Goal: Task Accomplishment & Management: Use online tool/utility

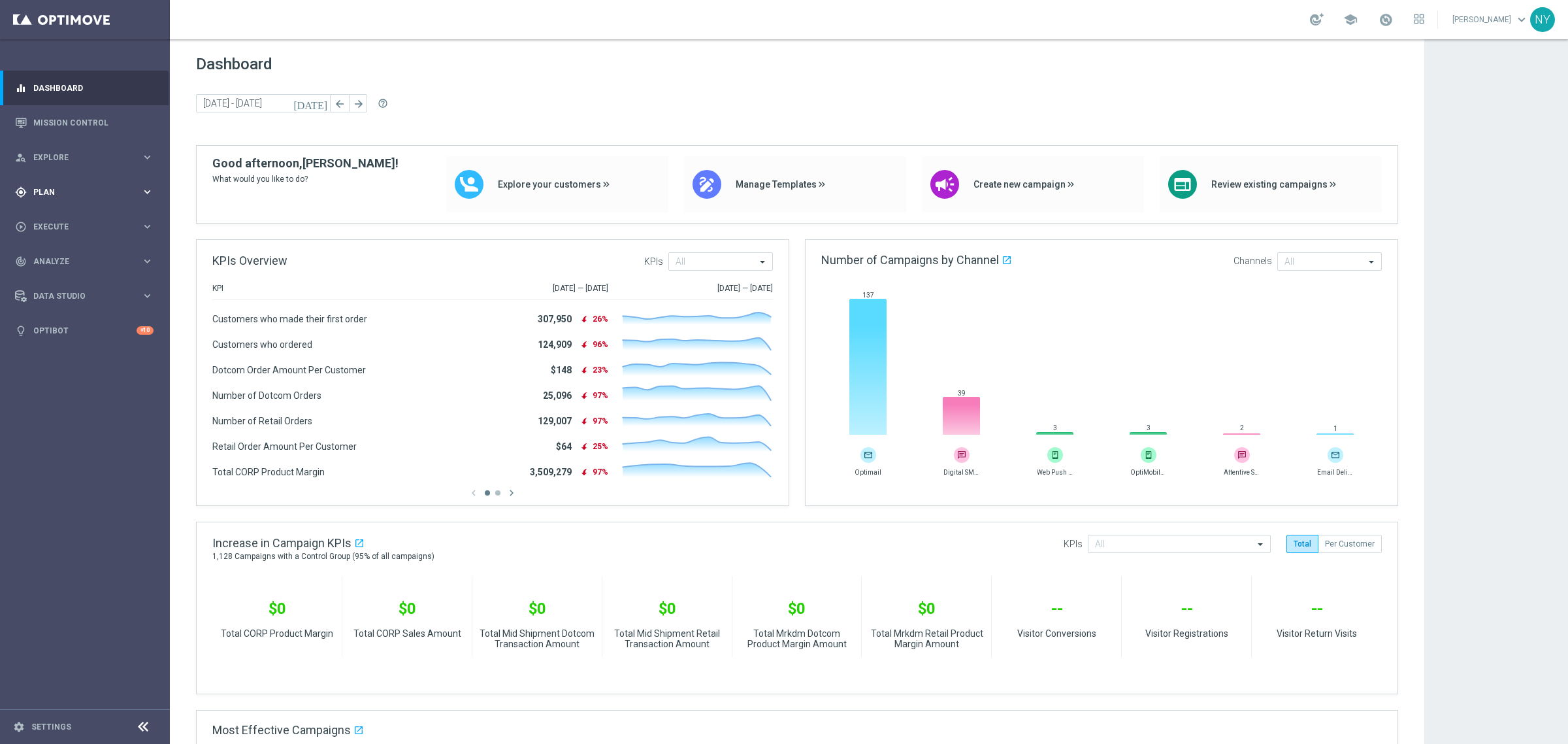
click at [47, 194] on span "Plan" at bounding box center [87, 192] width 108 height 8
click at [54, 257] on span "Templates" at bounding box center [82, 258] width 94 height 8
click at [61, 278] on link "Optimail" at bounding box center [88, 278] width 95 height 11
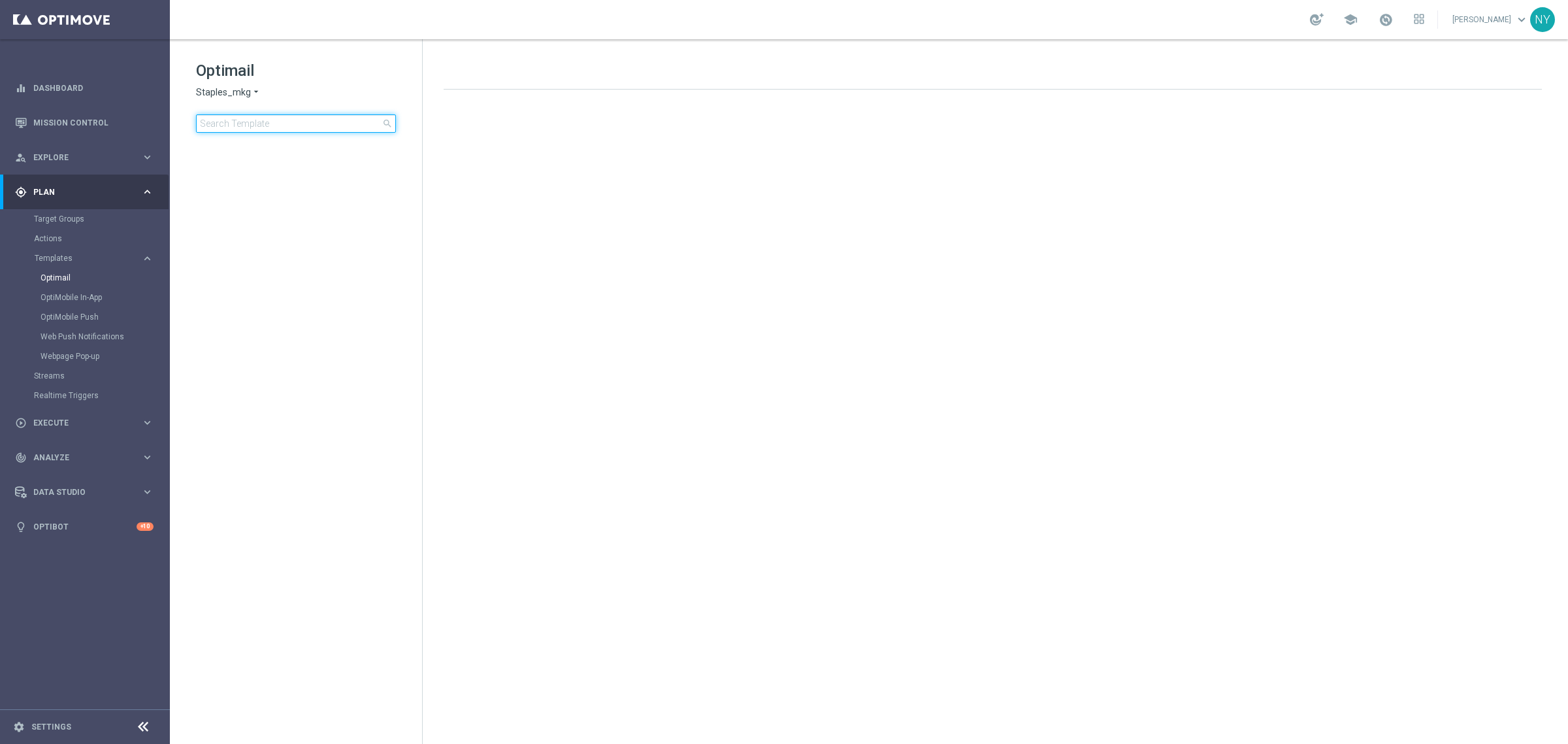
click at [277, 116] on input at bounding box center [296, 124] width 200 height 18
click at [269, 131] on input at bounding box center [296, 124] width 200 height 18
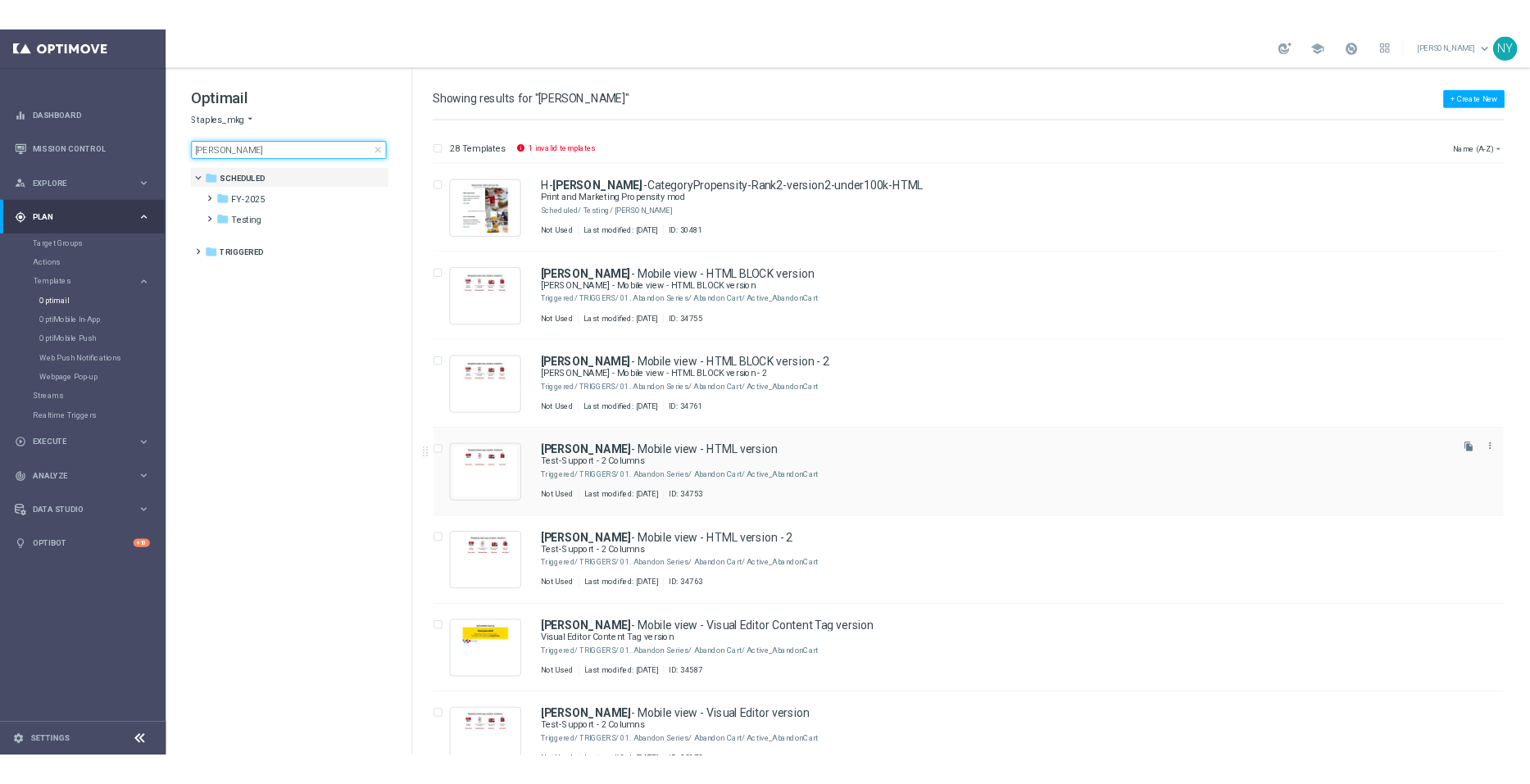
scroll to position [205, 0]
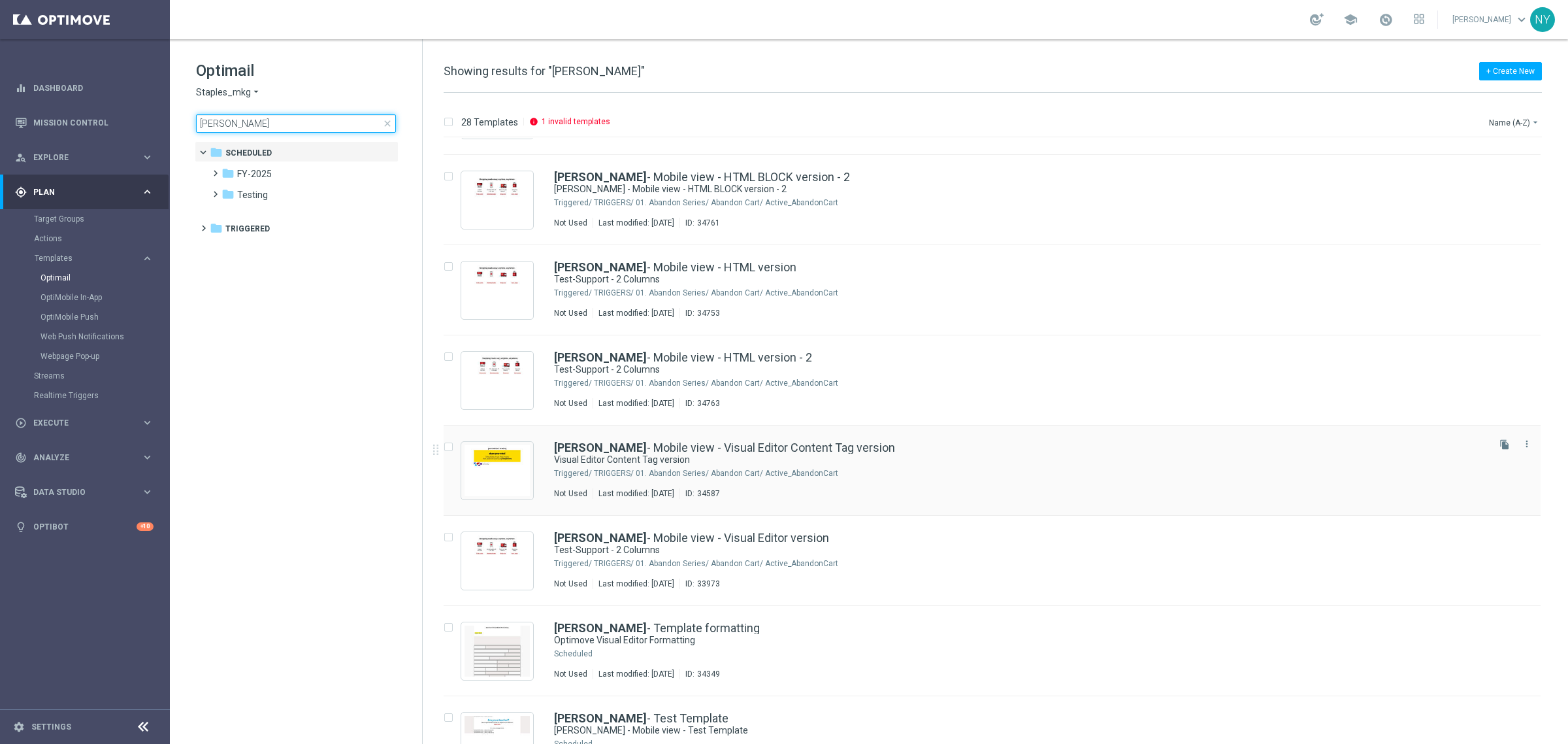
type input "Neil"
click at [683, 452] on link "Neil - Mobile view - Visual Editor Content Tag version" at bounding box center [724, 447] width 341 height 12
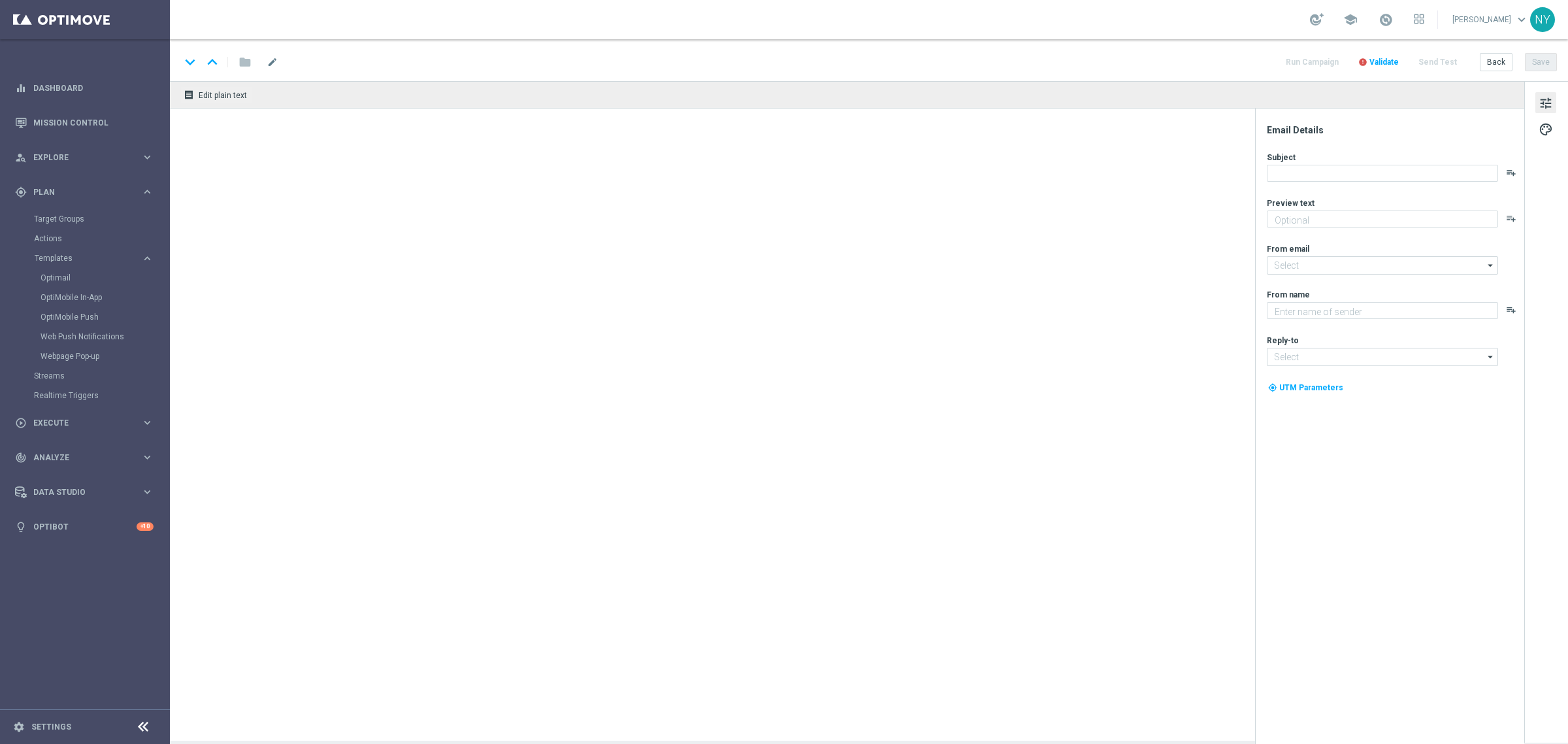
type input "[EMAIL_ADDRESS][DOMAIN_NAME]"
type textarea "Staples"
type input "[EMAIL_ADDRESS][DOMAIN_NAME]"
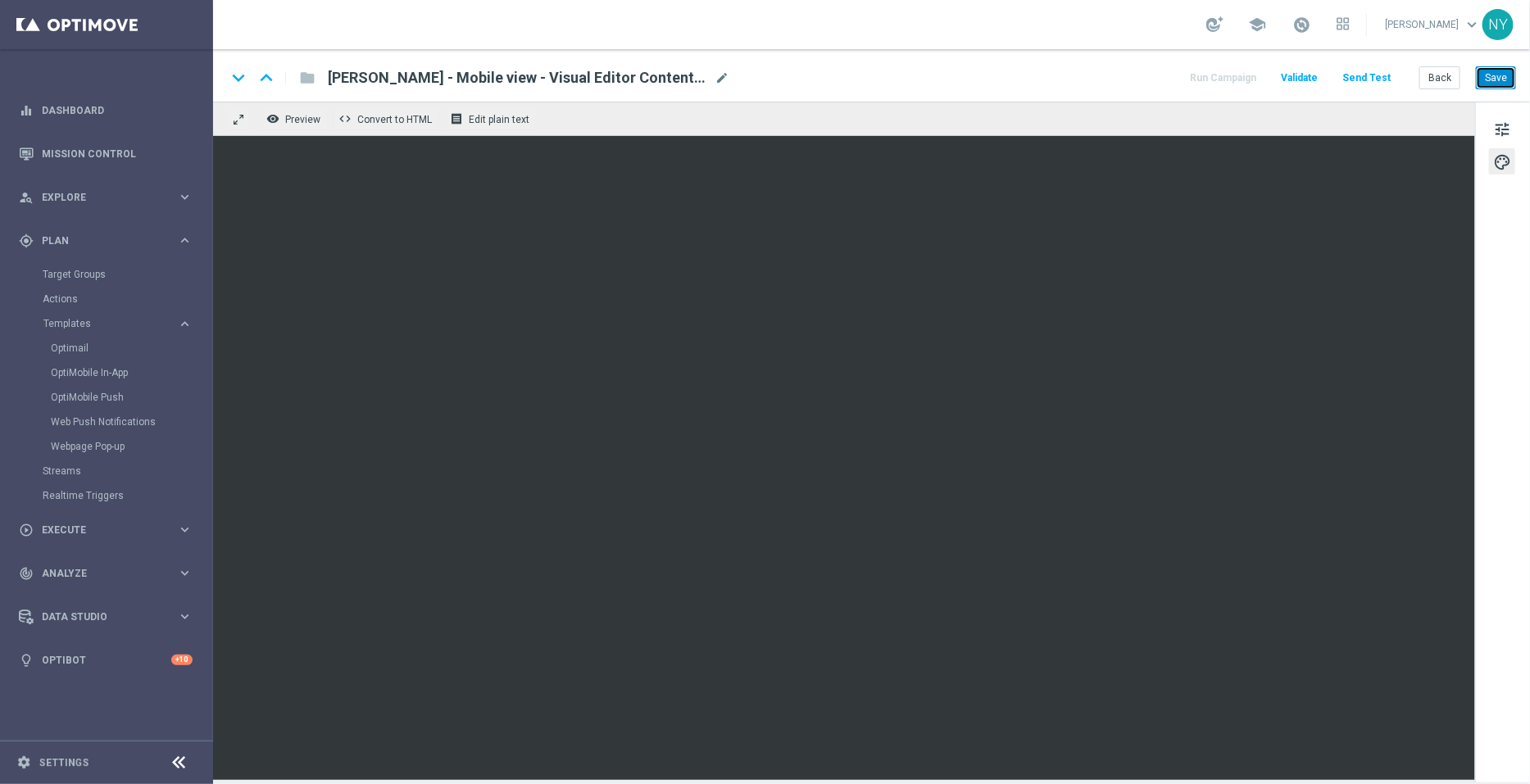
click at [1494, 77] on button "Save" at bounding box center [1495, 78] width 40 height 23
click at [291, 117] on span "Preview" at bounding box center [303, 119] width 36 height 12
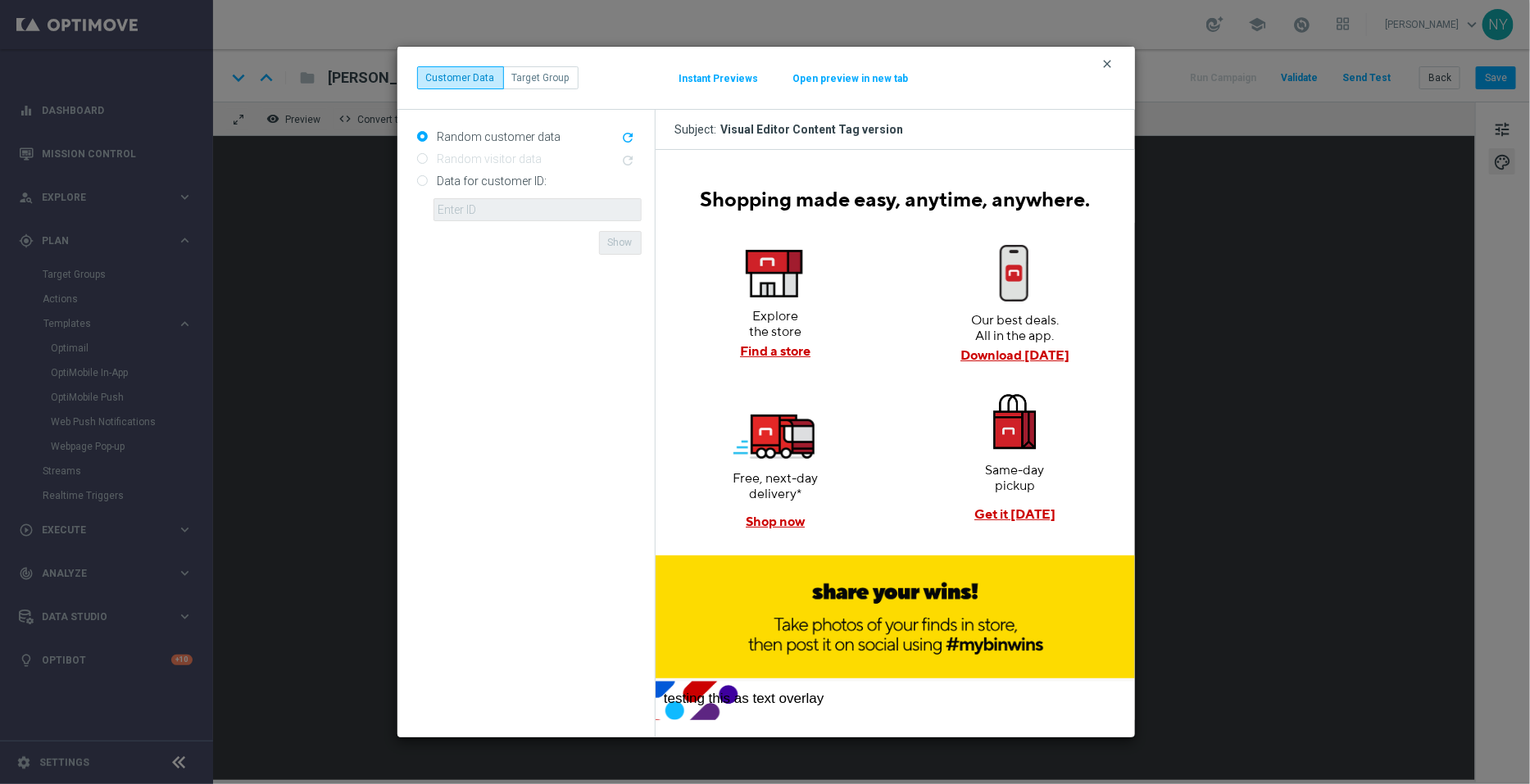
drag, startPoint x: 1102, startPoint y: 56, endPoint x: 1108, endPoint y: 63, distance: 9.2
click at [1108, 63] on button "clear" at bounding box center [1109, 64] width 19 height 15
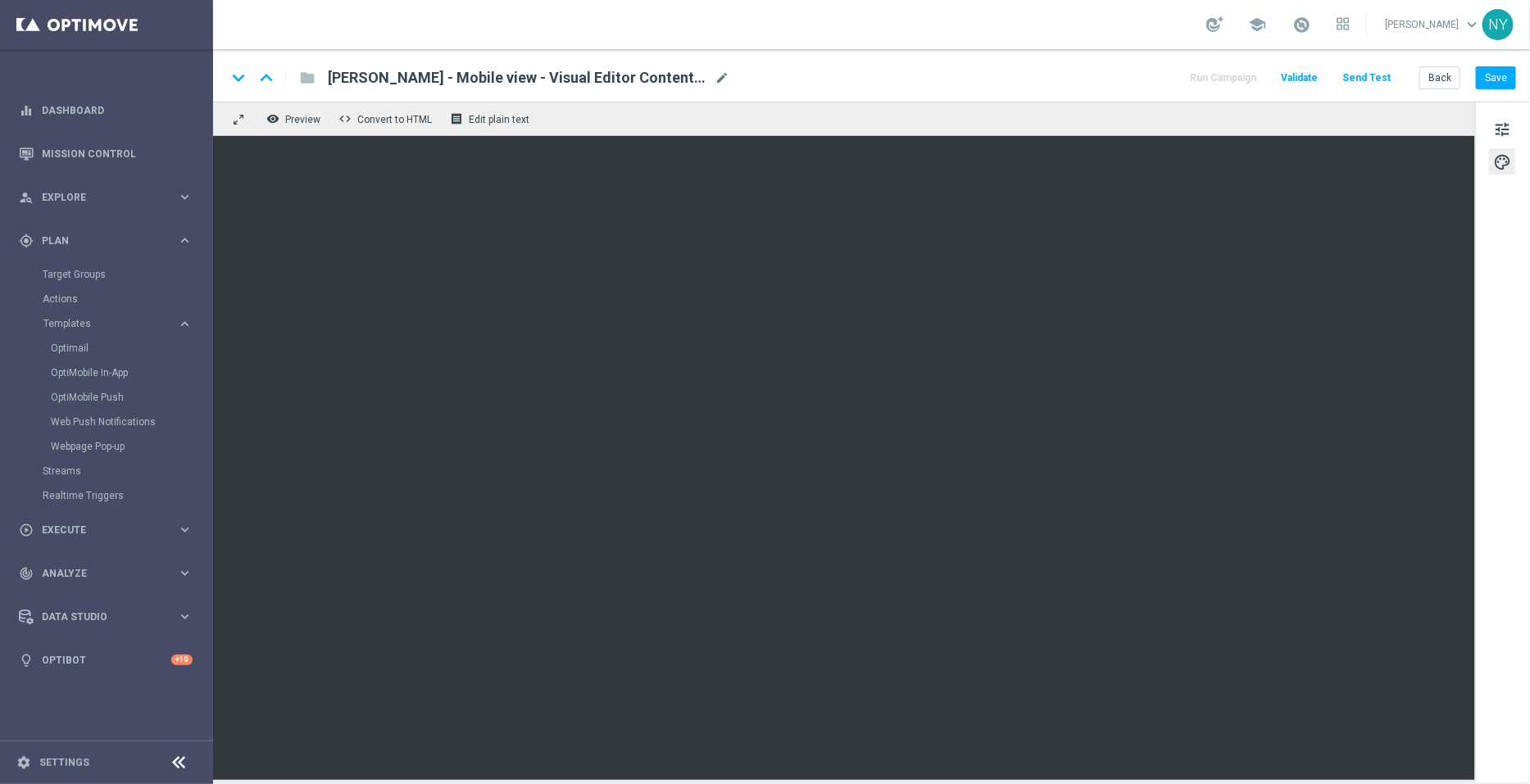
click at [1377, 76] on button "Send Test" at bounding box center [1366, 77] width 53 height 22
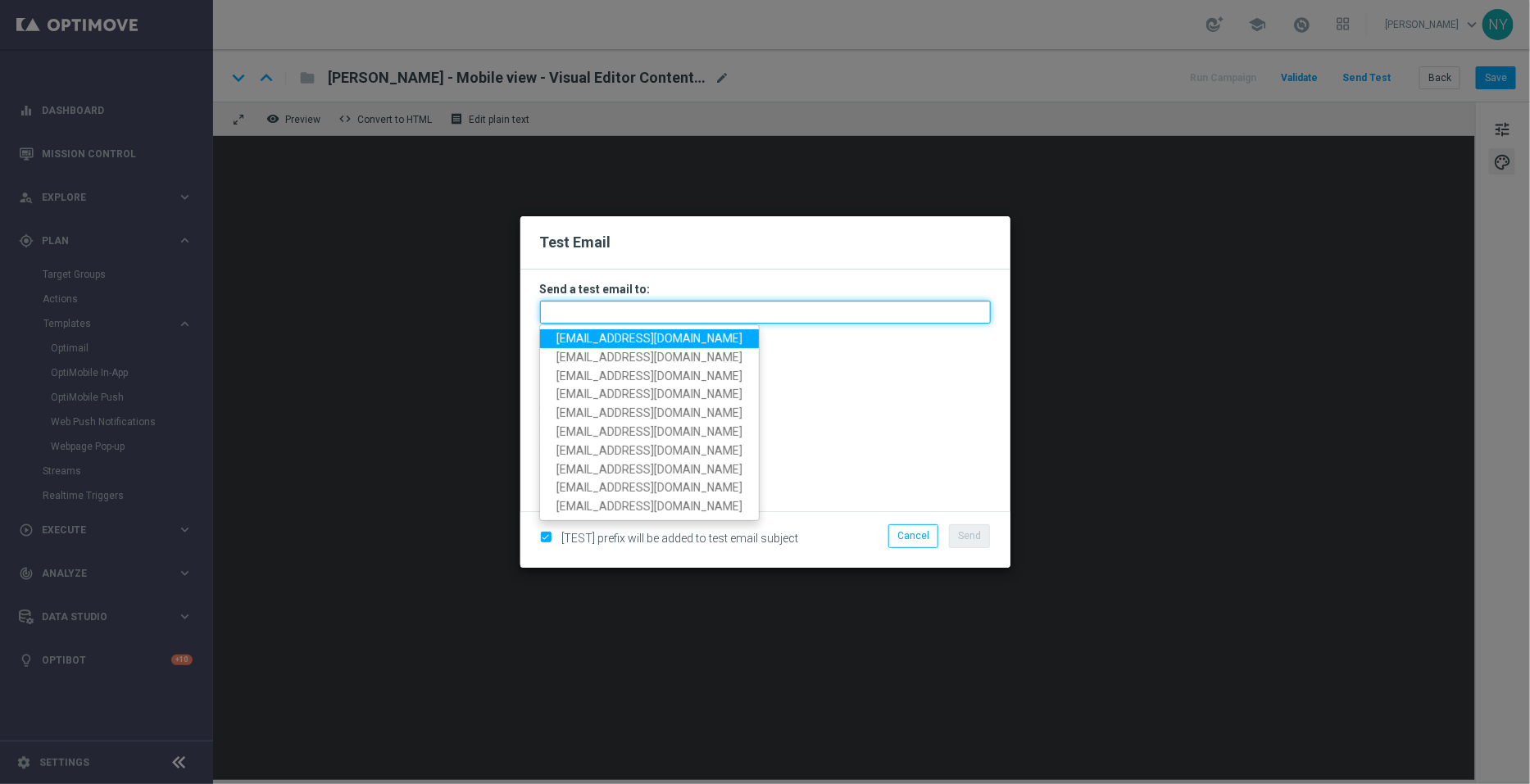
click at [595, 312] on input "text" at bounding box center [765, 312] width 450 height 23
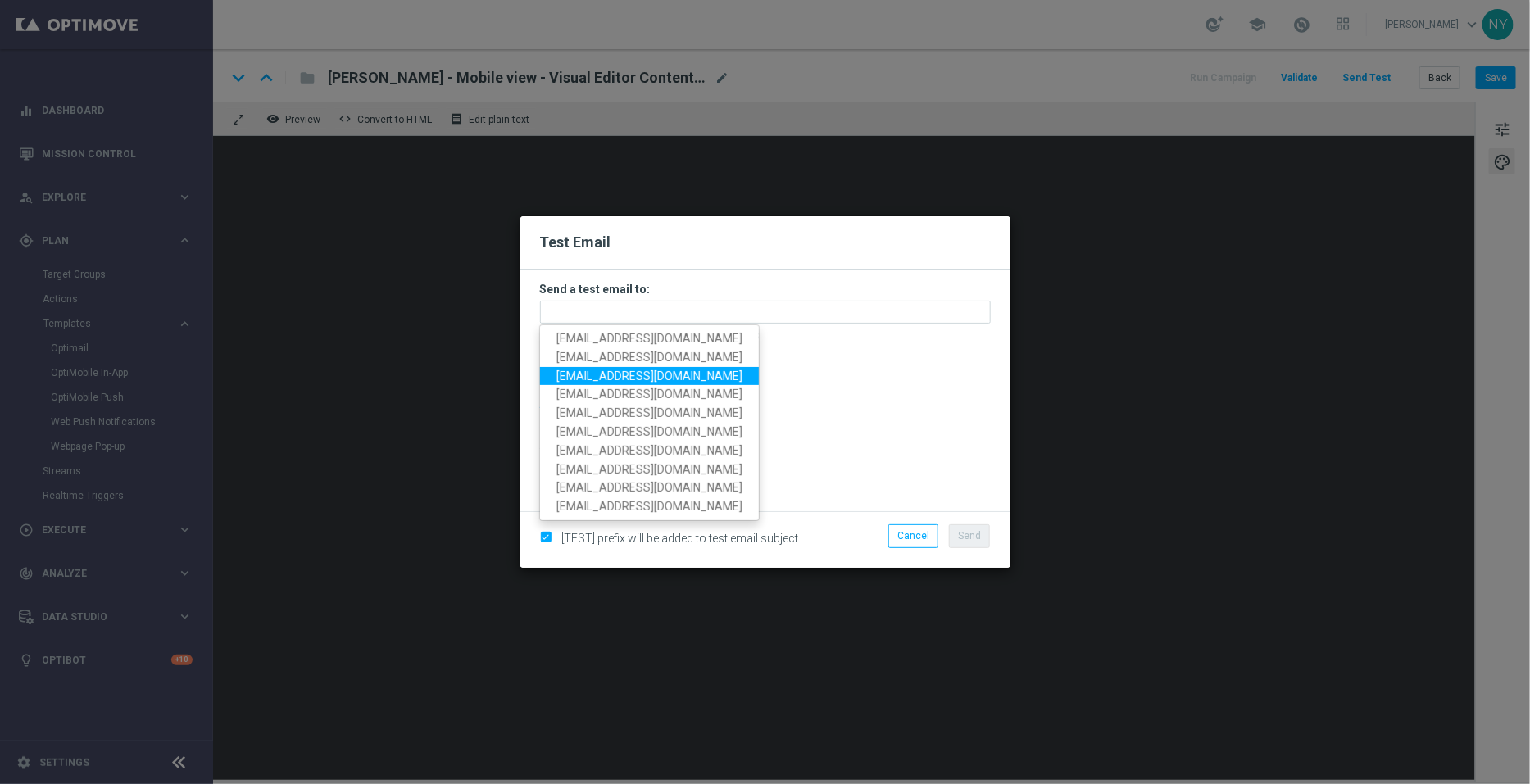
click at [598, 375] on span "neilyetts3@litmusemail.com" at bounding box center [649, 376] width 186 height 13
type input "neilyetts3@litmusemail.com"
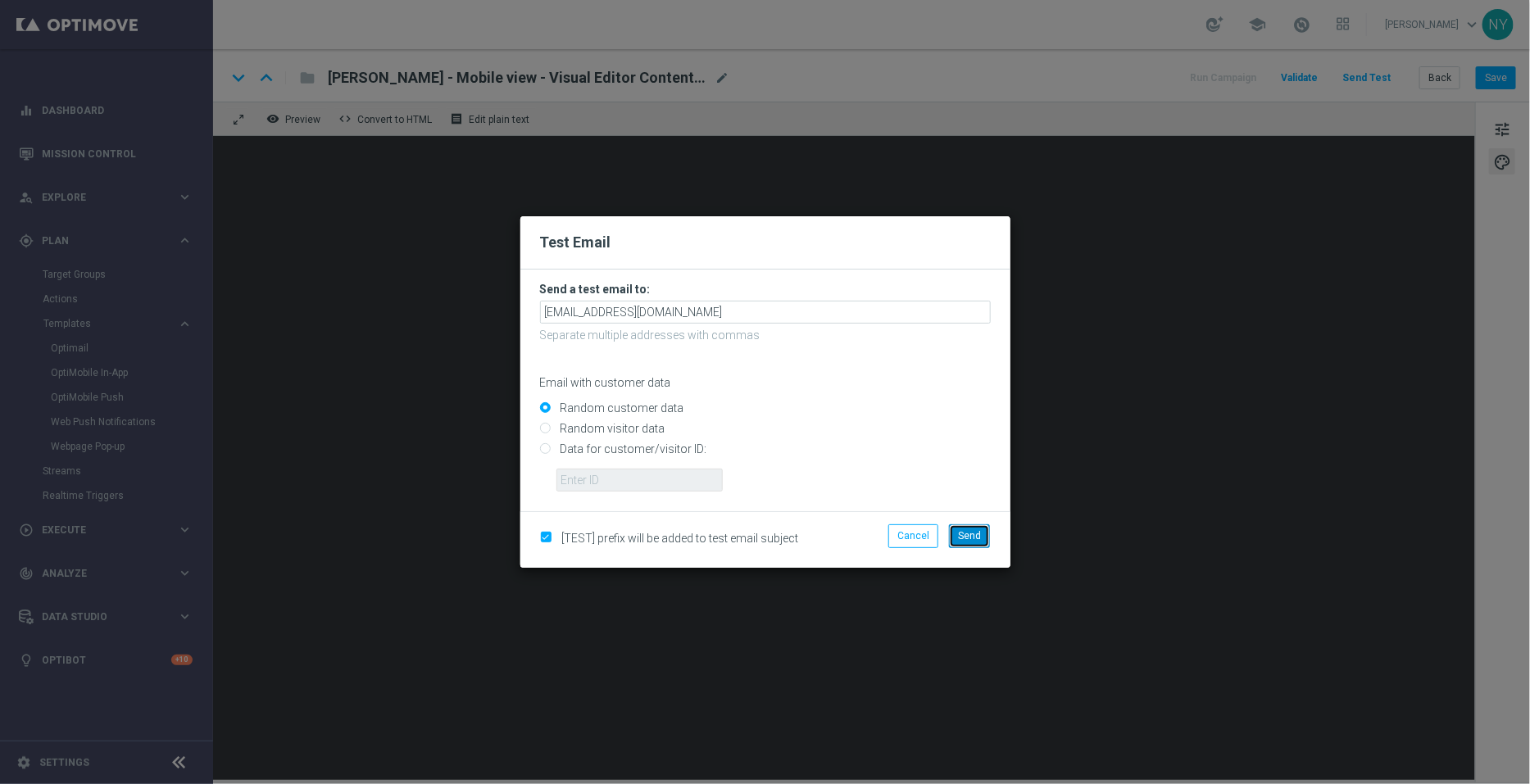
click at [960, 534] on span "Send" at bounding box center [969, 536] width 23 height 12
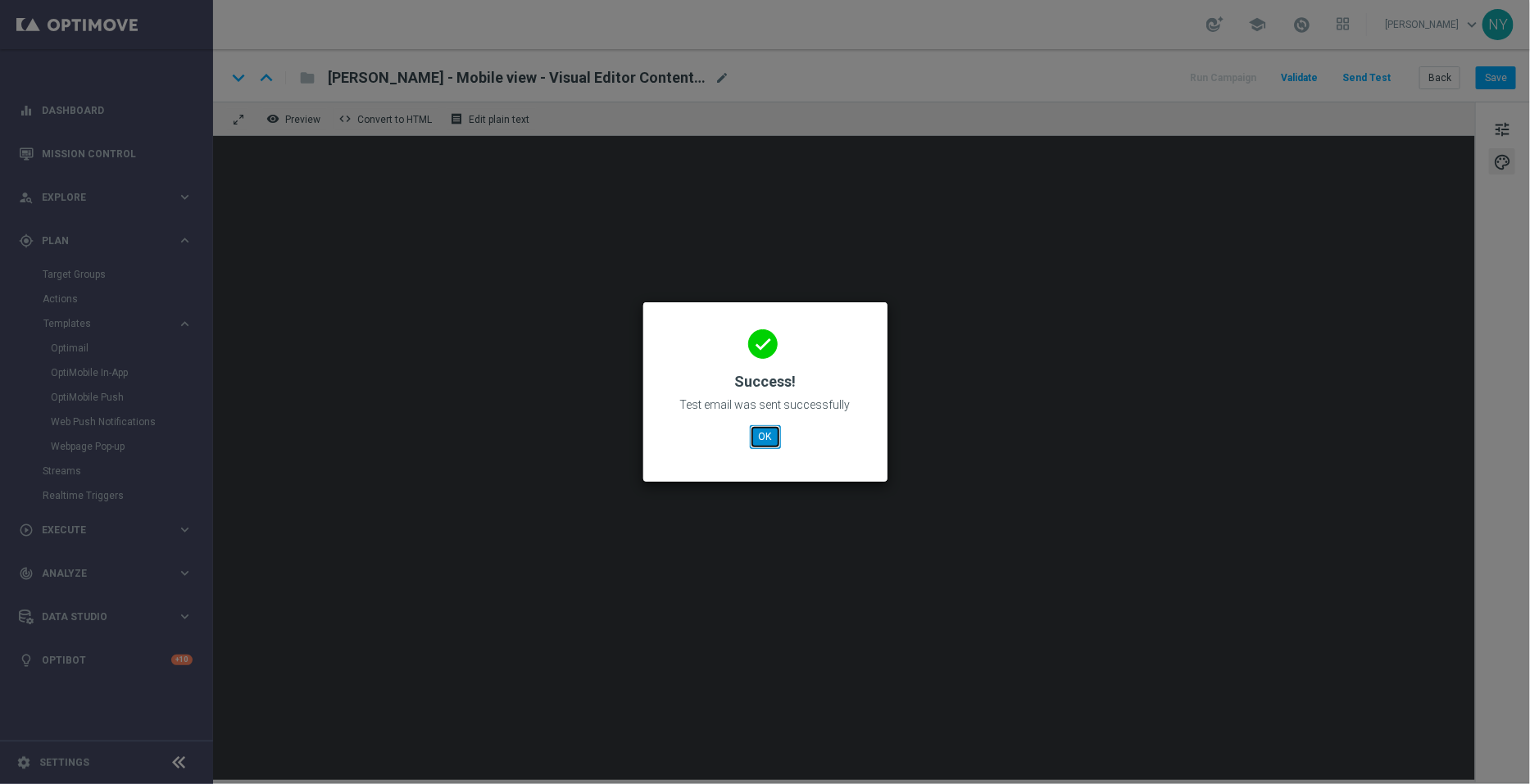
click at [771, 436] on button "OK" at bounding box center [765, 437] width 31 height 23
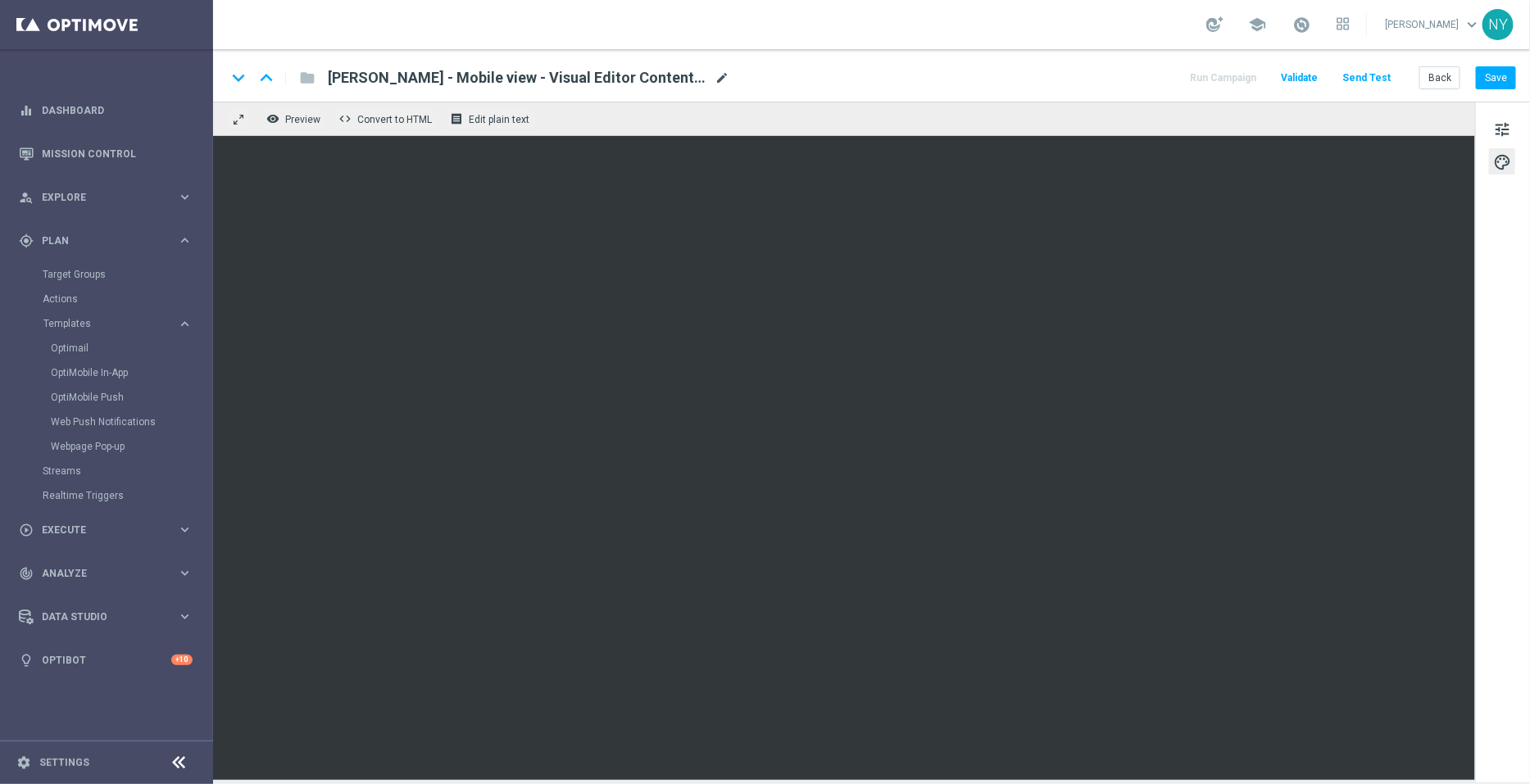
click at [715, 77] on span "mode_edit" at bounding box center [722, 77] width 15 height 15
drag, startPoint x: 608, startPoint y: 71, endPoint x: 361, endPoint y: 77, distance: 247.1
click at [361, 77] on input "Neil - Mobile view - Visual Editor Content Tag version" at bounding box center [530, 77] width 407 height 21
type input "Neil -Testing Background image"
click at [1493, 76] on button "Save" at bounding box center [1495, 78] width 40 height 23
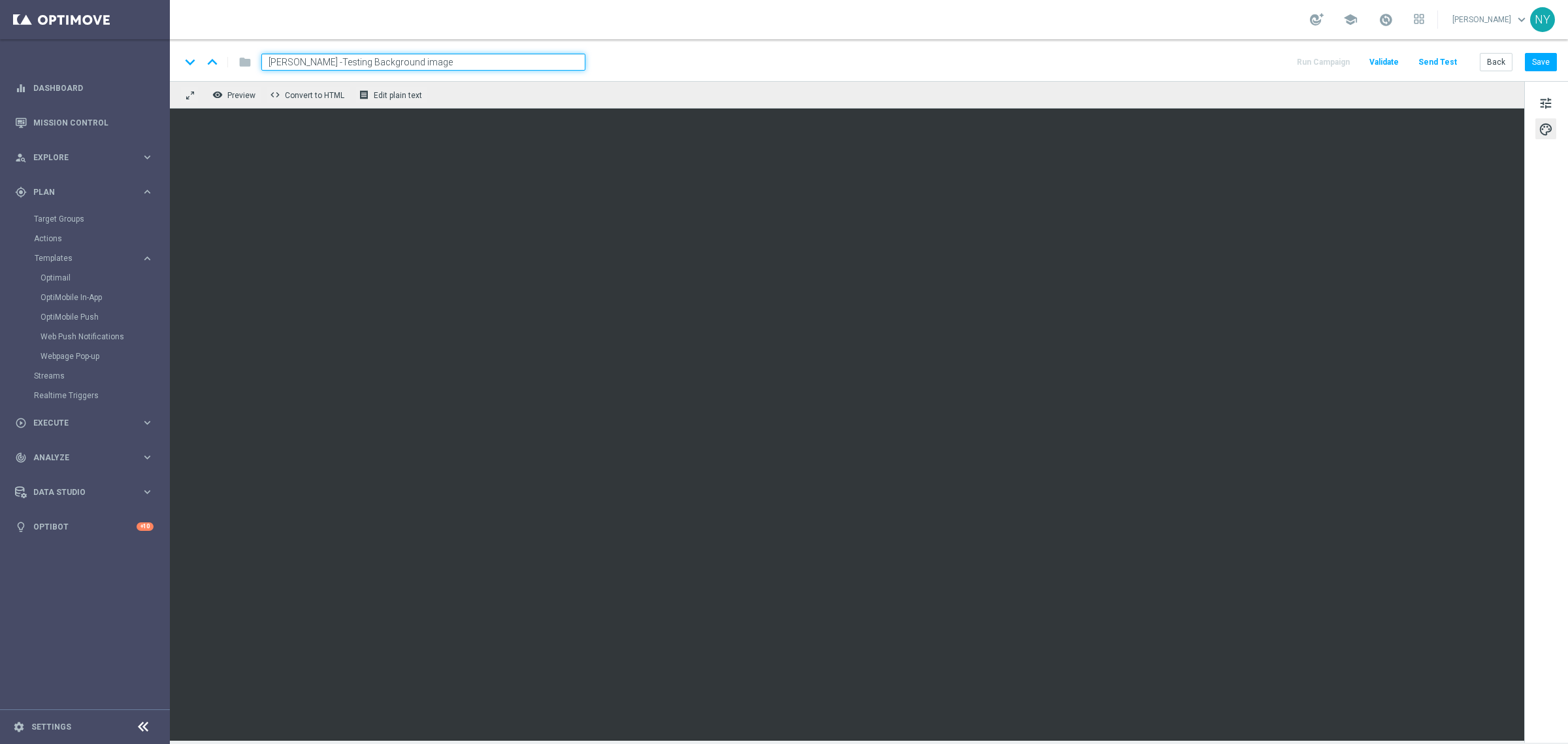
click at [1432, 59] on button "Send Test" at bounding box center [1437, 62] width 43 height 18
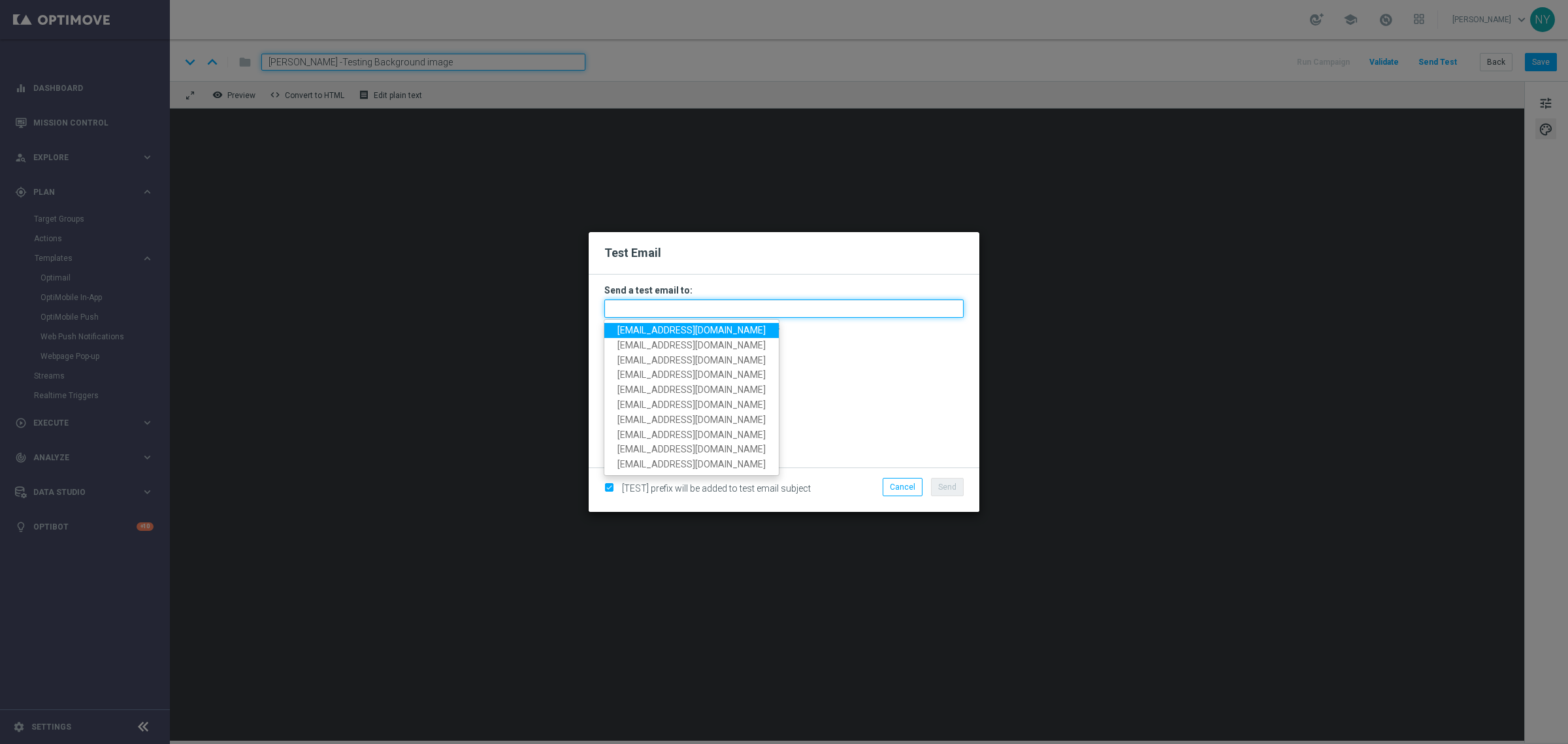
click at [656, 312] on input "text" at bounding box center [784, 309] width 359 height 18
click at [667, 331] on span "[EMAIL_ADDRESS][DOMAIN_NAME]" at bounding box center [691, 330] width 148 height 11
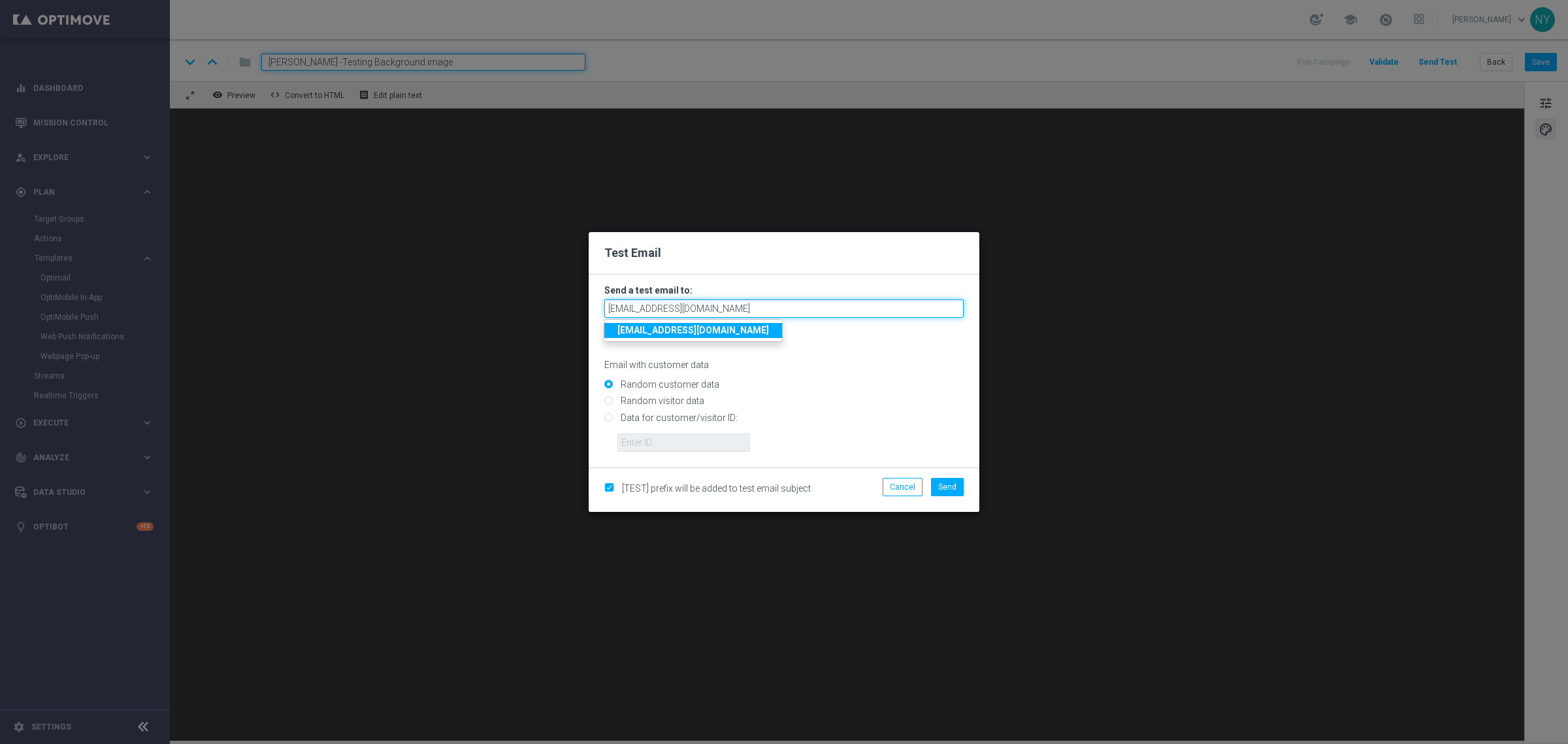
drag, startPoint x: 735, startPoint y: 309, endPoint x: 495, endPoint y: 290, distance: 240.8
click at [497, 291] on modal-container "Test Email Send a test email to: neilyetts3@litmusemail.com neilyetts3@litmusem…" at bounding box center [784, 372] width 1568 height 744
paste input "-bjotj"
type input "[EMAIL_ADDRESS][DOMAIN_NAME]"
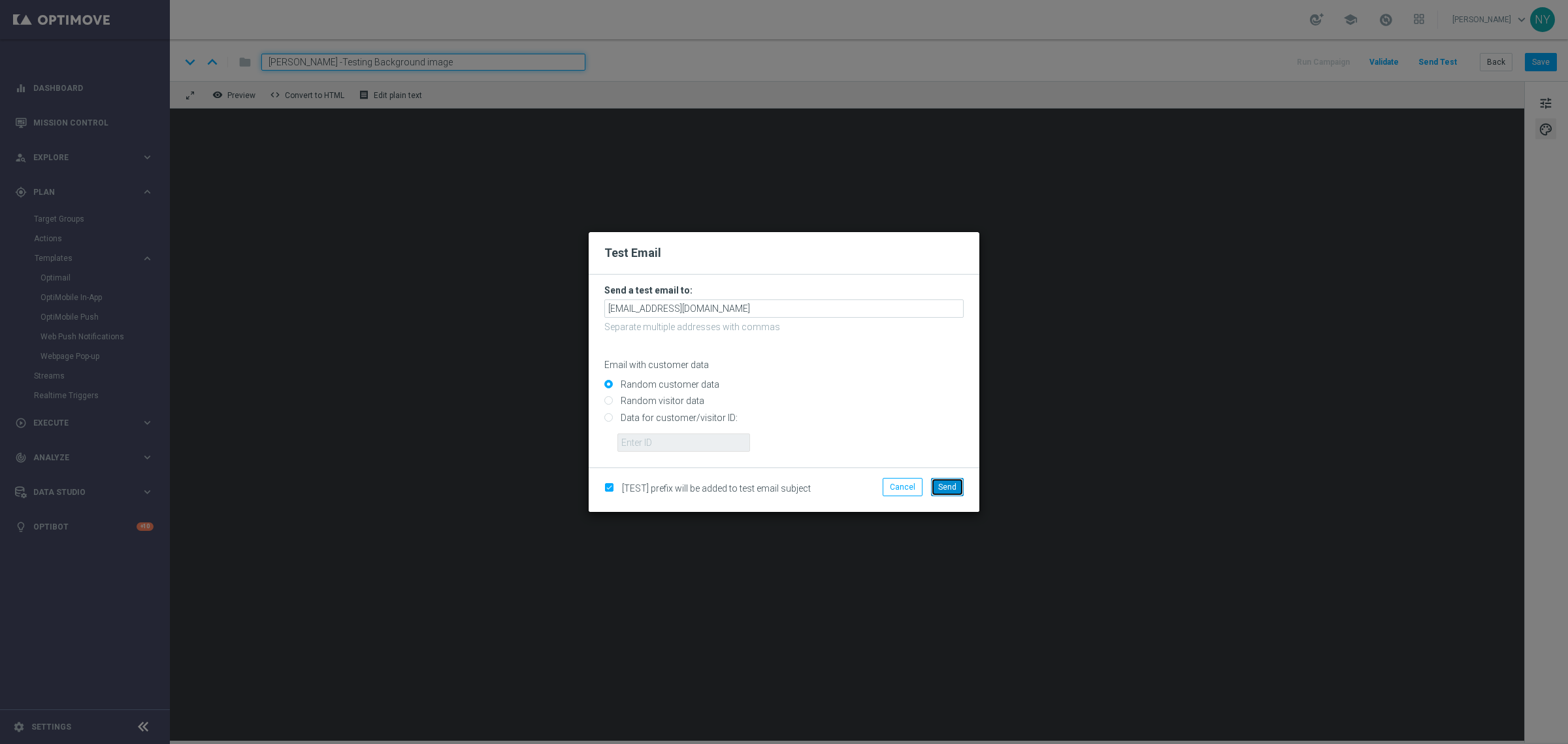
click at [954, 486] on span "Send" at bounding box center [947, 486] width 18 height 9
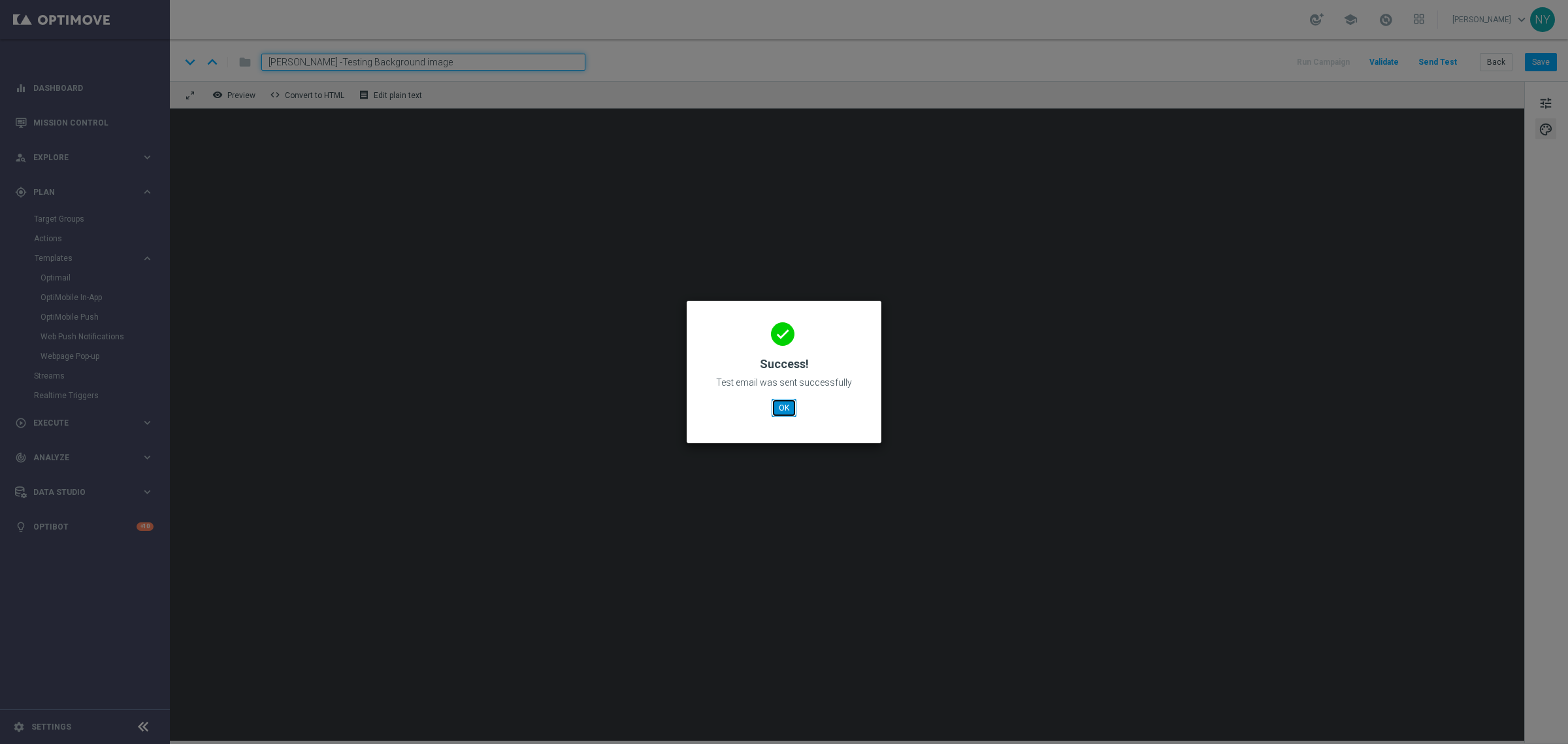
click at [787, 415] on button "OK" at bounding box center [783, 408] width 25 height 18
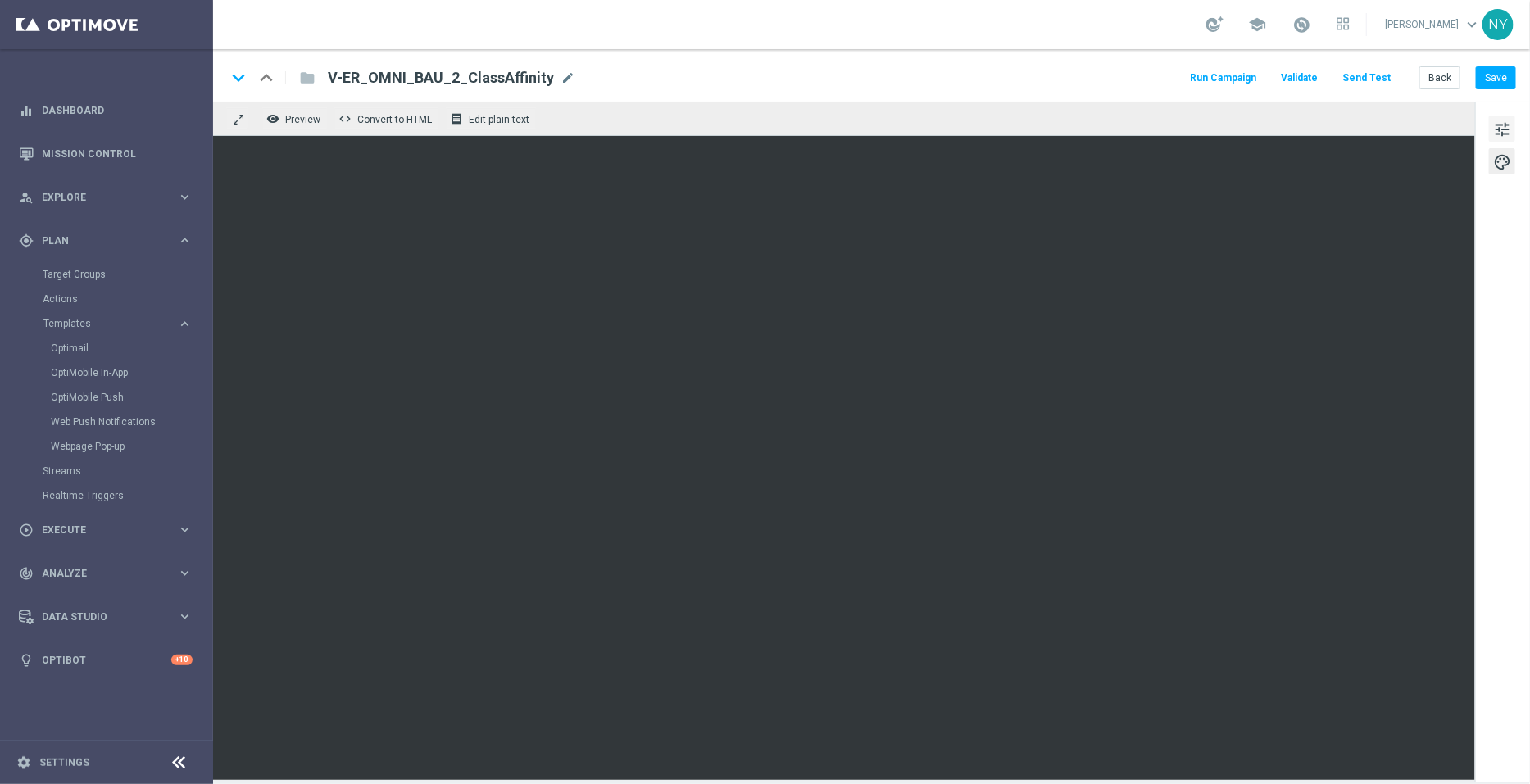
click at [1503, 132] on span "tune" at bounding box center [1502, 130] width 18 height 21
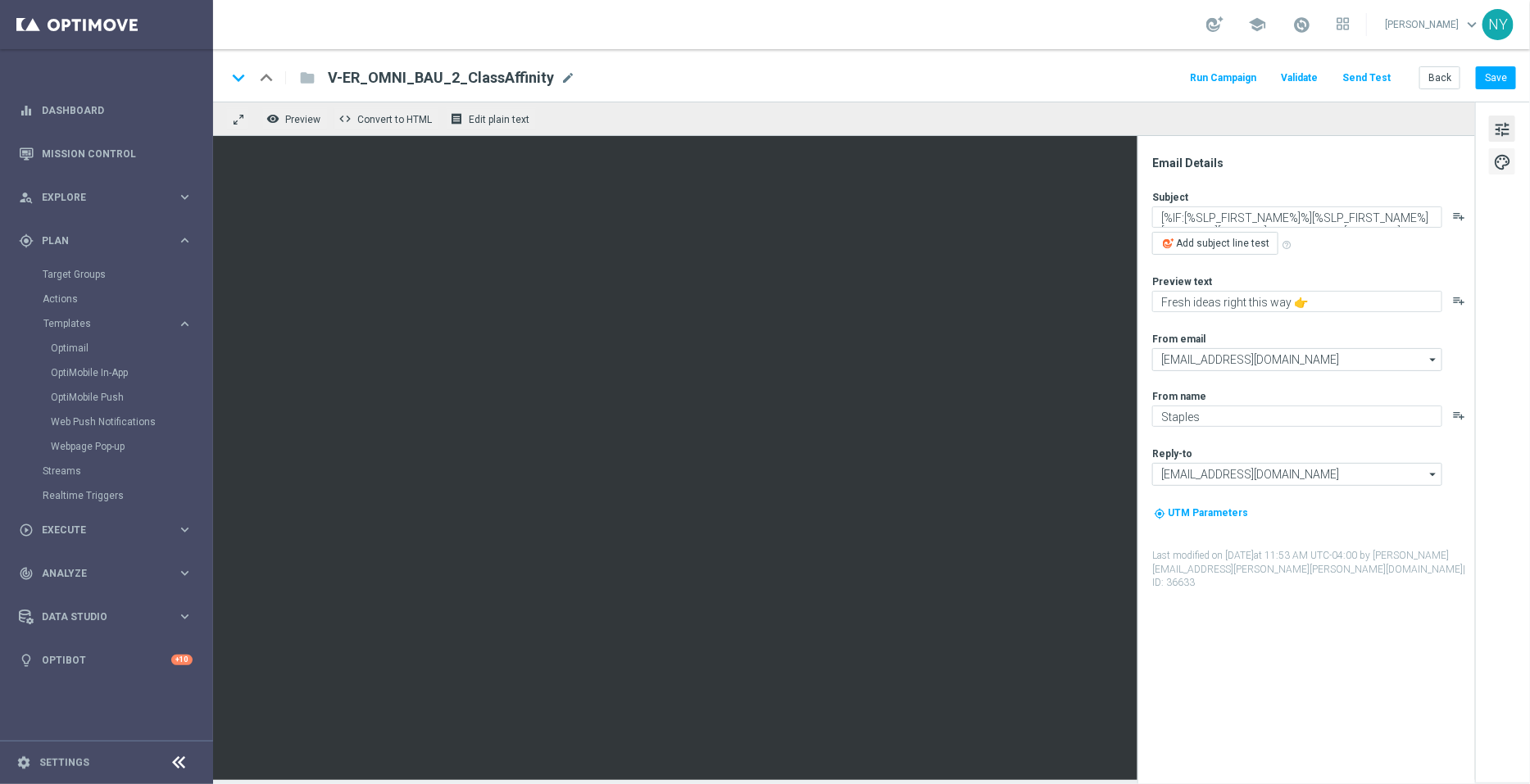
click at [1508, 170] on span "palette" at bounding box center [1502, 162] width 18 height 21
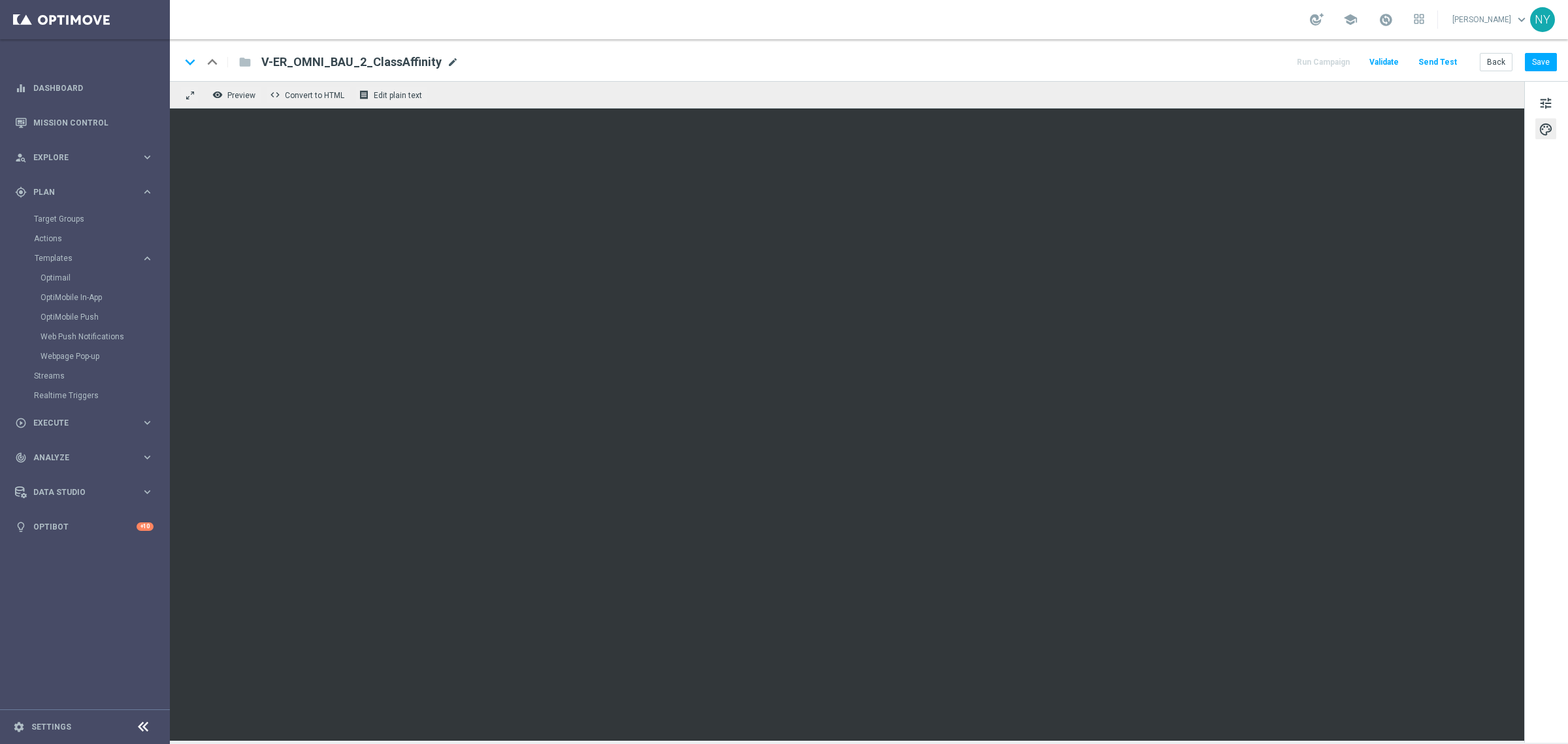
click at [447, 56] on span "mode_edit" at bounding box center [453, 62] width 12 height 12
click at [431, 62] on input "V-ER_OMNI_BAU_2_ClassAffinity" at bounding box center [423, 62] width 324 height 17
drag, startPoint x: 438, startPoint y: 67, endPoint x: 212, endPoint y: 65, distance: 226.0
click at [212, 65] on div "keyboard_arrow_down keyboard_arrow_up folder V-ER_OMNI_BAU_2_ClassAffinity" at bounding box center [382, 62] width 405 height 17
click at [1549, 103] on span "tune" at bounding box center [1545, 104] width 14 height 17
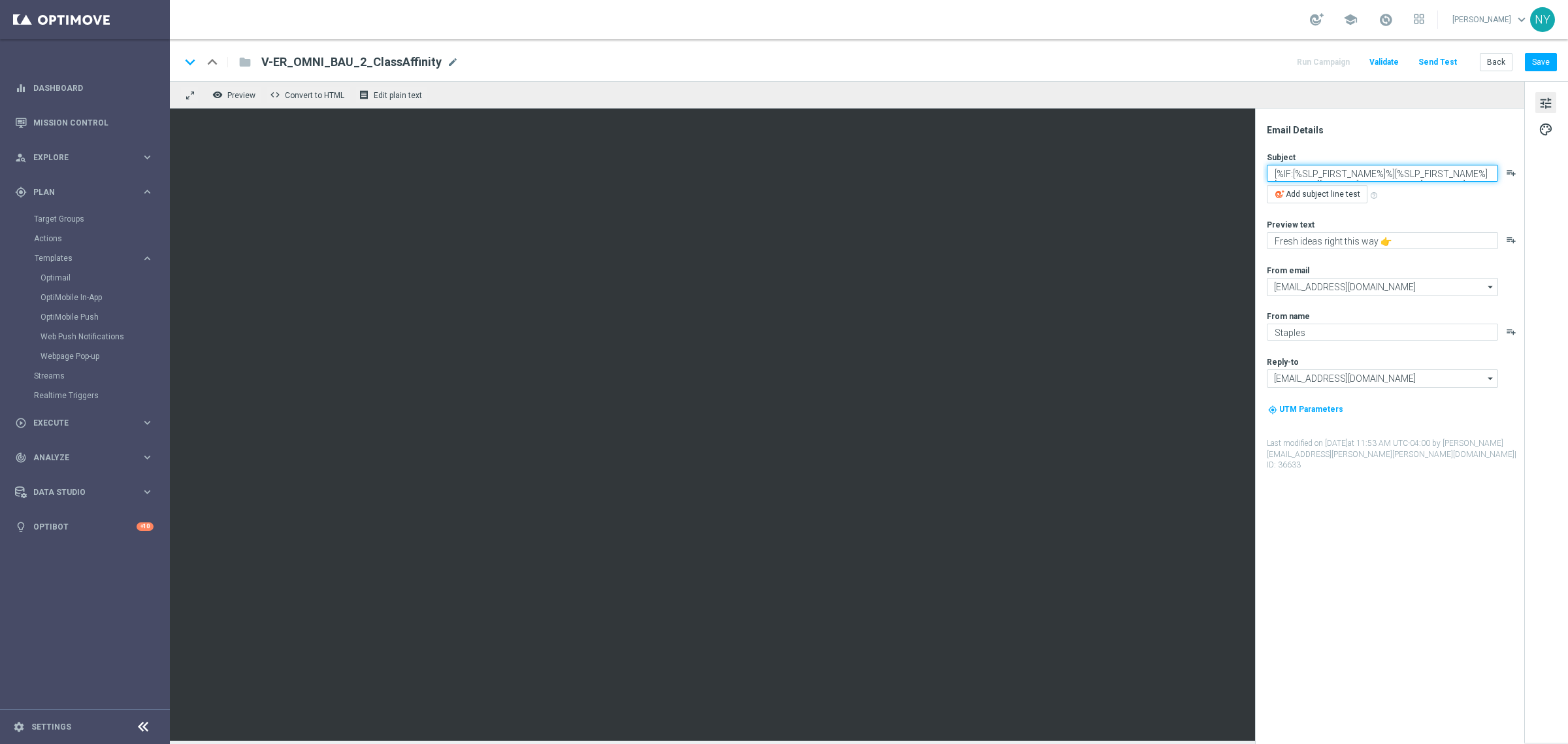
click at [1452, 173] on textarea "[%IF:[%SLP_FIRST_NAME%]%][%SLP_FIRST_NAME%][%END:IF%][%ELSE%]Dear customer[%END…" at bounding box center [1382, 173] width 231 height 17
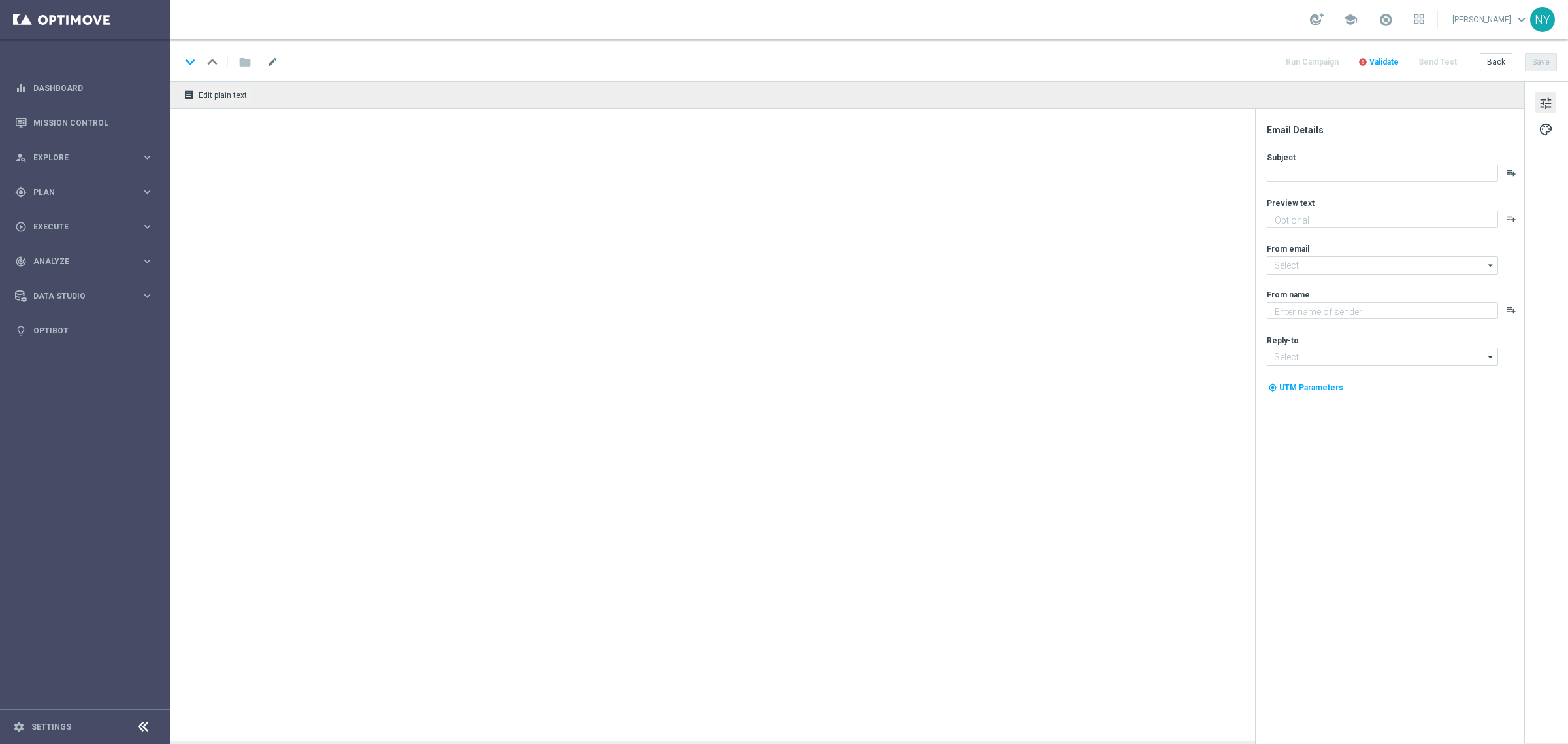
type textarea "Fresh ideas right this way 👉"
type textarea "Staples"
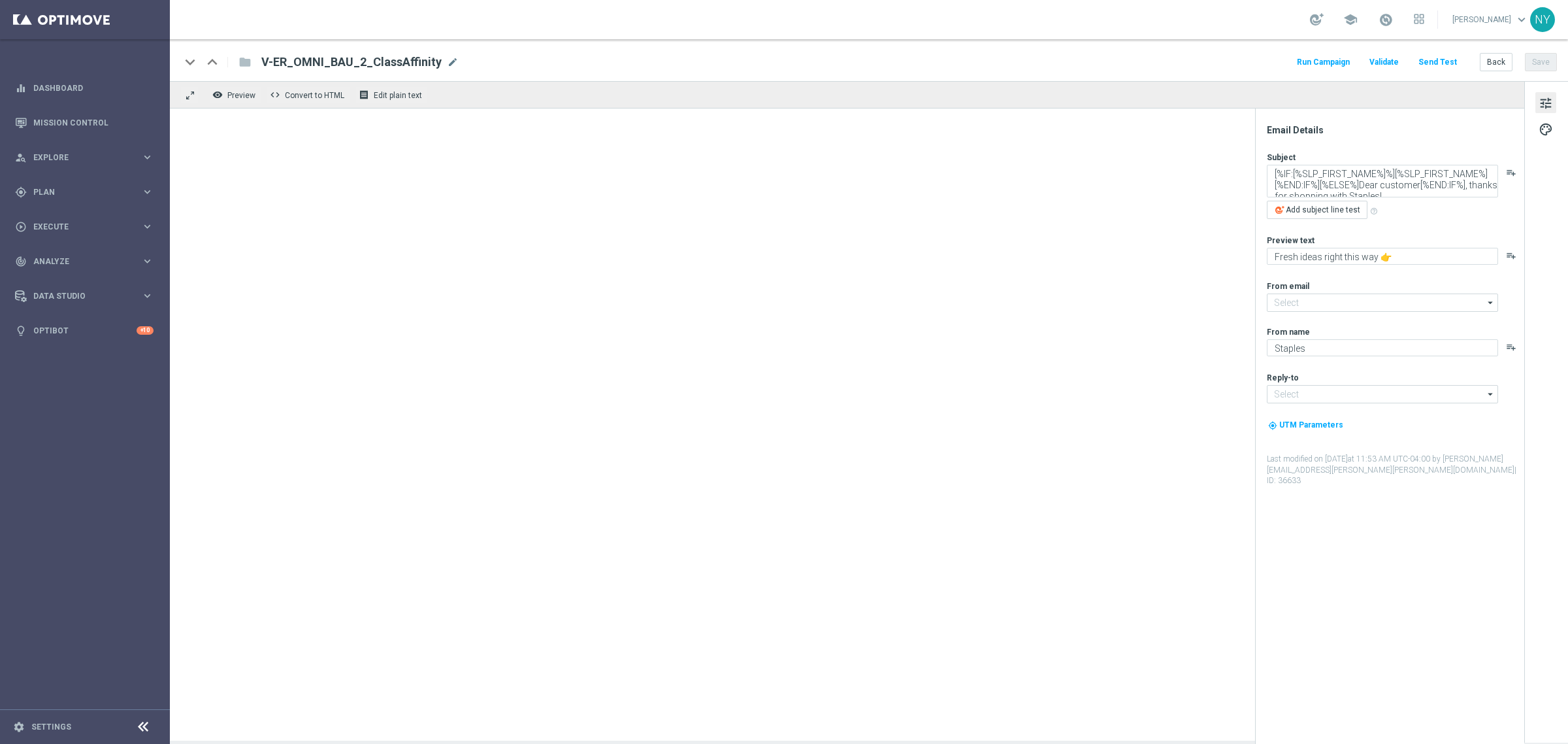
type input "[EMAIL_ADDRESS][DOMAIN_NAME]"
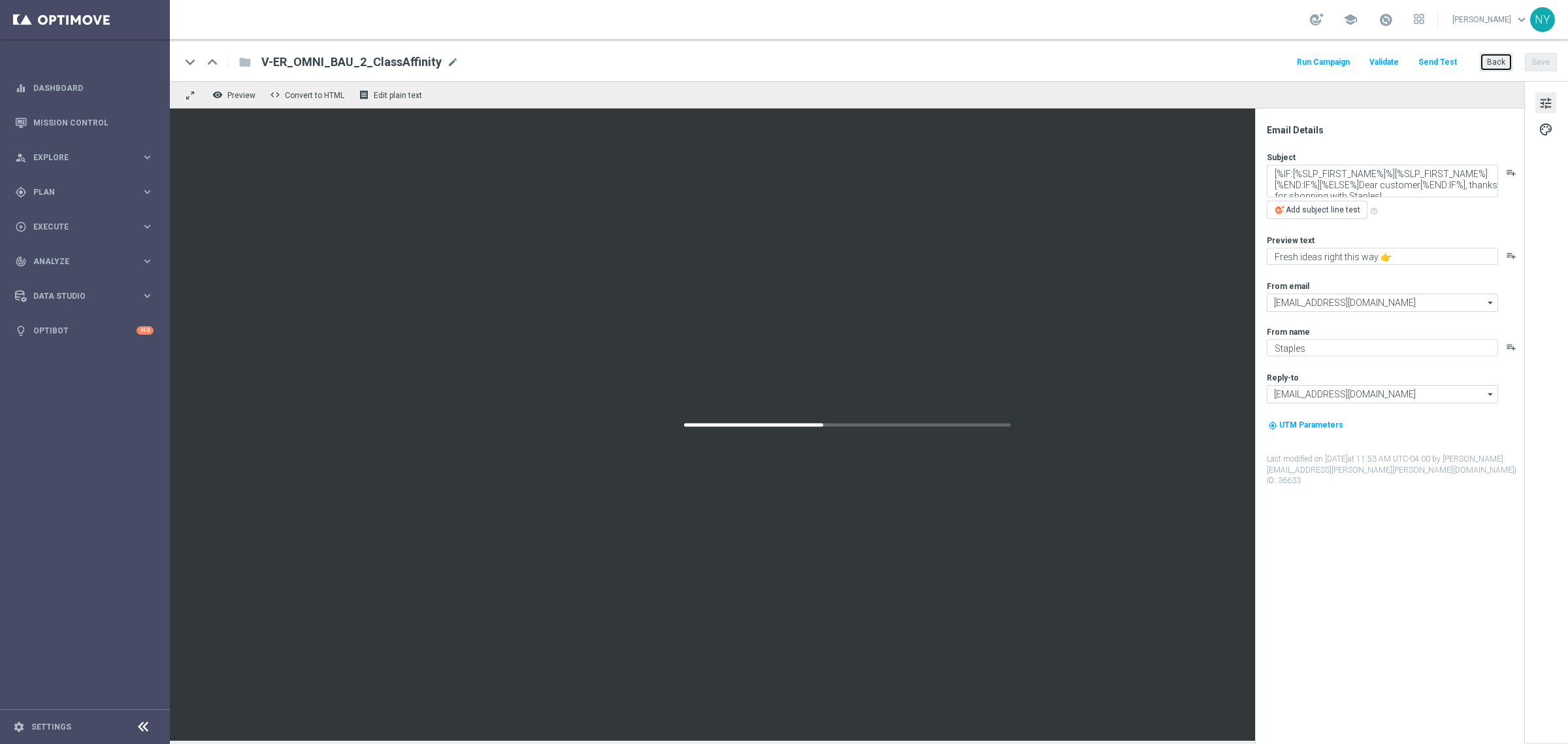
click at [1501, 64] on button "Back" at bounding box center [1496, 62] width 33 height 18
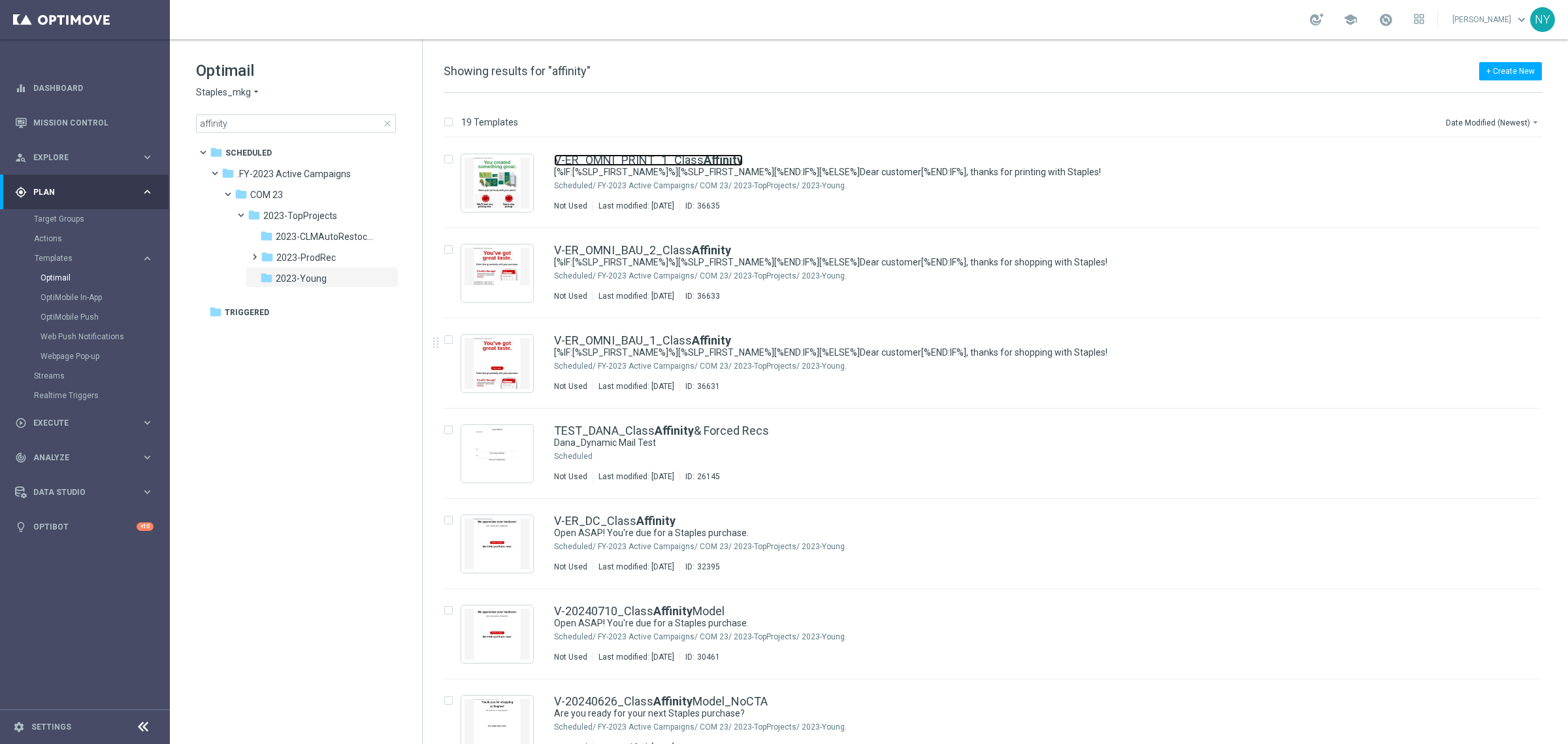
click at [644, 157] on link "V-ER_OMNI_PRINT_1_Class Affinity" at bounding box center [648, 160] width 189 height 12
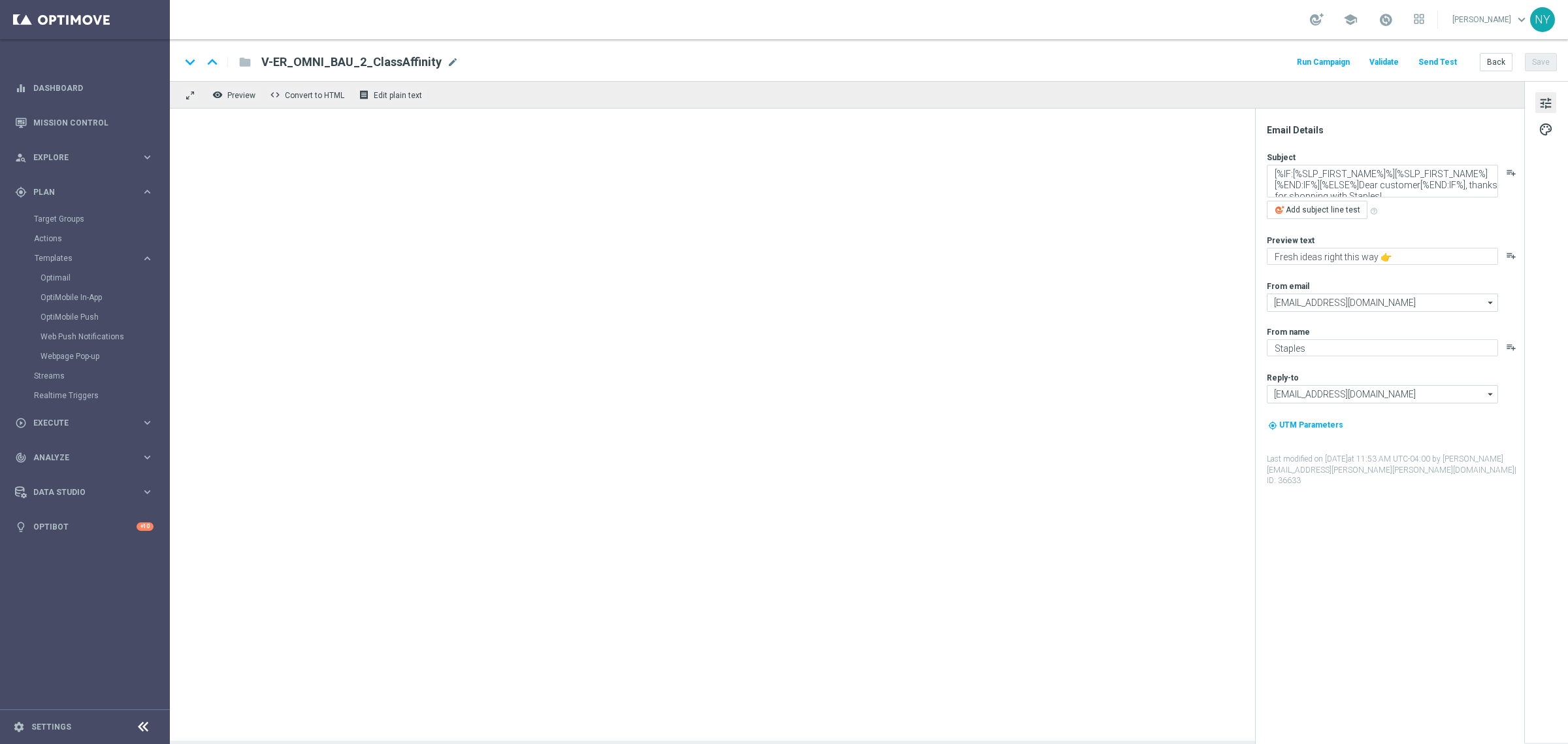
type textarea "[%IF:[%SLP_FIRST_NAME%]%][%SLP_FIRST_NAME%][%END:IF%][%ELSE%]Dear customer[%END…"
type textarea "👀 See what else we can print."
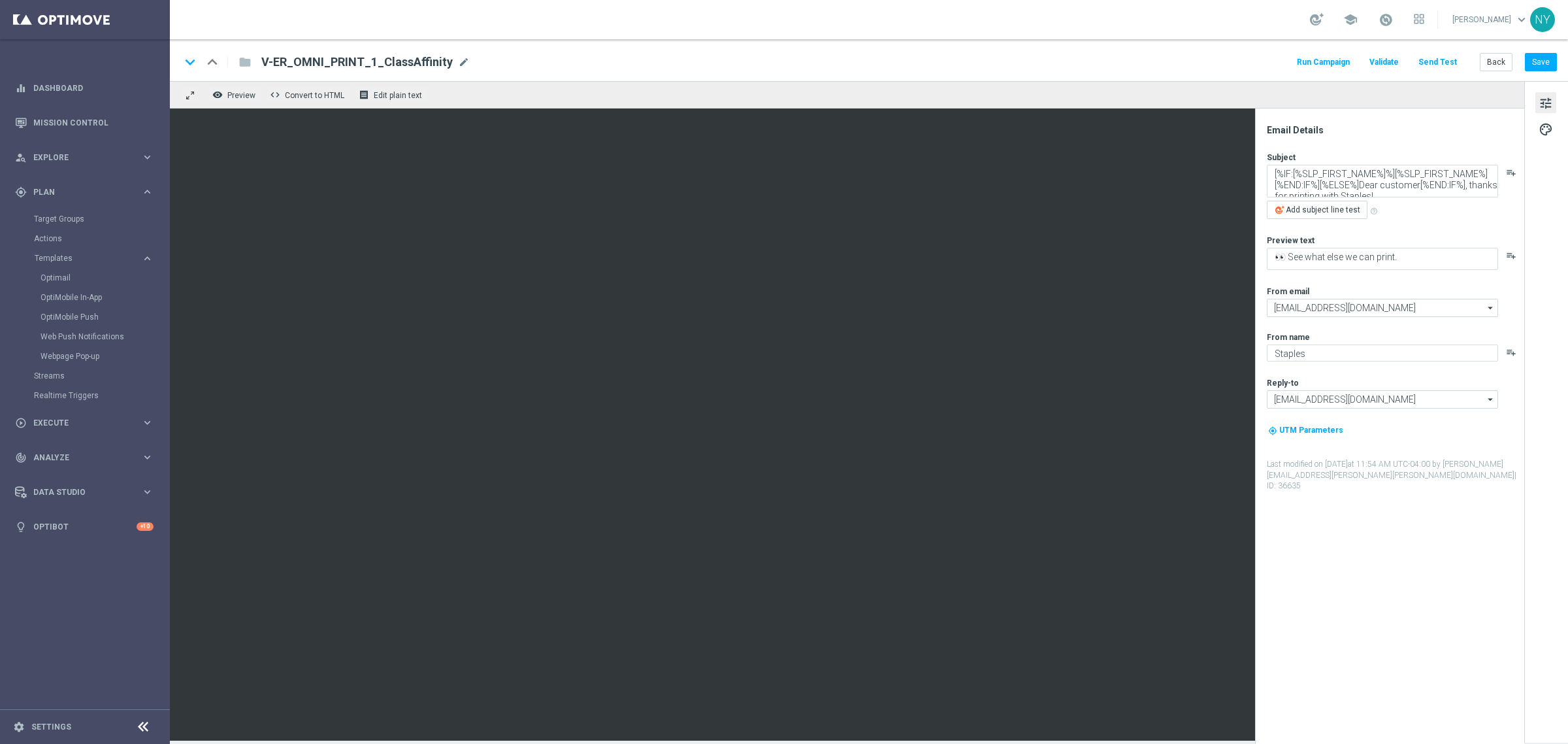
click at [451, 60] on div "V-ER_OMNI_PRINT_1_ClassAffinity mode_edit" at bounding box center [365, 62] width 209 height 17
drag, startPoint x: 441, startPoint y: 60, endPoint x: 114, endPoint y: 49, distance: 327.2
click at [116, 49] on main "equalizer Dashboard Mission Control" at bounding box center [784, 372] width 1568 height 744
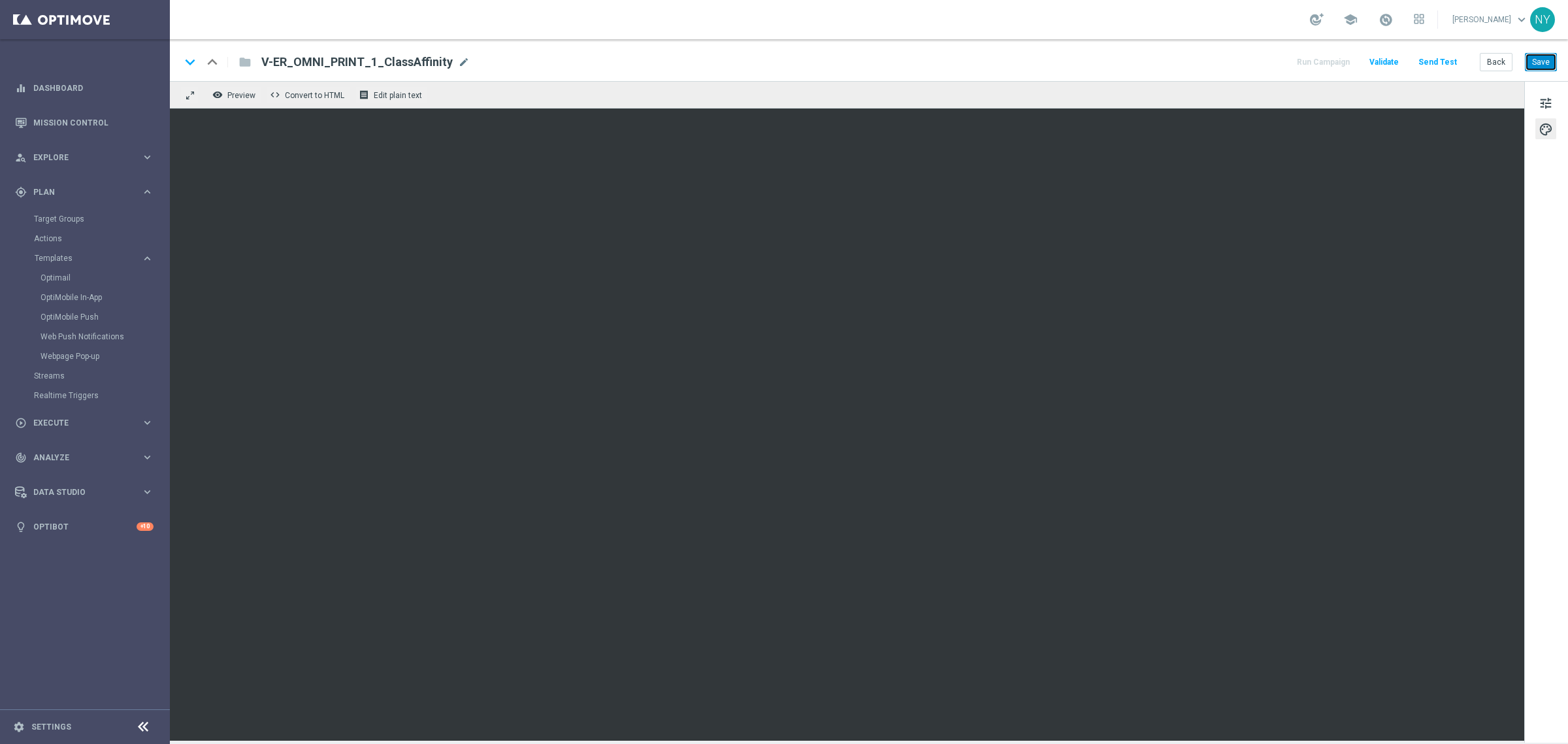
click at [1538, 63] on button "Save" at bounding box center [1540, 62] width 32 height 18
click at [1536, 62] on button "Save" at bounding box center [1540, 62] width 32 height 18
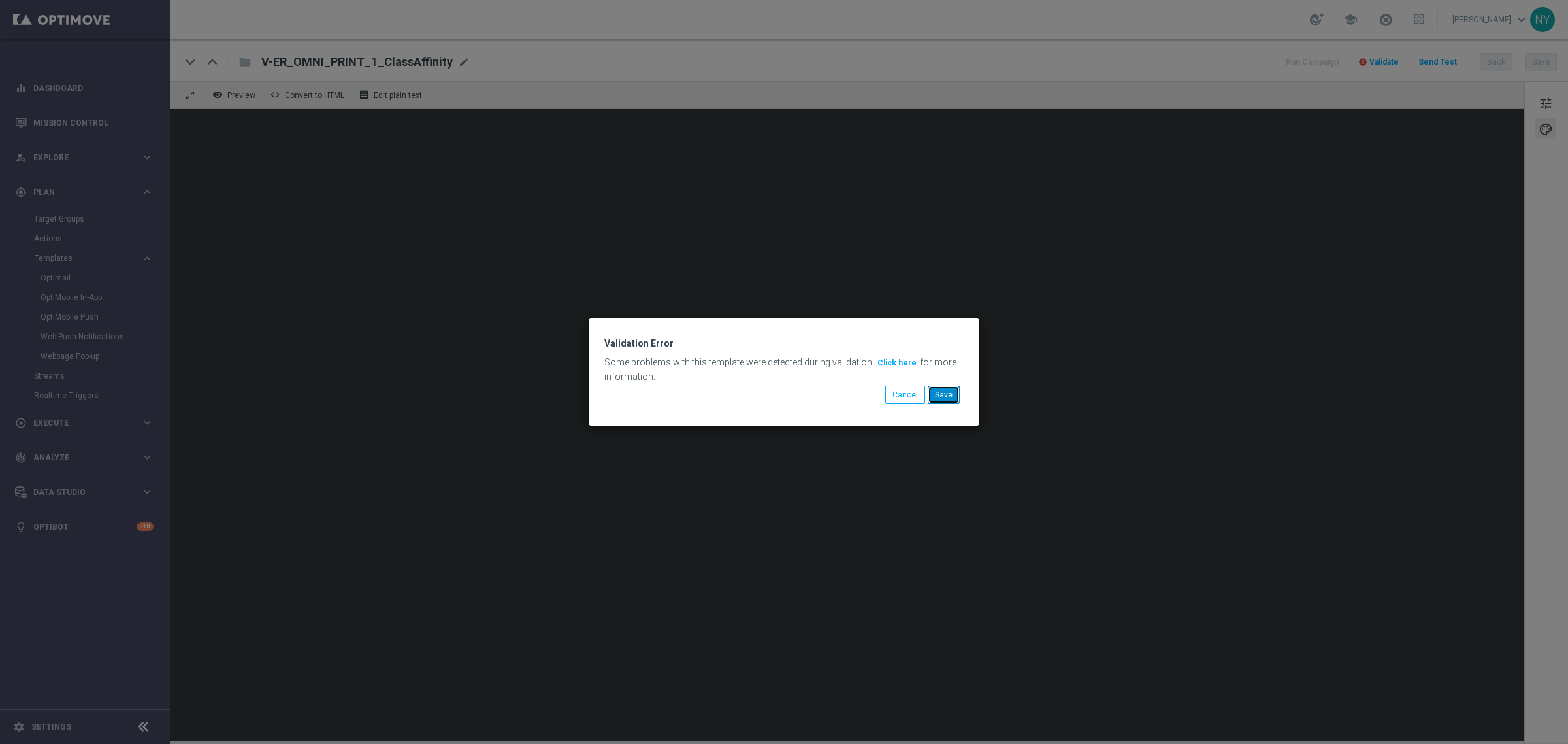
click at [948, 391] on button "Save" at bounding box center [943, 395] width 32 height 18
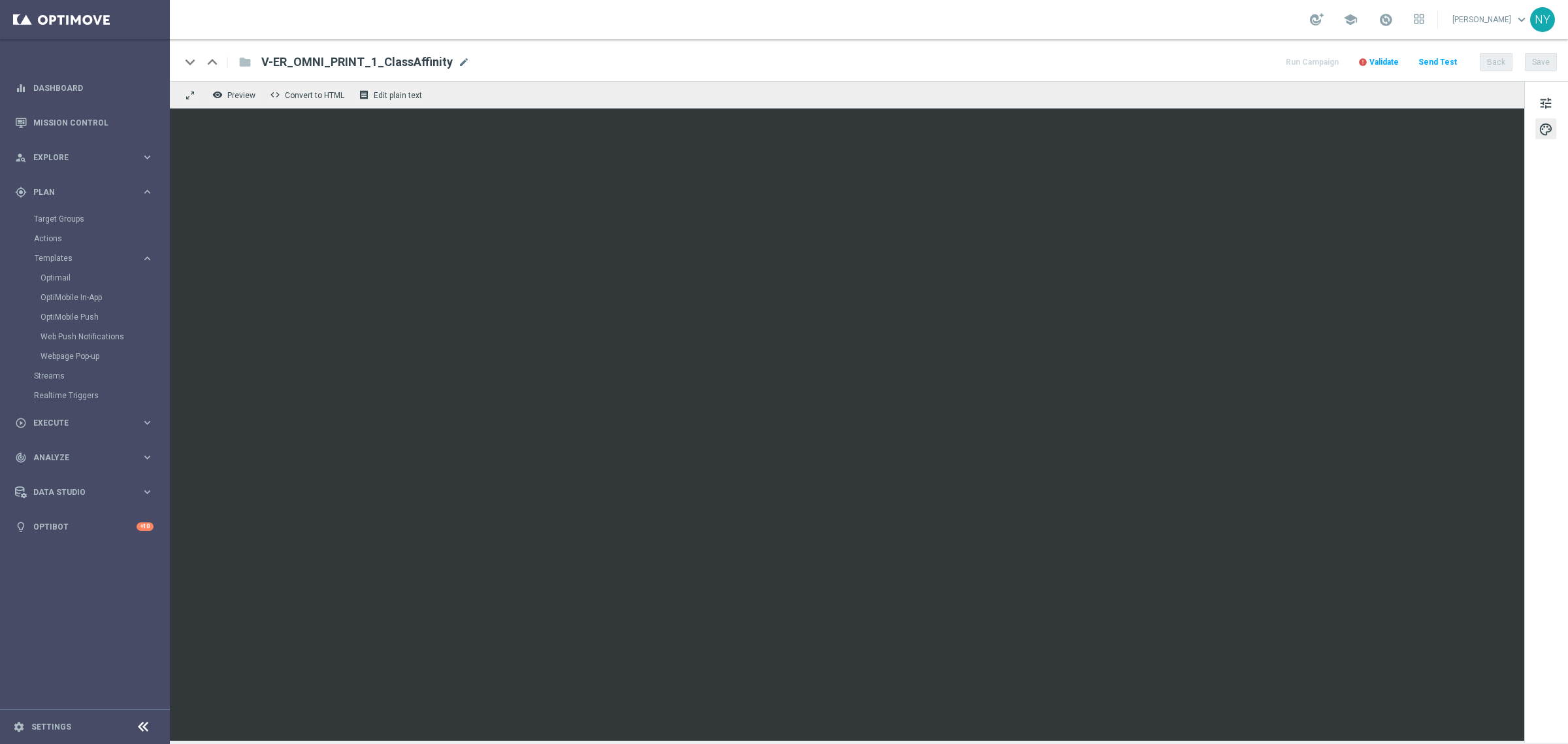
click at [1388, 58] on span "Validate" at bounding box center [1384, 62] width 29 height 9
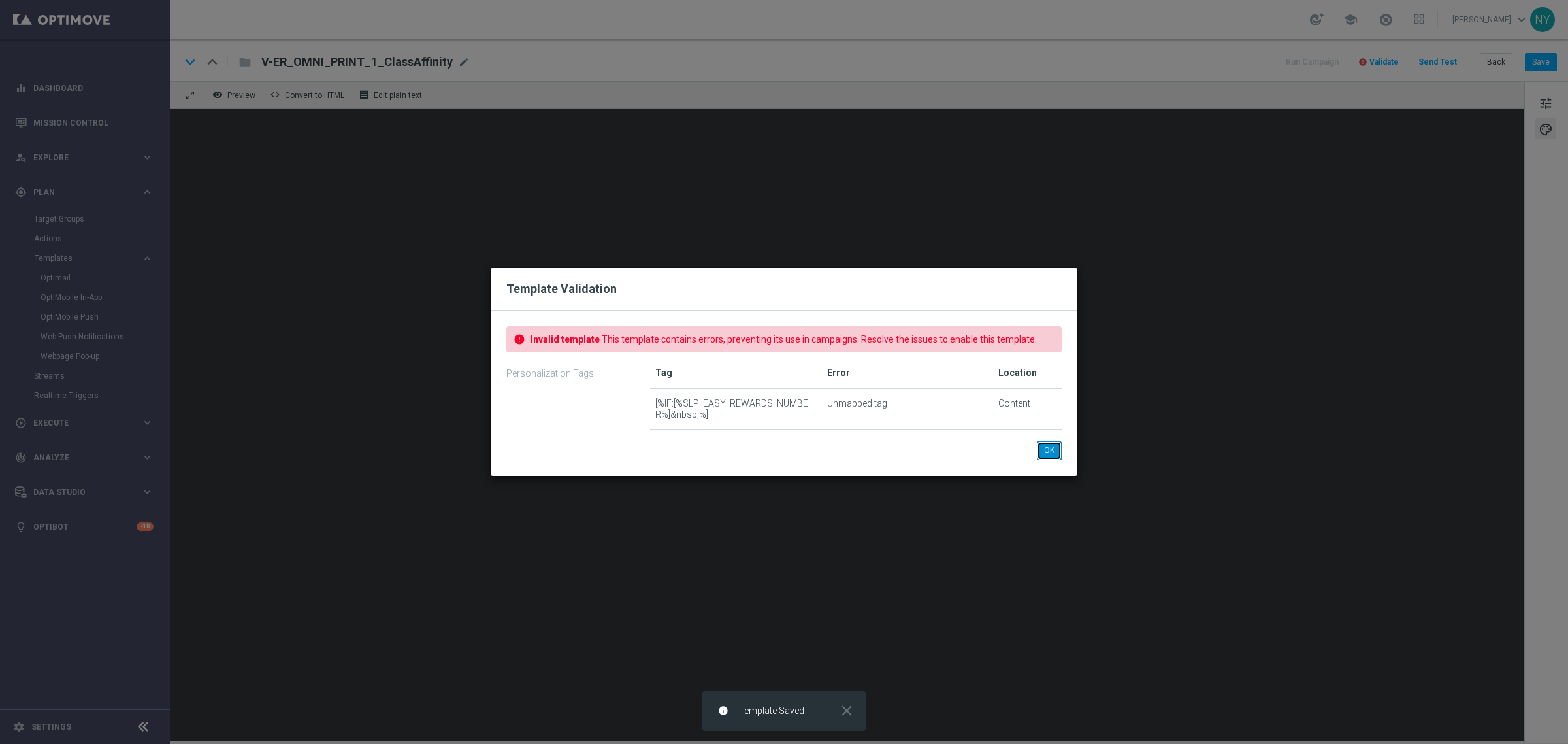
click at [1053, 455] on button "OK" at bounding box center [1049, 450] width 25 height 18
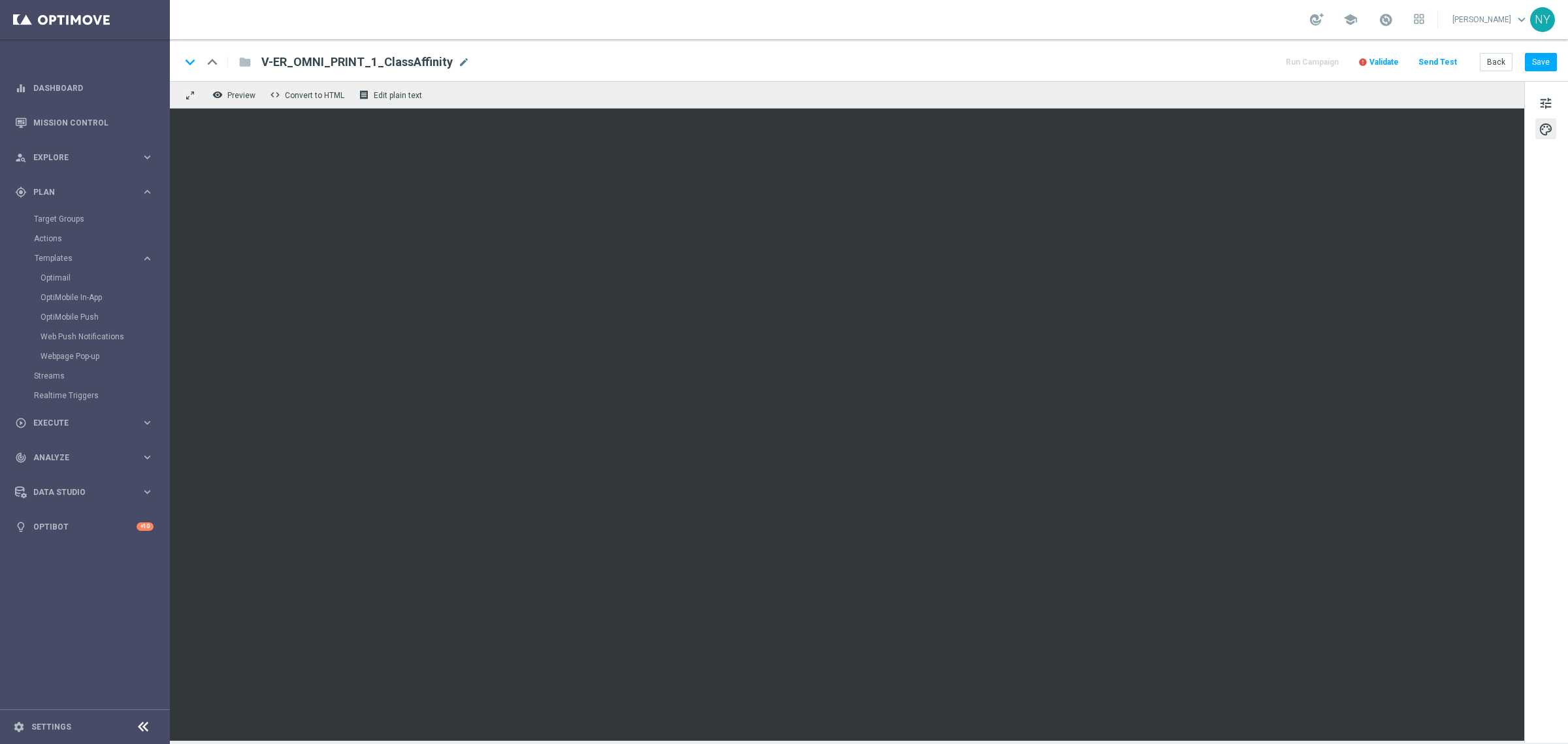
click at [1380, 58] on span "Validate" at bounding box center [1384, 62] width 29 height 9
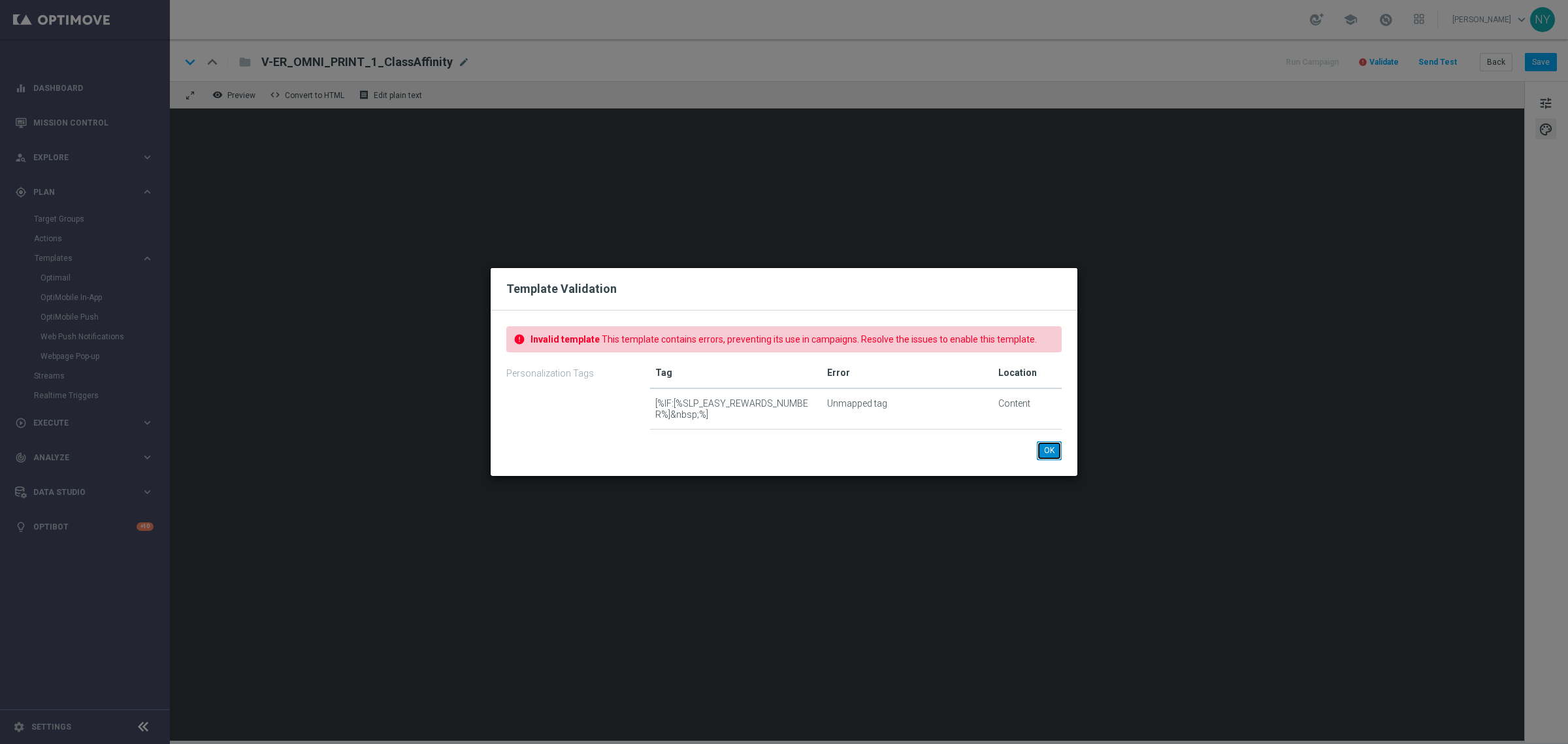
click at [1049, 455] on button "OK" at bounding box center [1049, 450] width 25 height 18
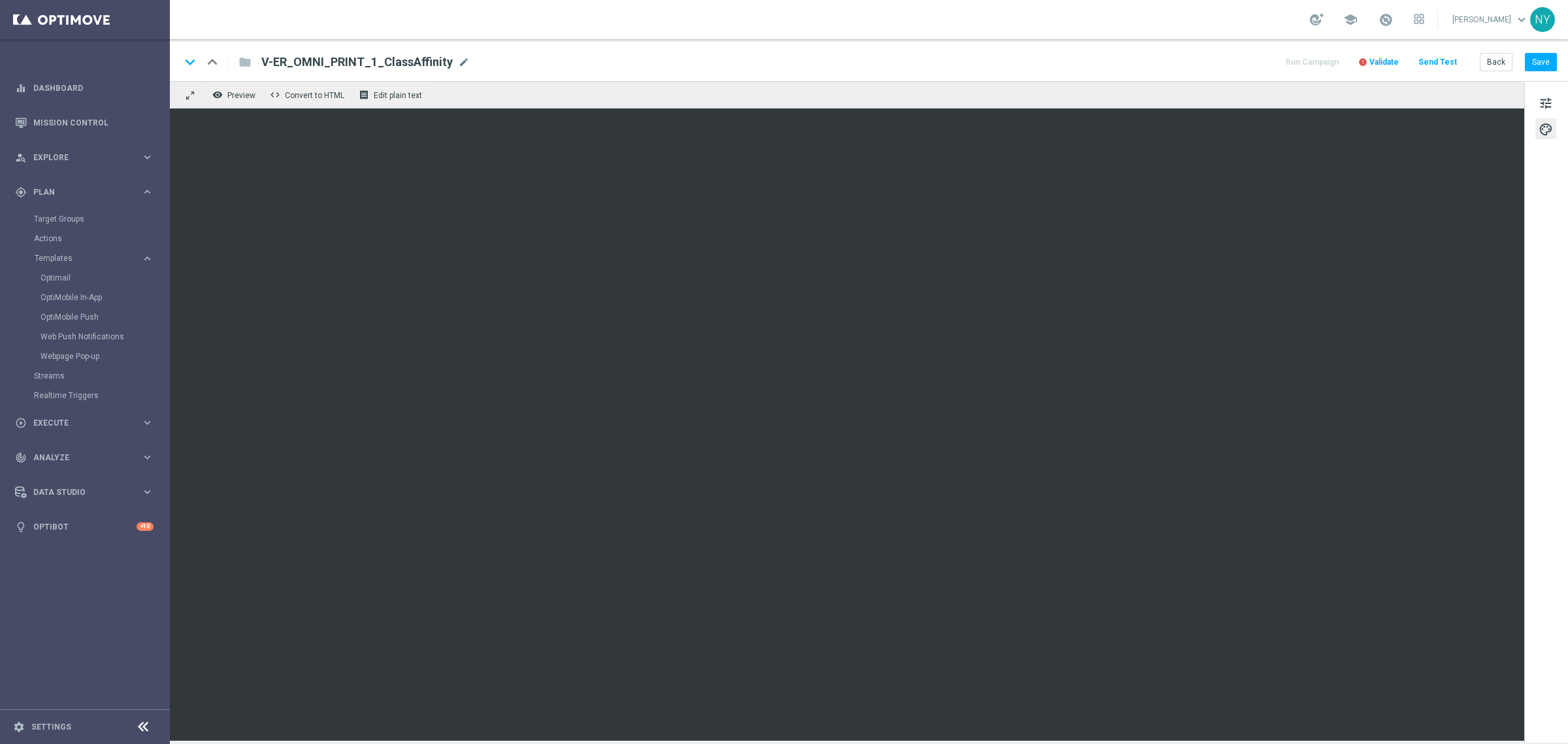
click at [1388, 58] on span "Validate" at bounding box center [1384, 62] width 29 height 9
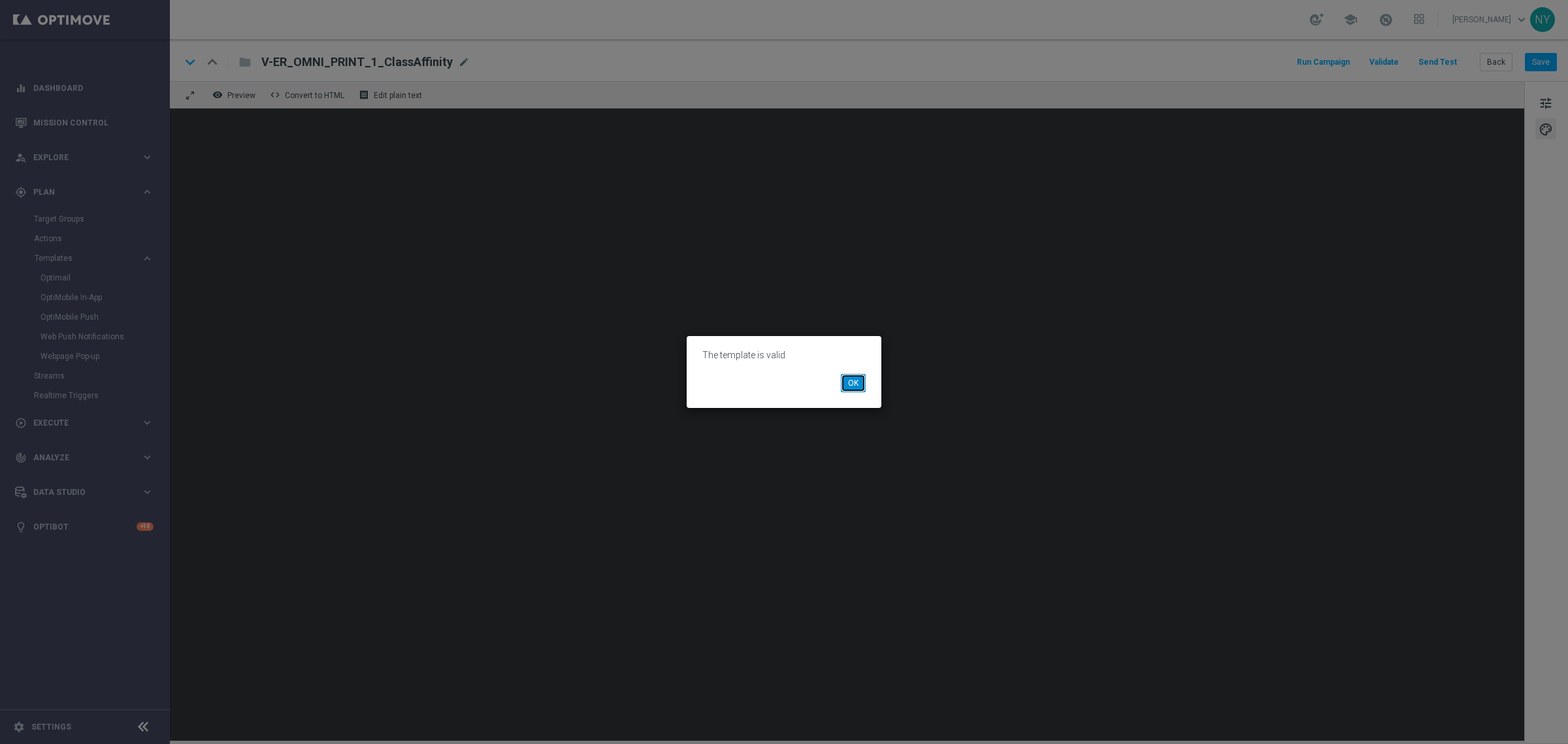
click at [856, 385] on button "OK" at bounding box center [853, 383] width 25 height 18
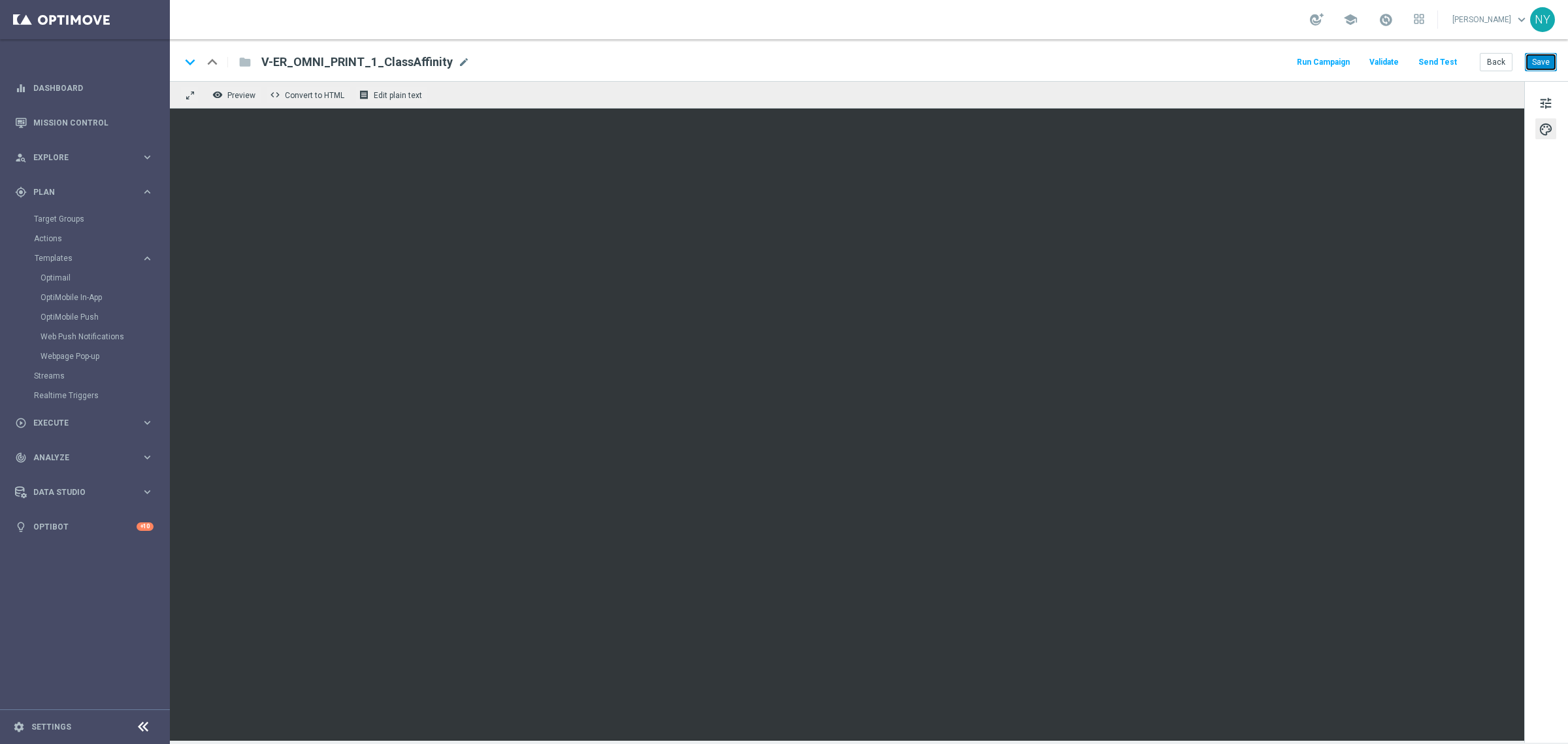
click at [1536, 60] on button "Save" at bounding box center [1540, 62] width 32 height 18
click at [1540, 59] on button "Save" at bounding box center [1540, 62] width 32 height 18
click at [1538, 56] on button "Save" at bounding box center [1540, 62] width 32 height 18
click at [1536, 62] on button "Save" at bounding box center [1540, 62] width 32 height 18
click at [1540, 61] on button "Save" at bounding box center [1540, 62] width 32 height 18
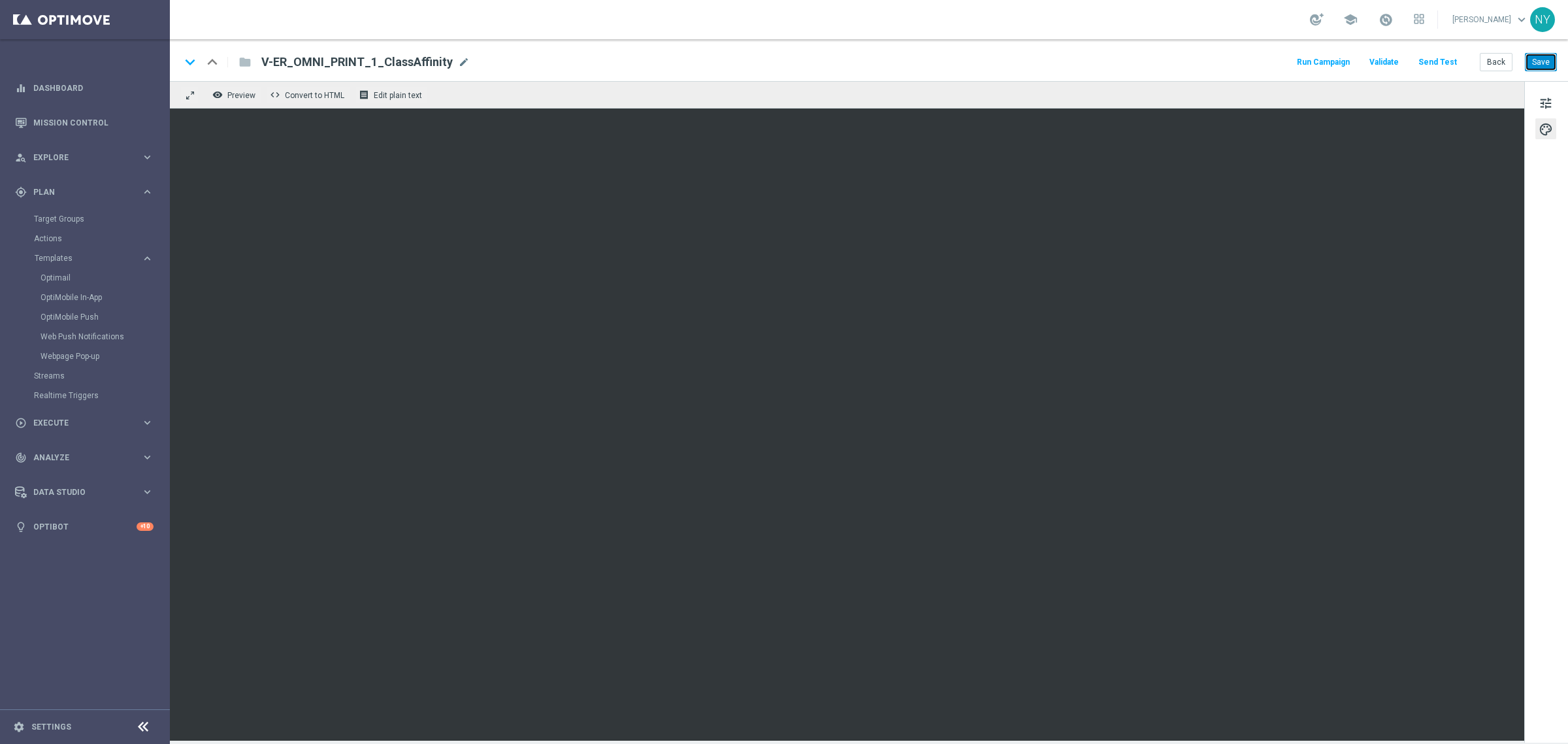
click at [1536, 59] on button "Save" at bounding box center [1540, 62] width 32 height 18
click at [458, 60] on span "mode_edit" at bounding box center [463, 62] width 12 height 12
click at [436, 61] on input "V-ER_OMNI_PRINT_1_ClassAffinity" at bounding box center [423, 62] width 324 height 17
drag, startPoint x: 424, startPoint y: 60, endPoint x: 170, endPoint y: 53, distance: 254.1
click at [170, 53] on div "keyboard_arrow_down keyboard_arrow_up folder V-ER_OMNI_PRINT_1_ClassAffinity Ru…" at bounding box center [868, 60] width 1398 height 42
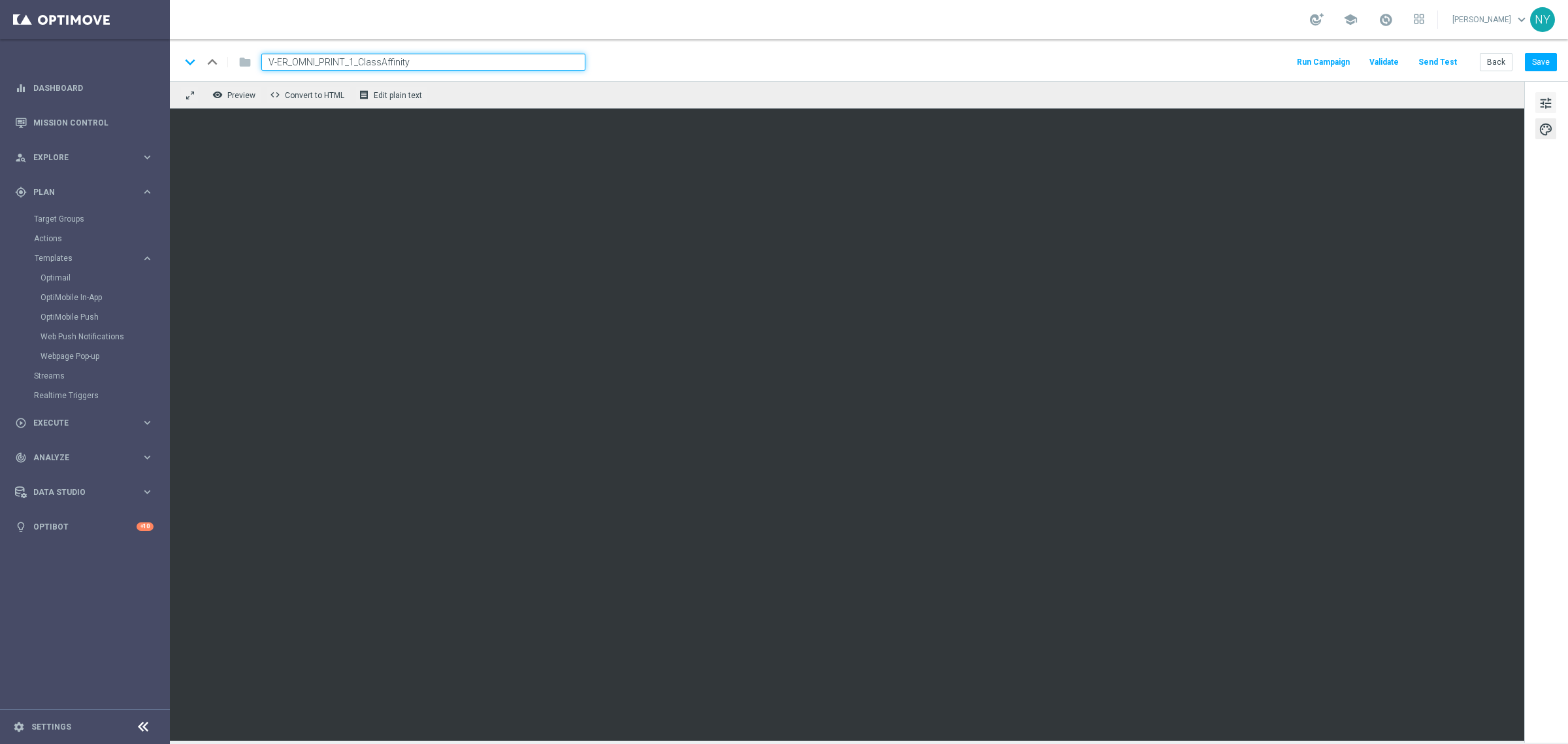
click at [1543, 103] on span "tune" at bounding box center [1545, 104] width 14 height 17
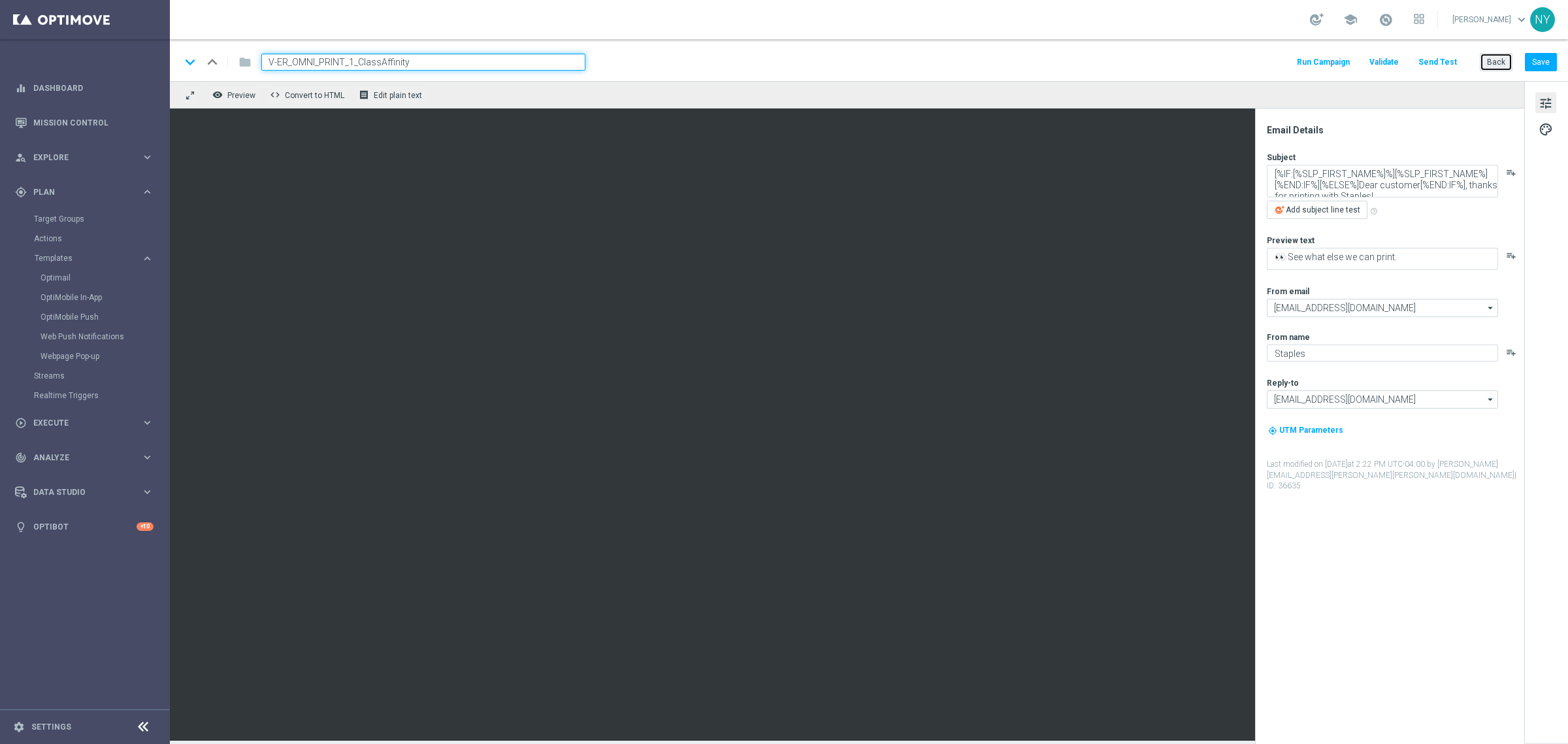
click at [1498, 56] on button "Back" at bounding box center [1496, 62] width 33 height 18
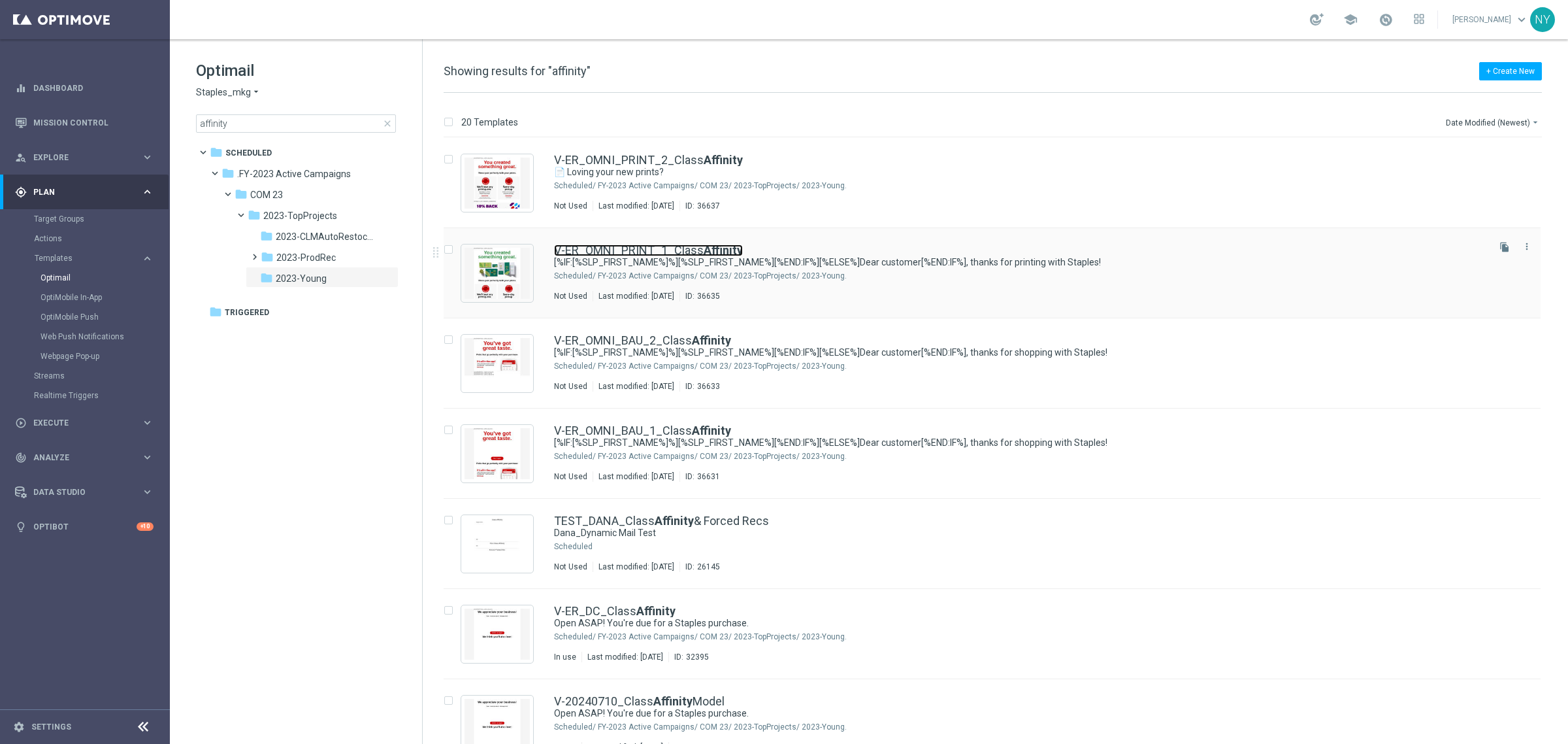
click at [627, 249] on link "V-ER_OMNI_PRINT_1_Class Affinity" at bounding box center [648, 250] width 189 height 12
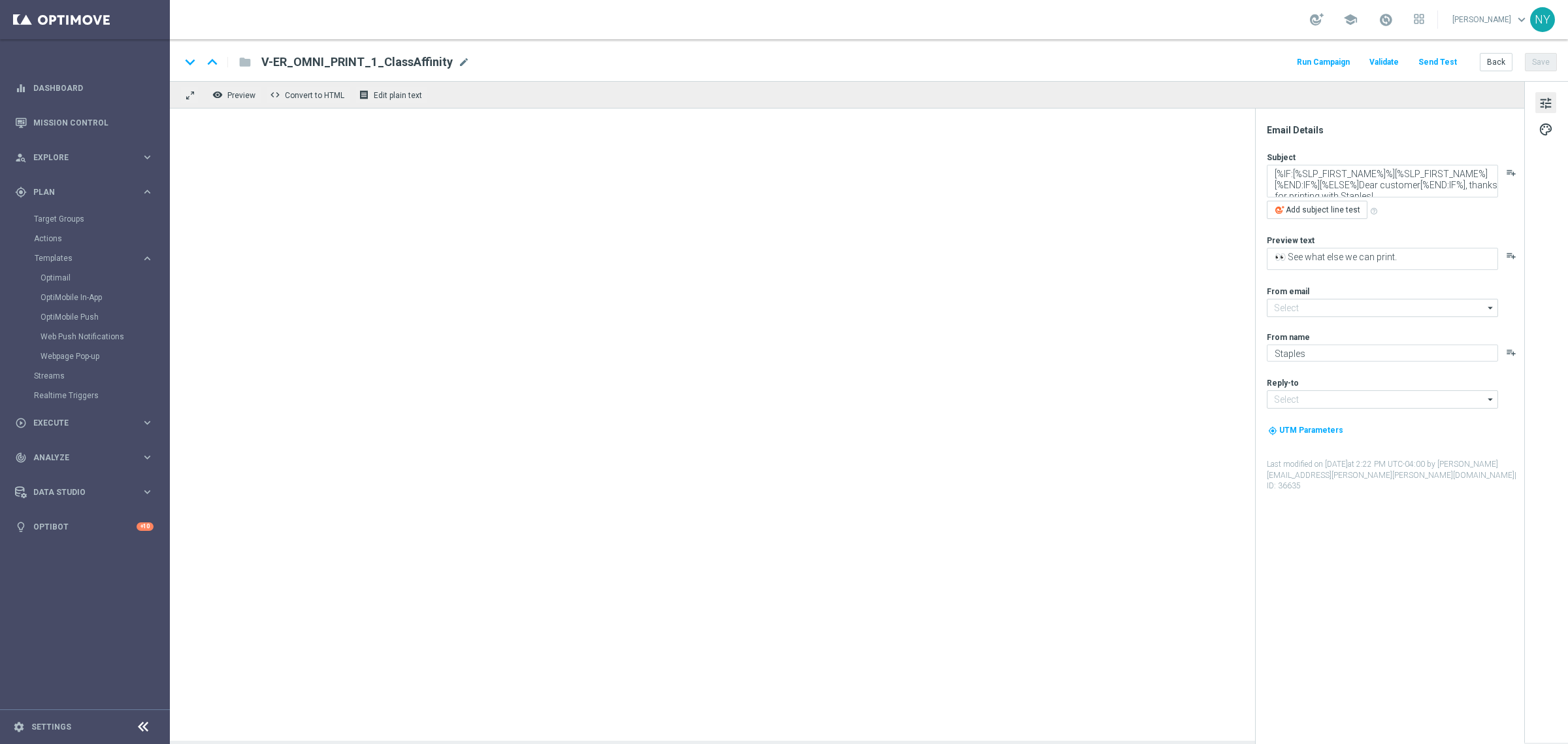
type input "[EMAIL_ADDRESS][DOMAIN_NAME]"
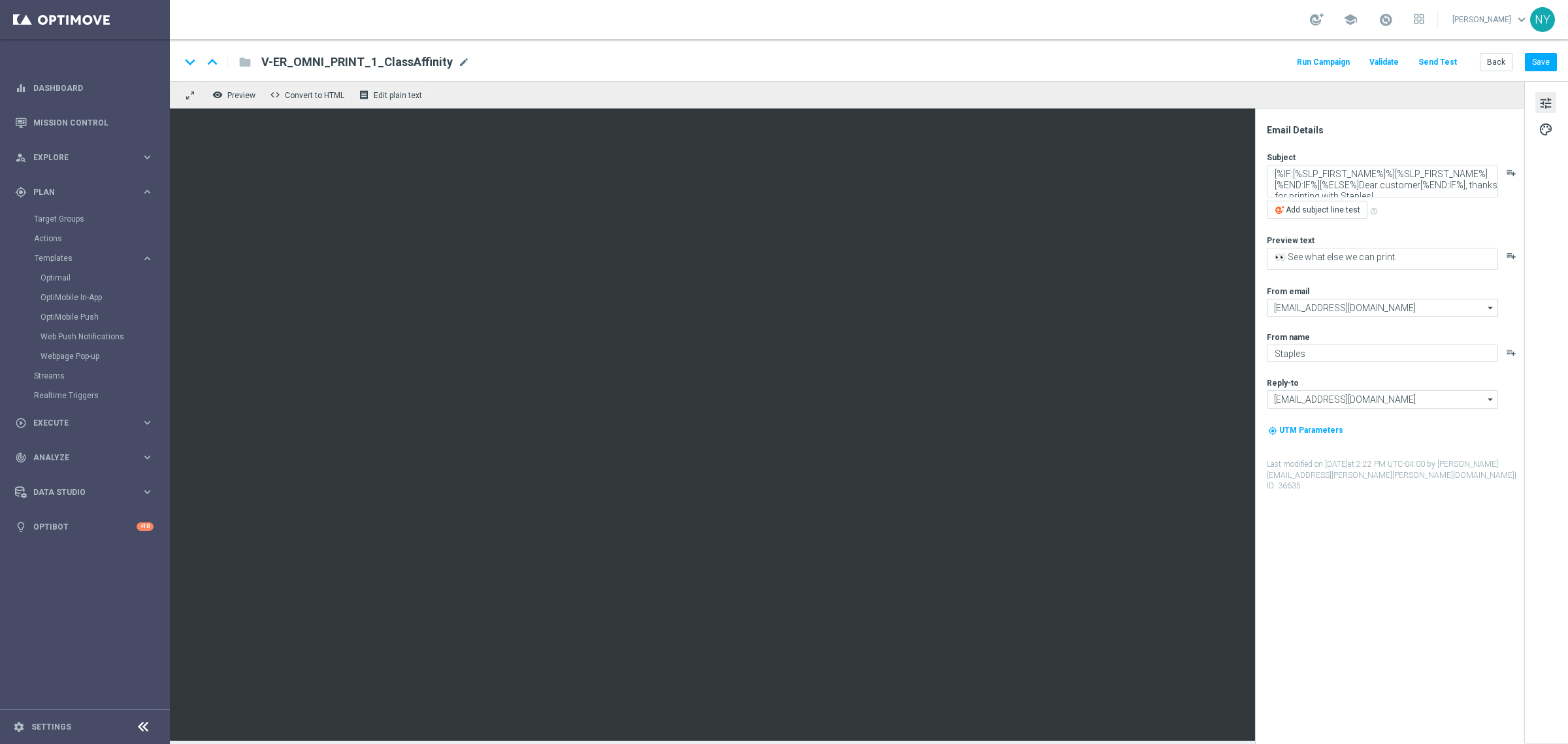
click at [451, 58] on div "V-ER_OMNI_PRINT_1_ClassAffinity mode_edit" at bounding box center [365, 62] width 209 height 17
click at [350, 61] on input "V-ER_OMNI_PRINT_1_ClassAffinity" at bounding box center [423, 62] width 324 height 17
click at [1540, 63] on button "Save" at bounding box center [1540, 62] width 32 height 18
click at [351, 64] on input "V-ER_OMNI_PRINT_3_ClassAffinity" at bounding box center [423, 62] width 324 height 17
click at [350, 62] on input "V-ER_OMNI_PRINT_3_ClassAffinity" at bounding box center [423, 62] width 324 height 17
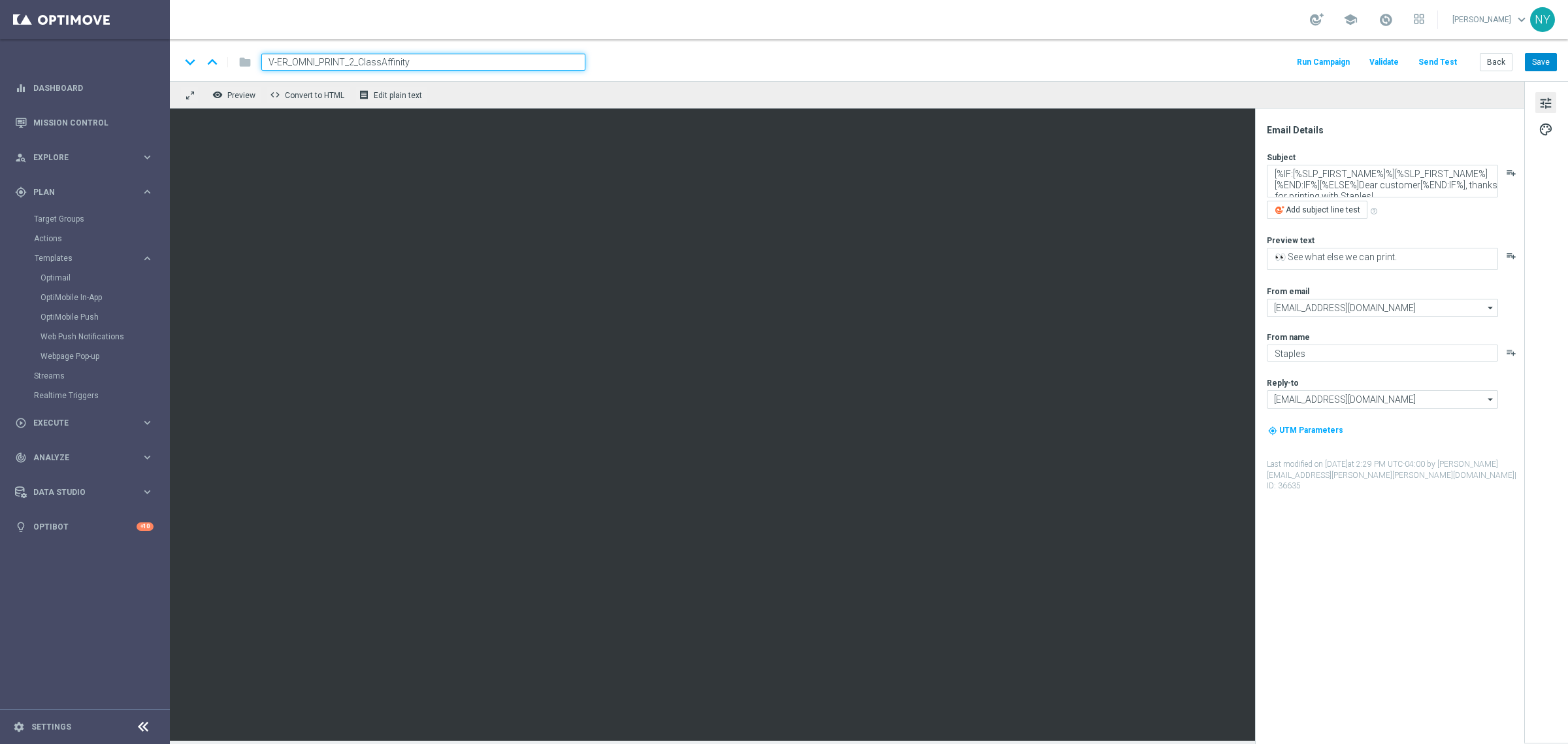
type input "V-ER_OMNI_PRINT_2_ClassAffinity"
drag, startPoint x: 1542, startPoint y: 55, endPoint x: 1533, endPoint y: 54, distance: 9.1
click at [1542, 56] on button "Save" at bounding box center [1540, 62] width 32 height 18
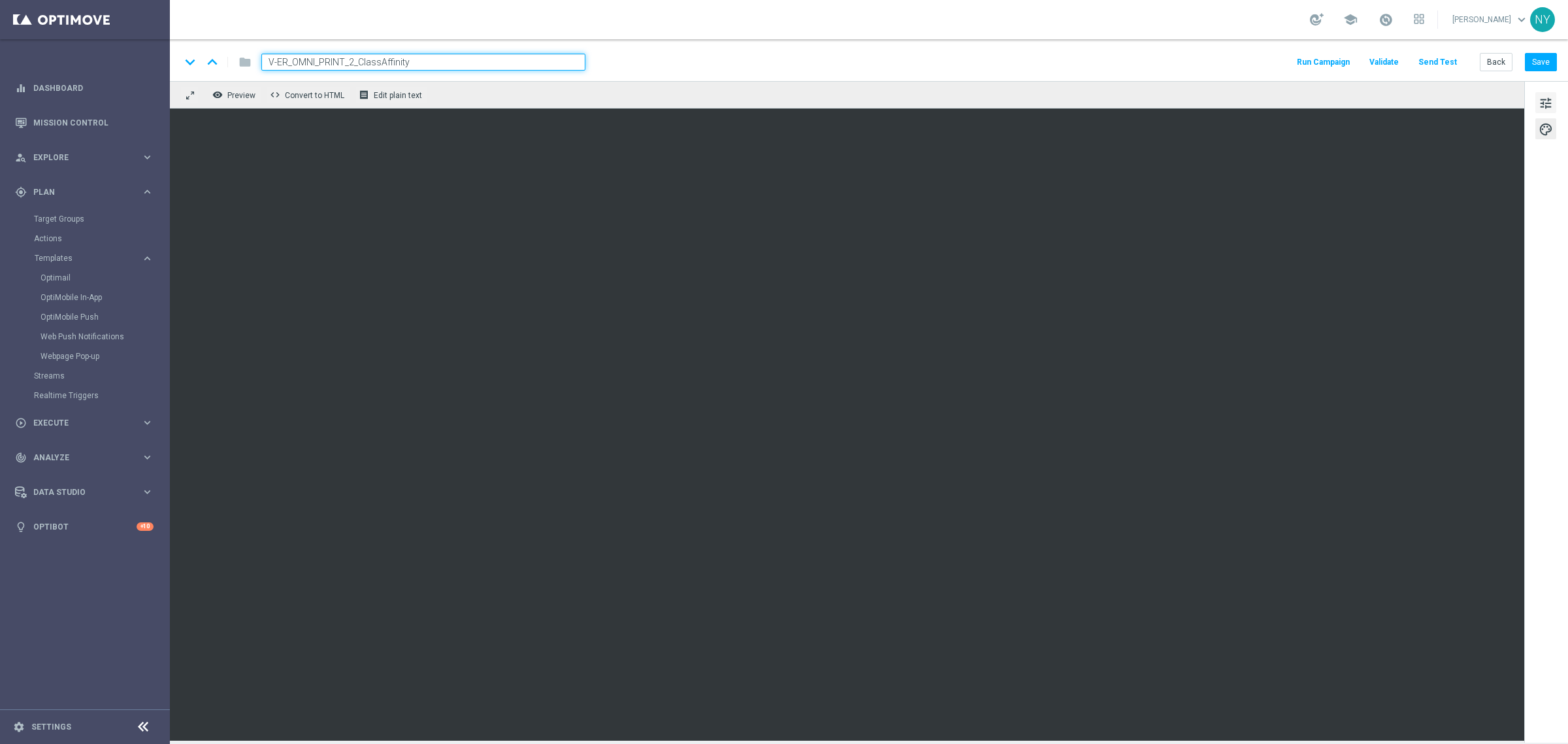
click at [1550, 99] on span "tune" at bounding box center [1545, 104] width 14 height 17
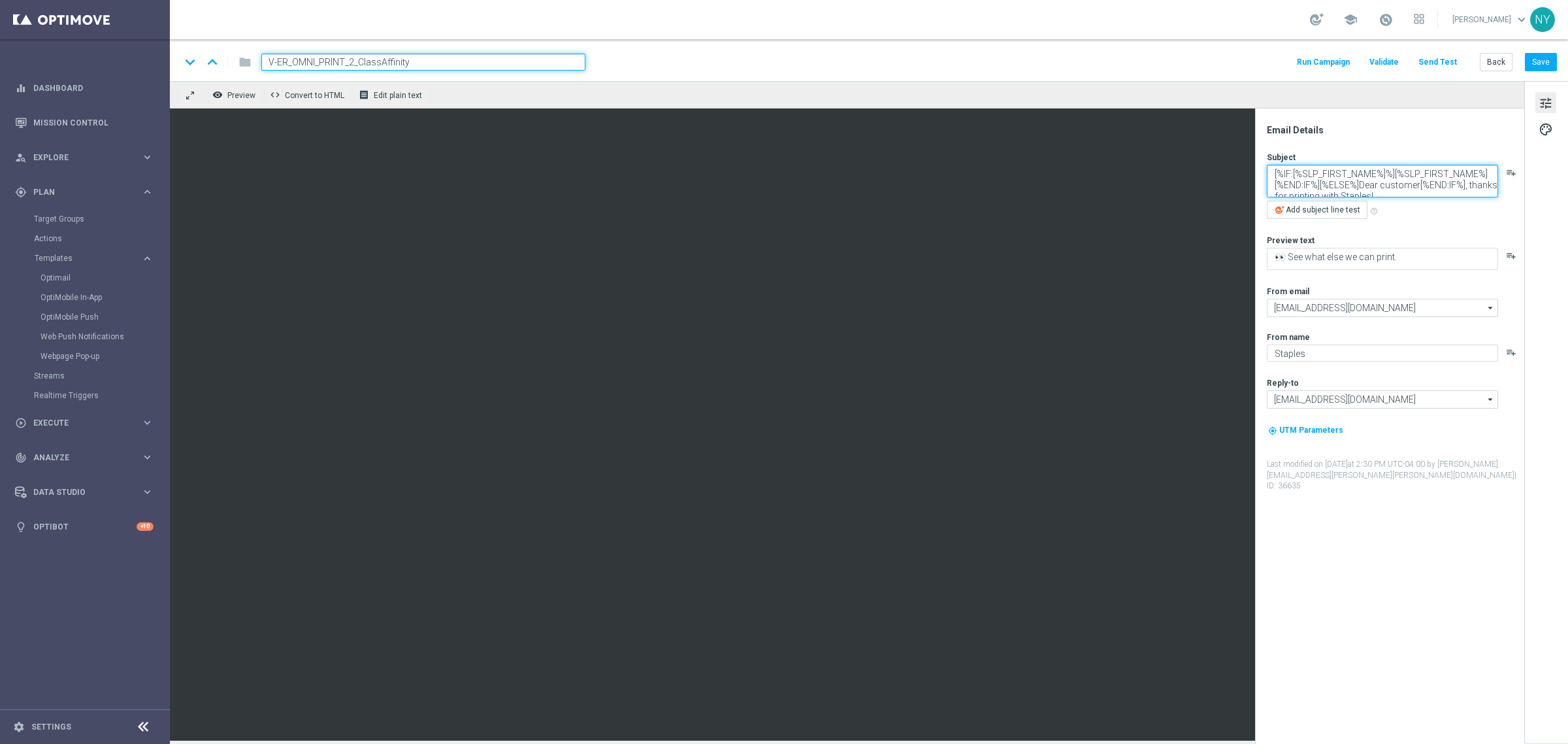
paste textarea "📄 Loving your new prints?"
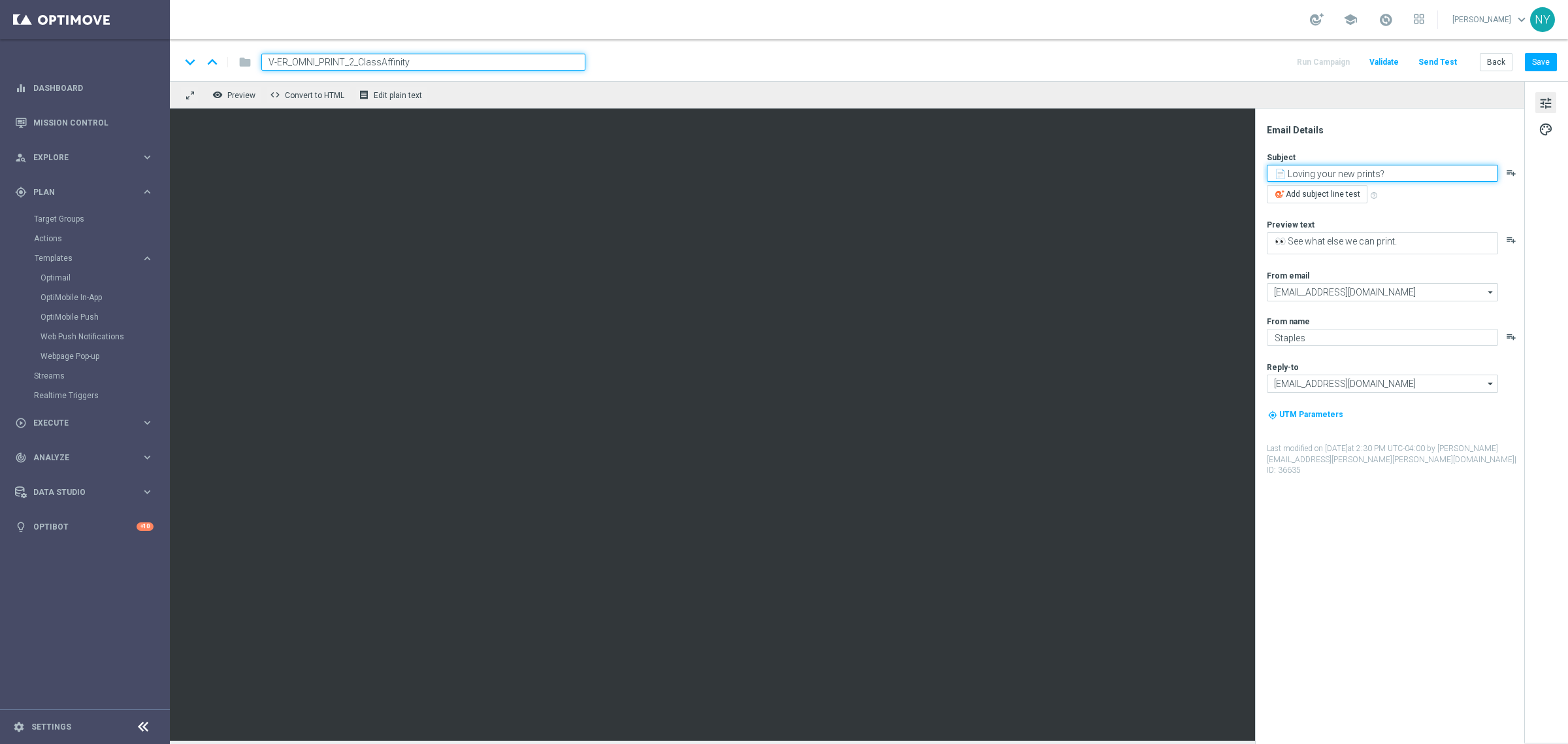
type textarea "📄 Loving your new prints?"
paste textarea "Here’s more where that came from"
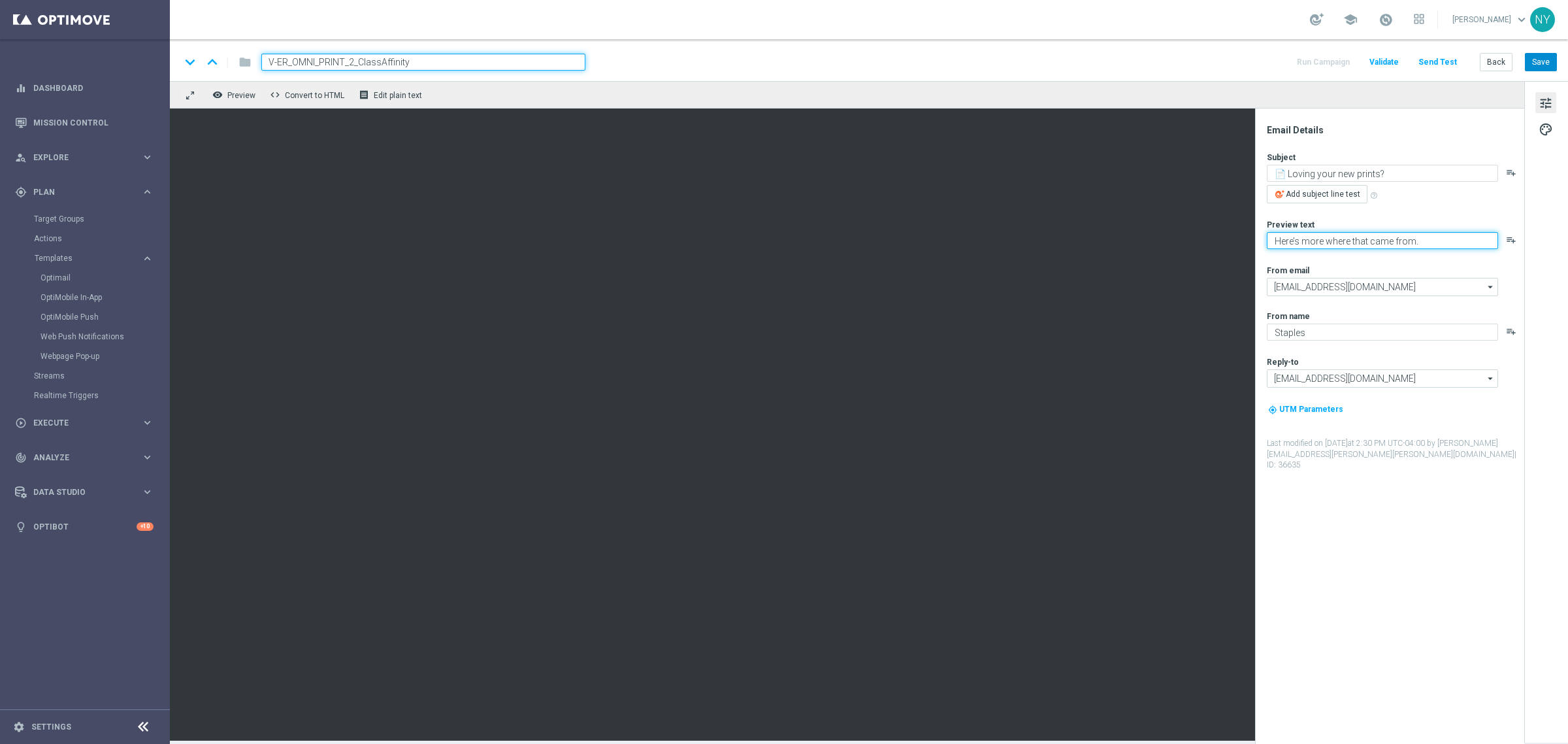
type textarea "Here’s more where that came from."
click at [1544, 62] on button "Save" at bounding box center [1540, 62] width 32 height 18
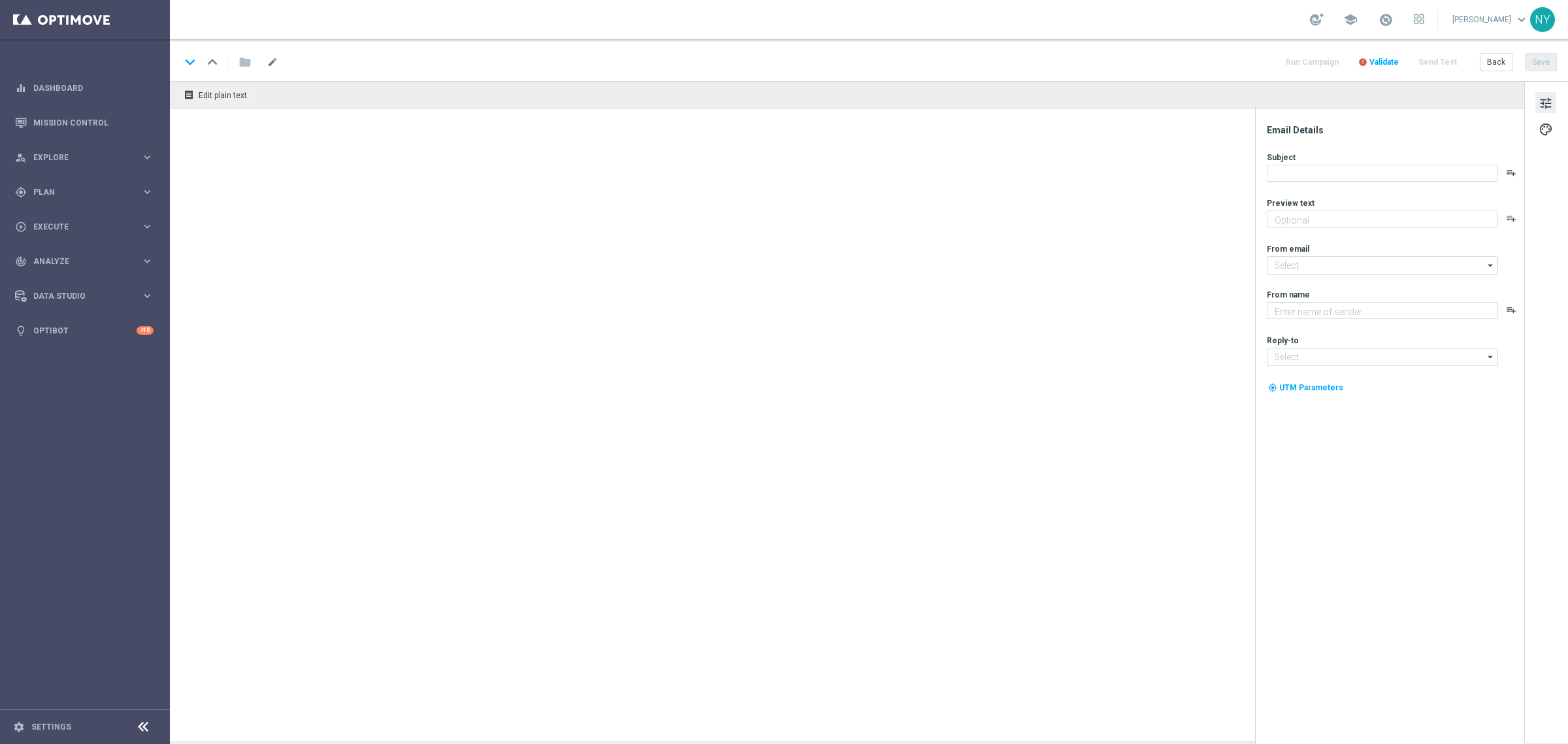
type textarea "Staples"
type input "[EMAIL_ADDRESS][DOMAIN_NAME]"
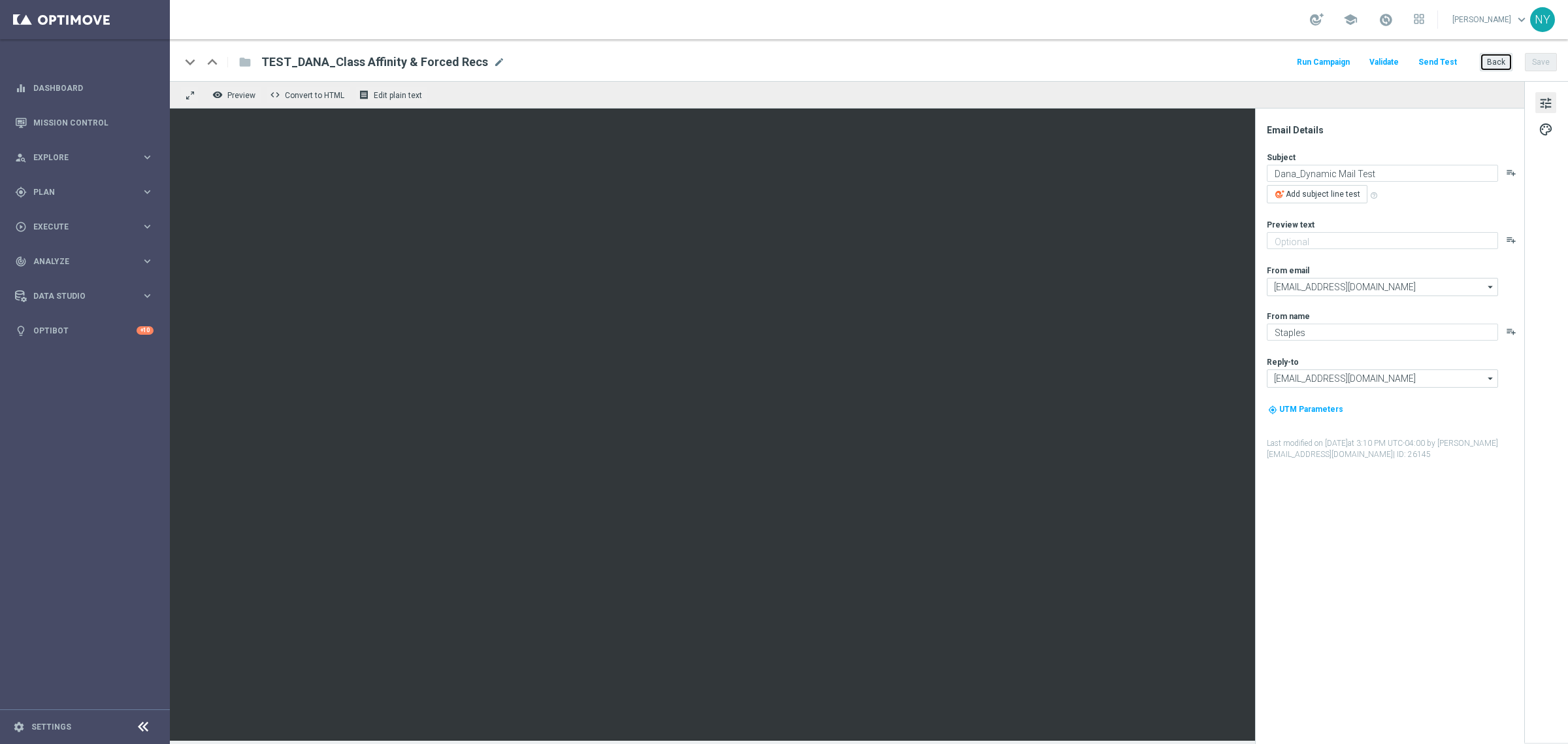
click at [1491, 60] on button "Back" at bounding box center [1496, 62] width 33 height 18
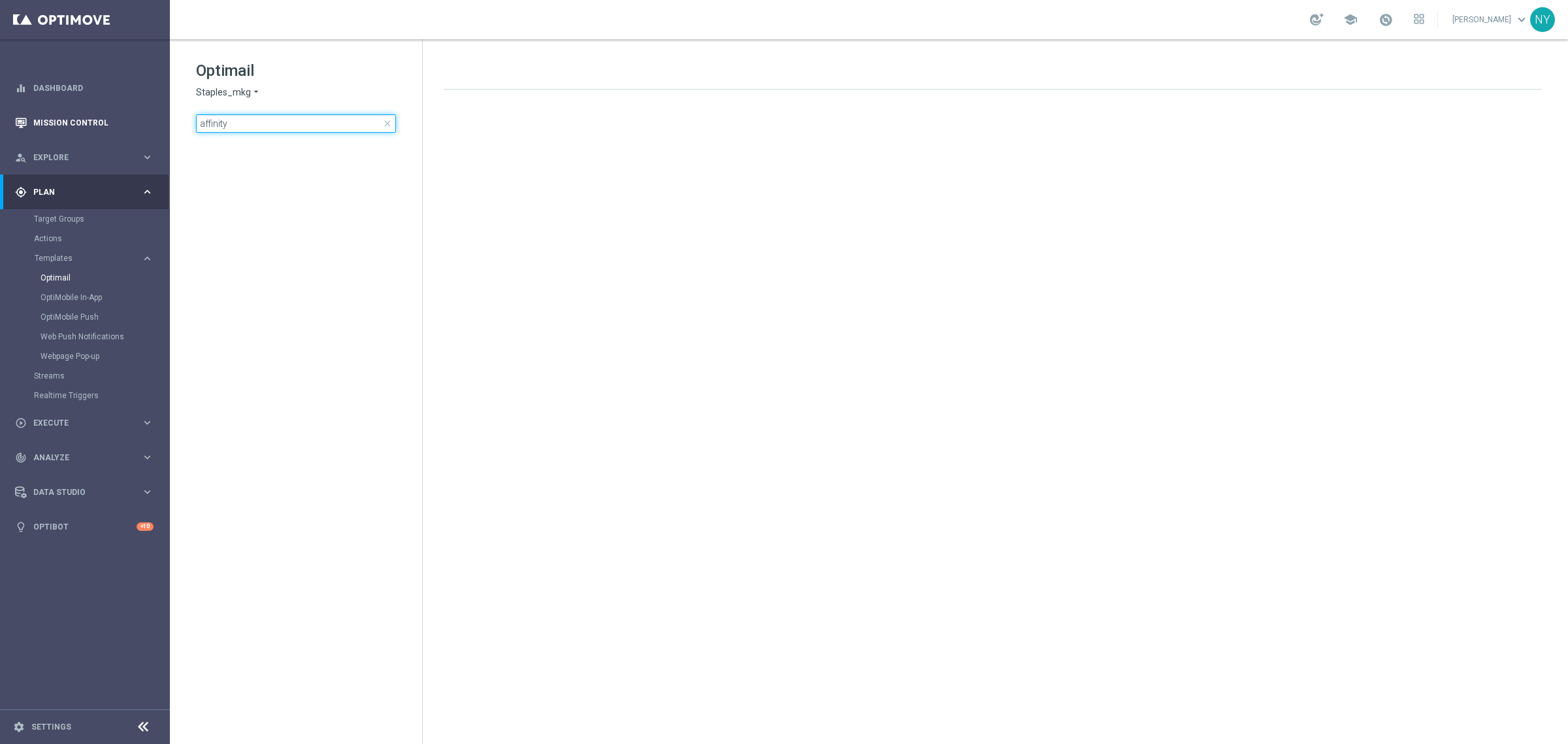
drag, startPoint x: 265, startPoint y: 125, endPoint x: 95, endPoint y: 111, distance: 170.6
click at [96, 111] on main "equalizer Dashboard Mission Control" at bounding box center [784, 372] width 1568 height 744
type input "V-ER_OMNI_Print_Grow_FullServe"
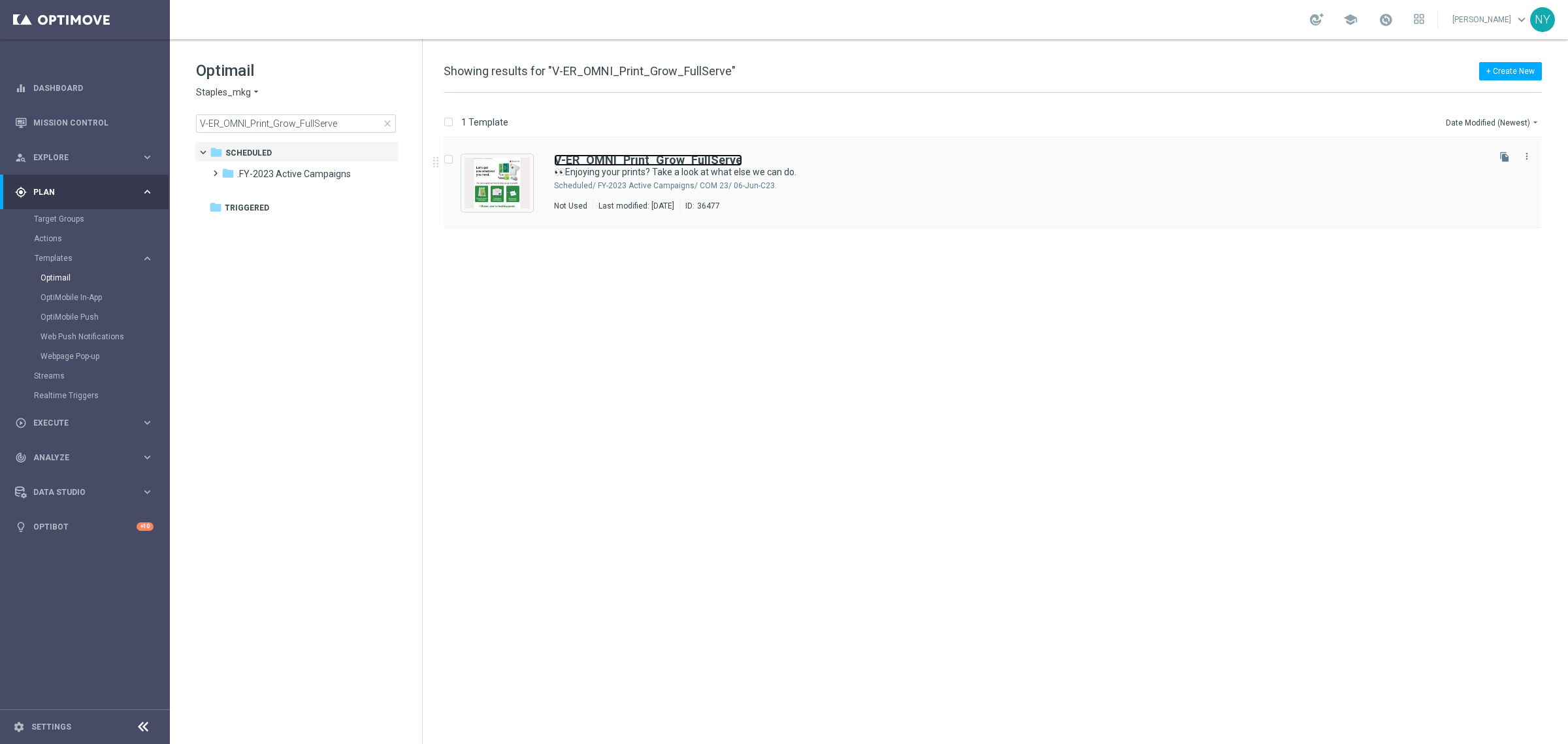
click at [621, 161] on b "V-ER_OMNI_Print_Grow_FullServe" at bounding box center [648, 159] width 188 height 13
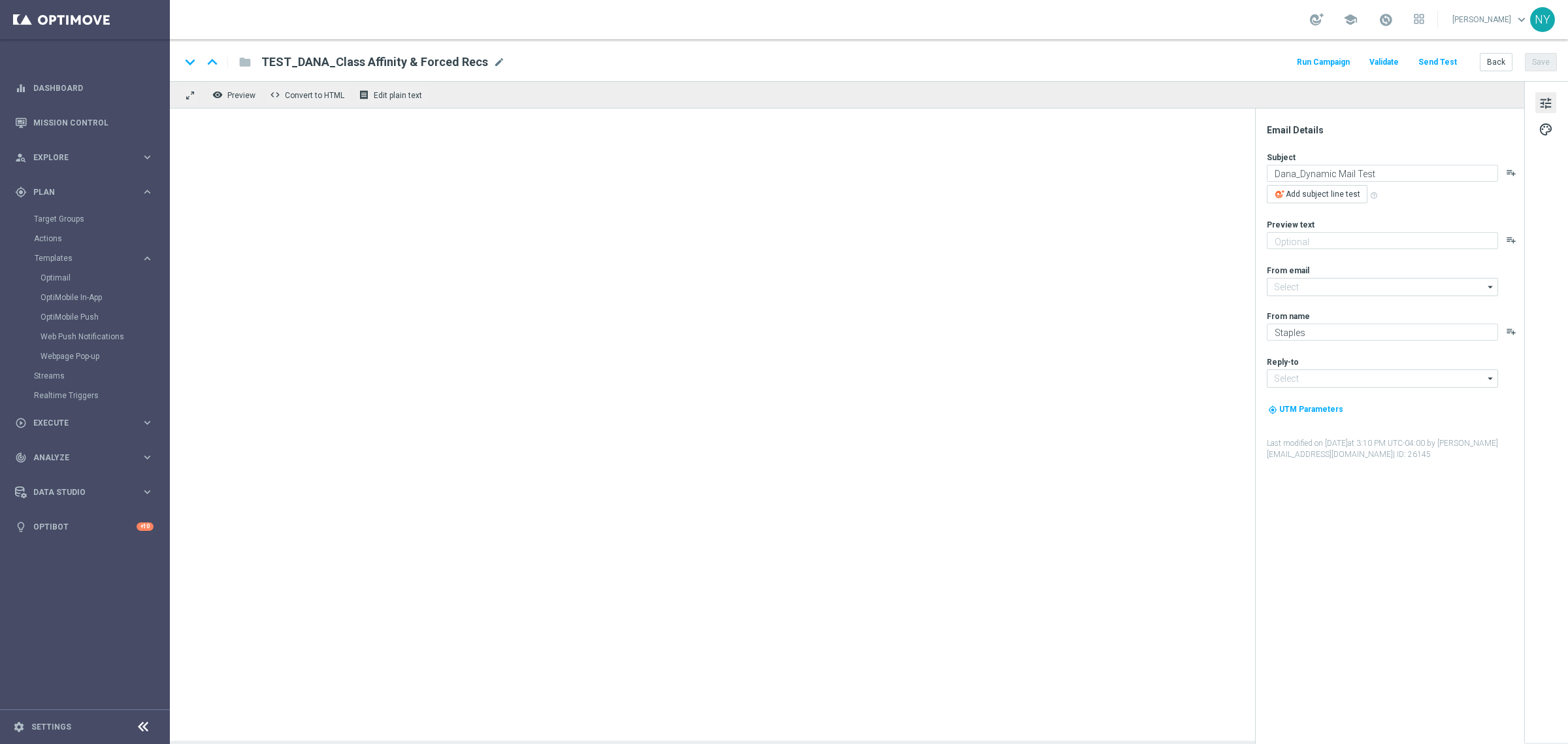
type input "[EMAIL_ADDRESS][DOMAIN_NAME]"
type textarea "👀Enjoying your prints? Take a look at what else we can do."
type textarea "We print it all!"
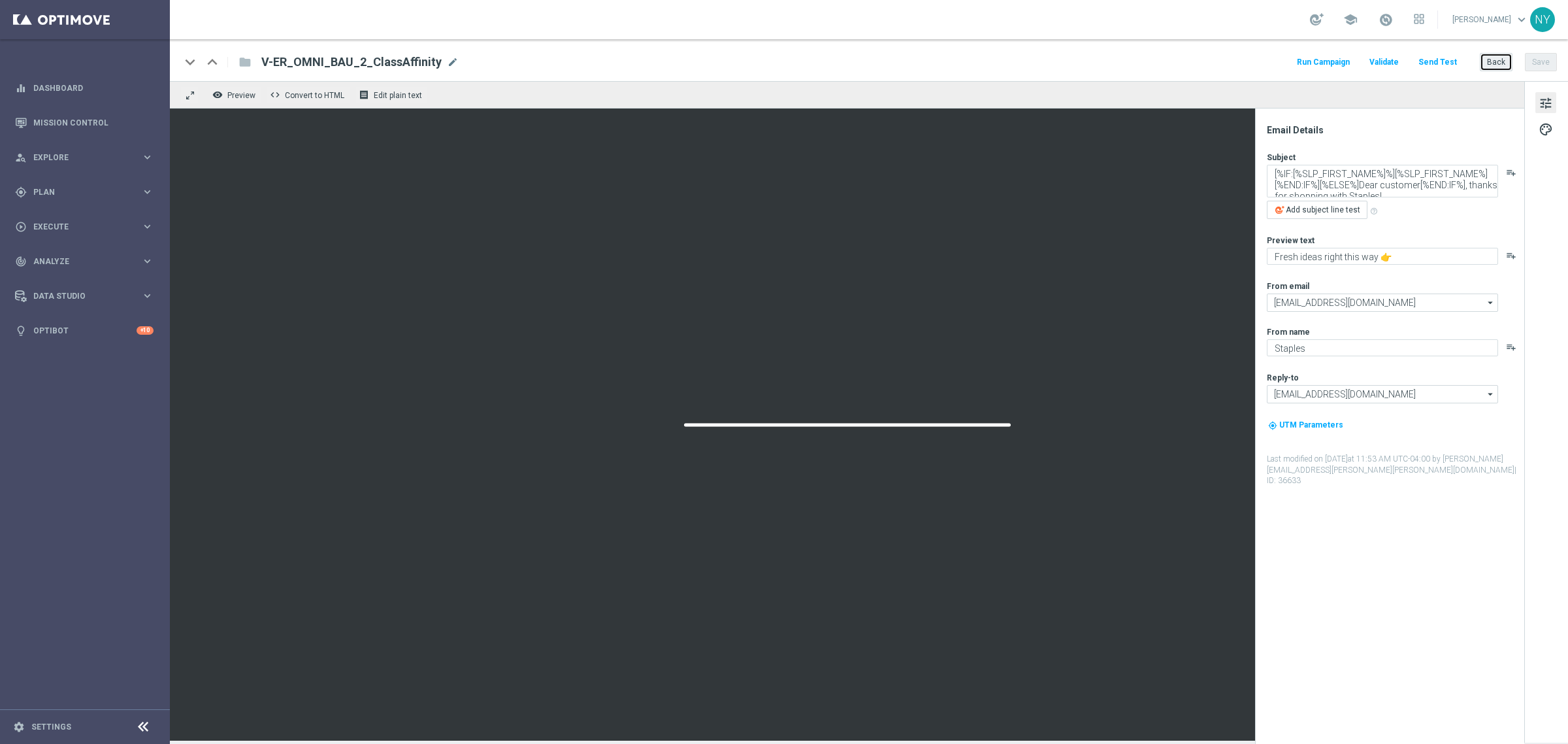
click at [1498, 63] on button "Back" at bounding box center [1496, 62] width 33 height 18
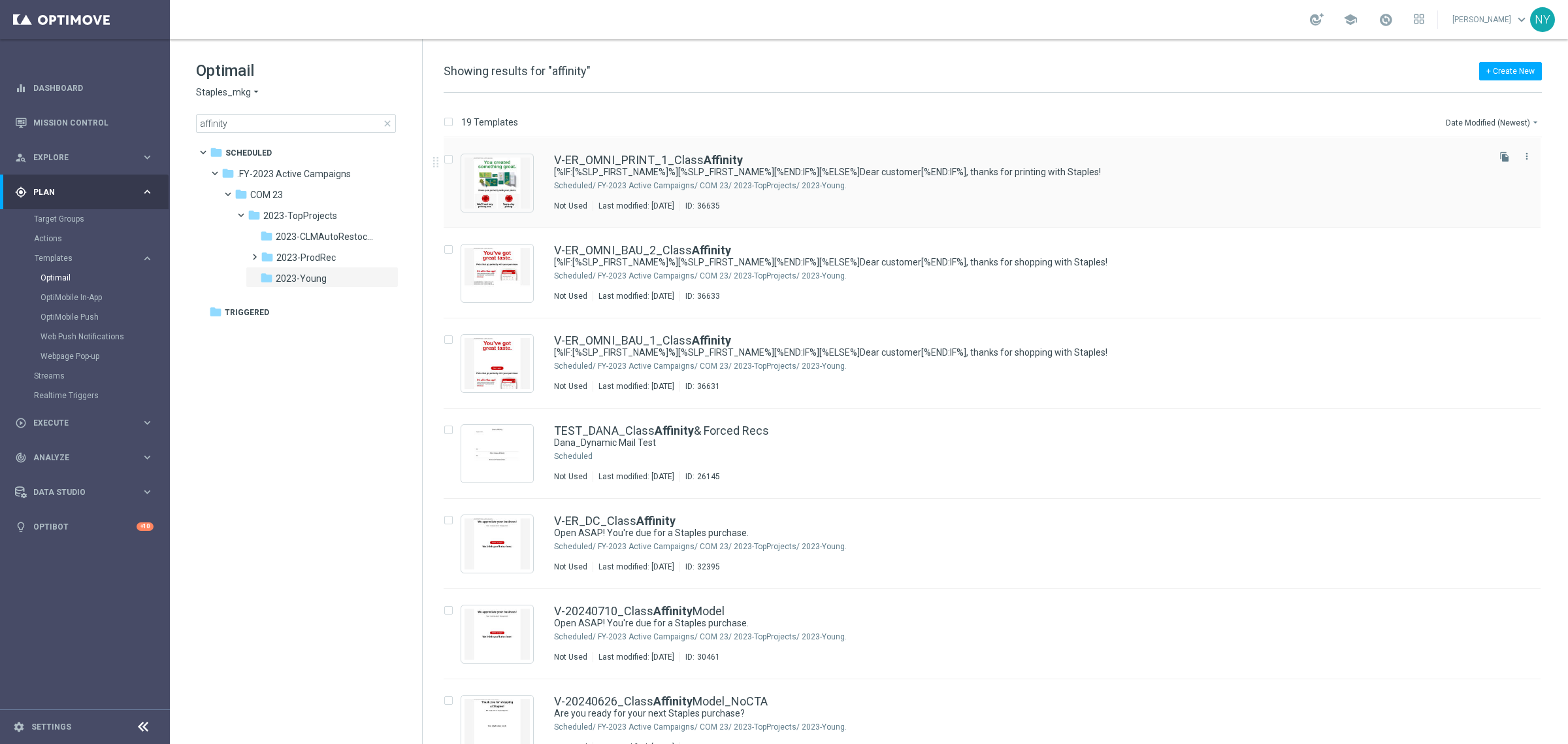
click at [1503, 155] on icon "file_copy" at bounding box center [1504, 157] width 11 height 11
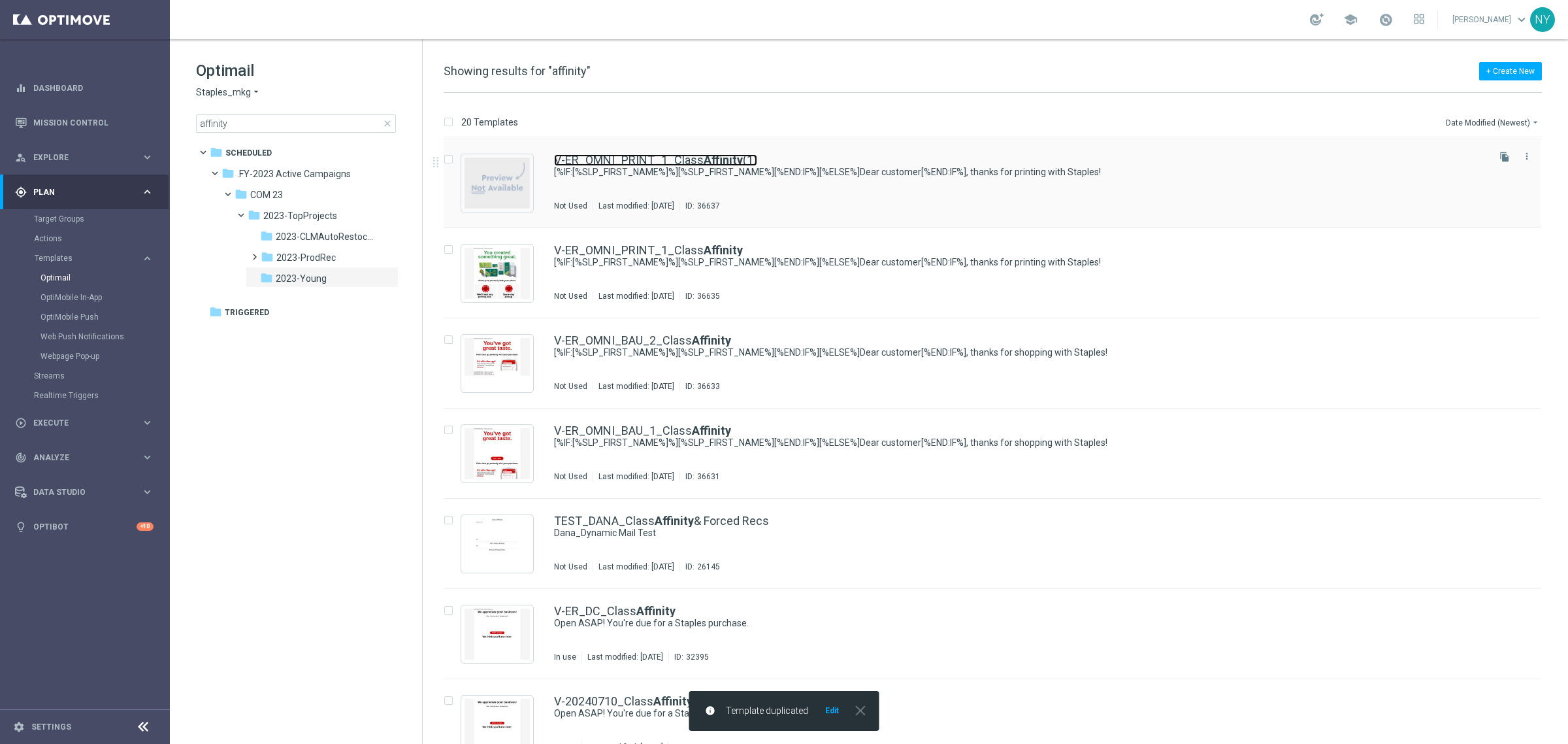
click at [683, 155] on link "V-ER_OMNI_PRINT_1_Class Affinity (1)" at bounding box center [656, 160] width 203 height 12
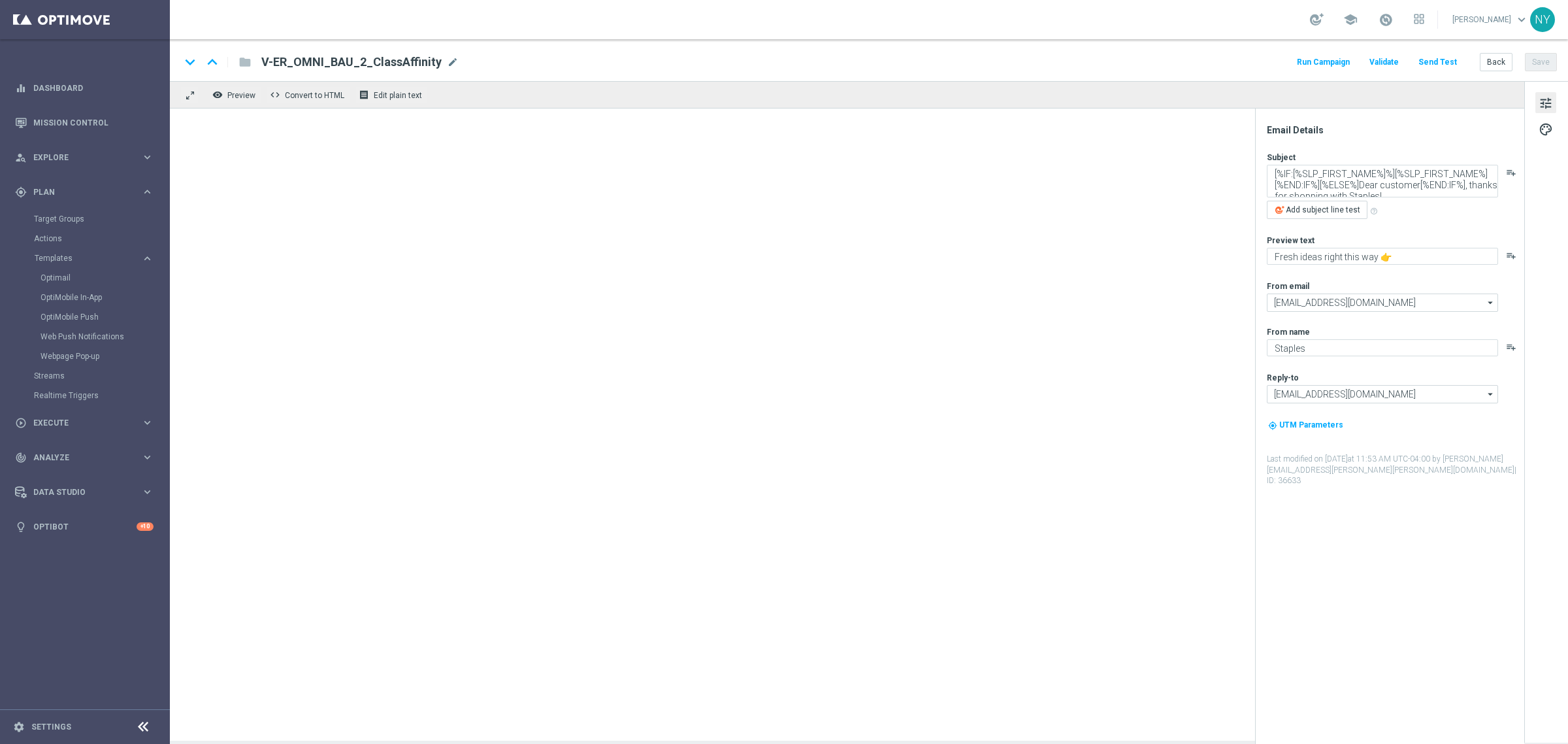
type textarea "[%IF:[%SLP_FIRST_NAME%]%][%SLP_FIRST_NAME%][%END:IF%][%ELSE%]Dear customer[%END…"
type textarea "👀 See what else we can print."
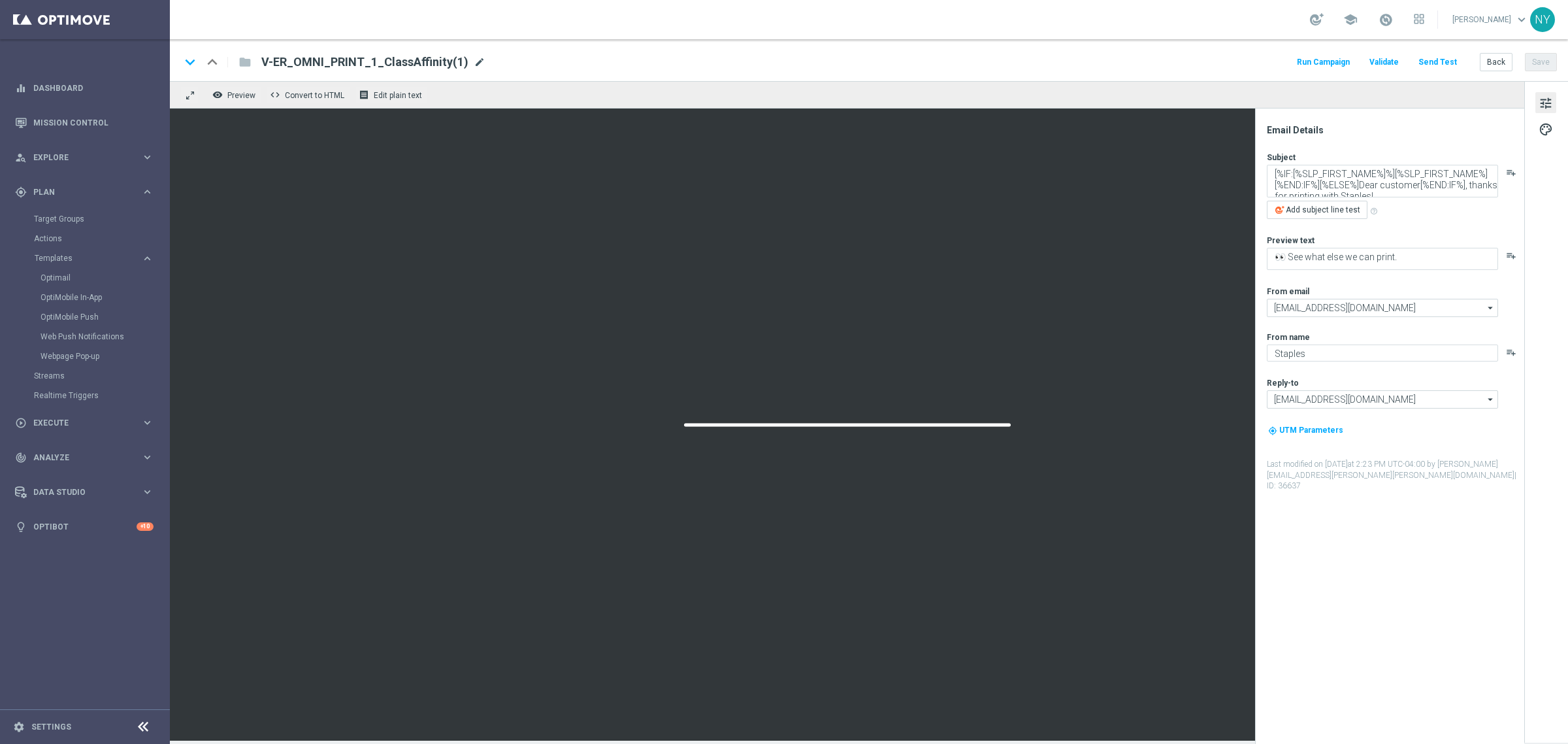
click at [474, 60] on span "mode_edit" at bounding box center [480, 62] width 12 height 12
drag, startPoint x: 448, startPoint y: 61, endPoint x: 206, endPoint y: 53, distance: 242.1
click at [206, 53] on div "keyboard_arrow_down keyboard_arrow_up folder V-ER_OMNI_PRINT_1_ClassAffinity(1)" at bounding box center [382, 62] width 405 height 17
click at [474, 60] on span "mode_edit" at bounding box center [480, 62] width 12 height 12
click at [455, 60] on input "V-ER_OMNI_PRINT_1_ClassAffinity(1)" at bounding box center [423, 62] width 324 height 17
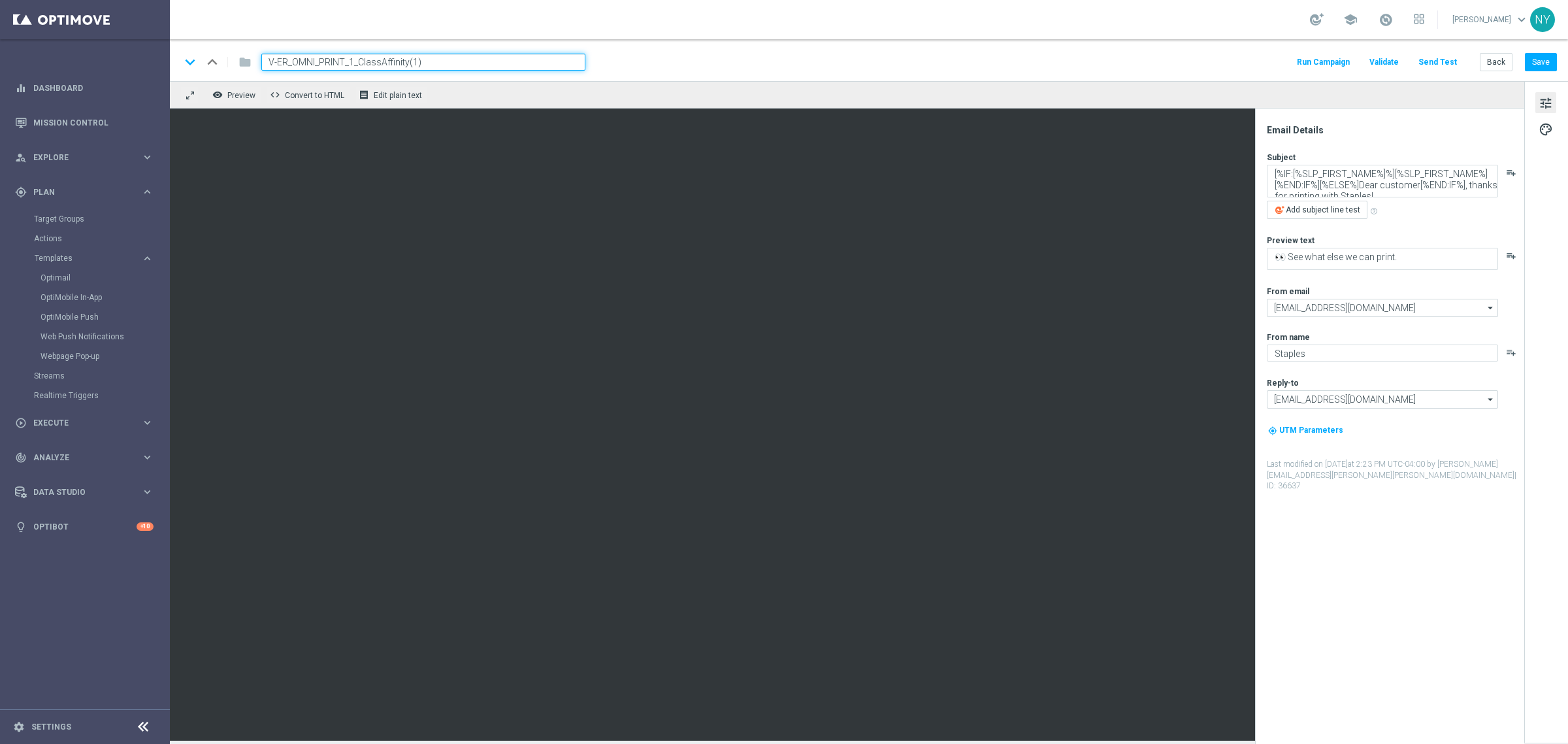
drag, startPoint x: 454, startPoint y: 56, endPoint x: 148, endPoint y: 53, distance: 306.0
click at [148, 53] on main "equalizer Dashboard Mission Control" at bounding box center [784, 372] width 1568 height 744
paste input
click at [350, 62] on input "V-ER_OMNI_PRINT_1_ClassAffinity" at bounding box center [423, 62] width 324 height 17
type input "V-ER_OMNI_PRINT_2_ClassAffinity"
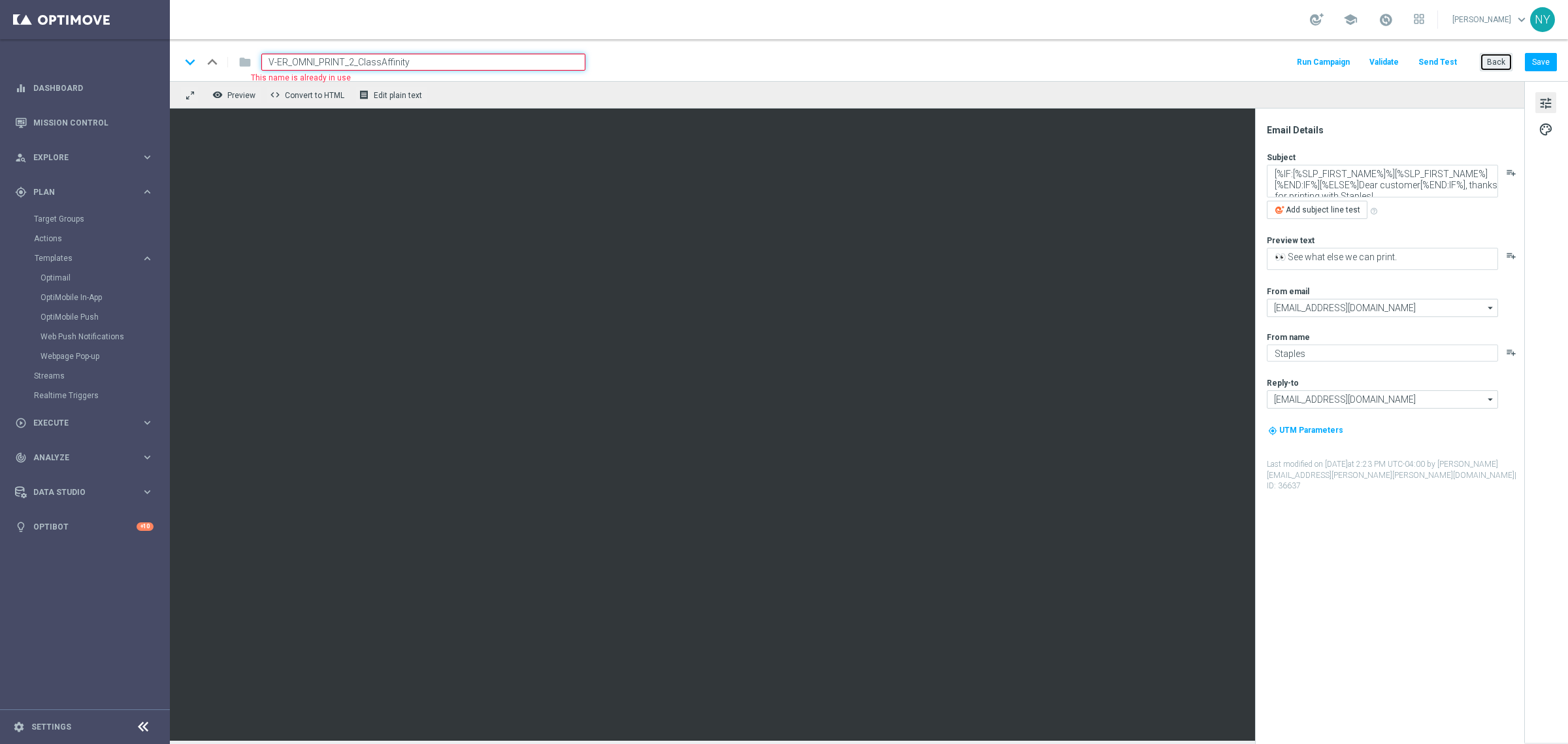
click at [1495, 61] on button "Back" at bounding box center [1496, 62] width 33 height 18
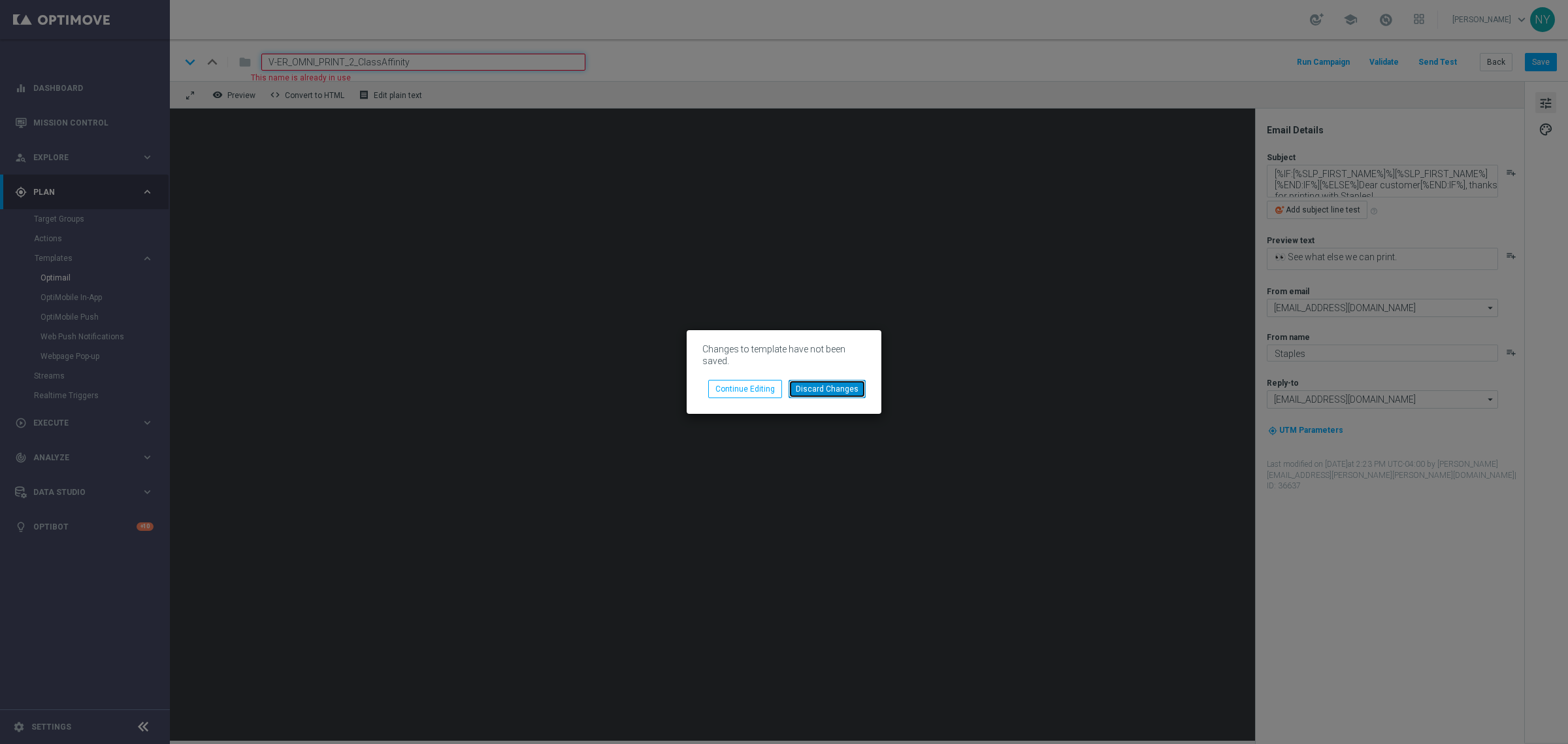
click at [824, 393] on button "Discard Changes" at bounding box center [827, 389] width 77 height 18
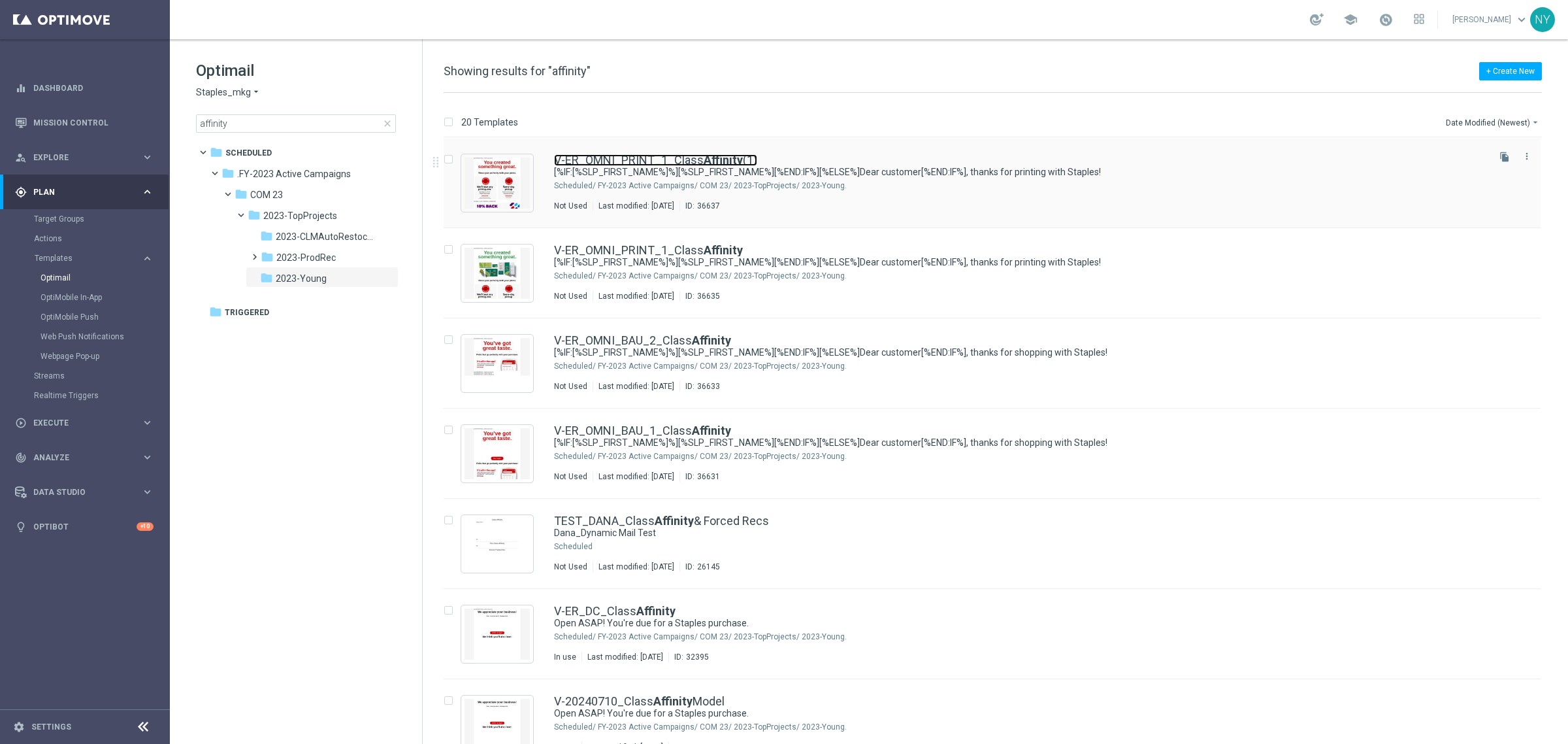
click at [694, 159] on link "V-ER_OMNI_PRINT_1_Class Affinity (1)" at bounding box center [656, 160] width 203 height 12
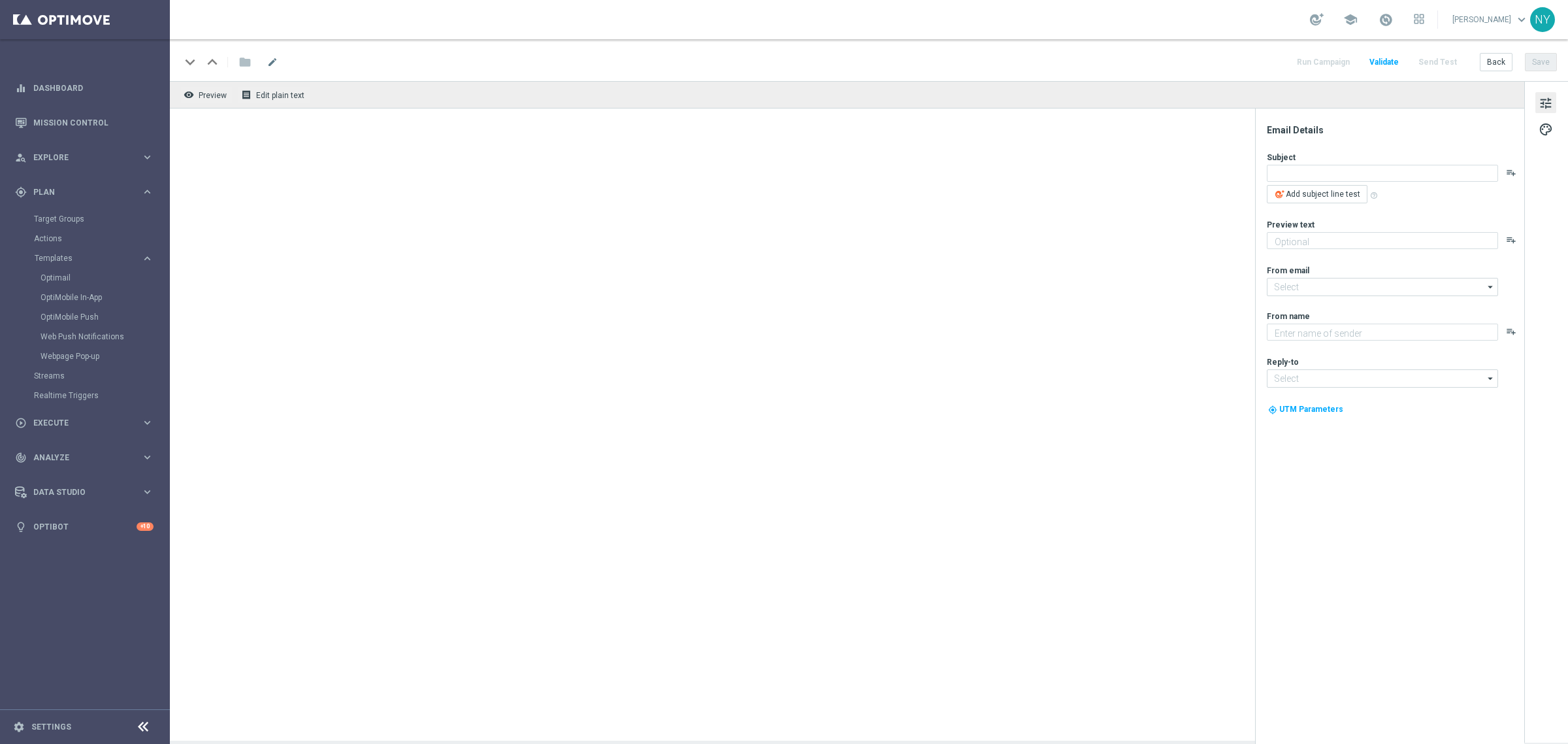
type input "[PERSON_NAME][EMAIL_ADDRESS][PERSON_NAME][DOMAIN_NAME]"
type input "[EMAIL_ADDRESS][DOMAIN_NAME]"
type textarea "Staples"
type input "V-ER_OMNI_PRINT_1_ClassAffinity(1)"
type textarea "[%IF:[%SLP_FIRST_NAME%]%][%SLP_FIRST_NAME%][%END:IF%][%ELSE%]Dear customer[%END…"
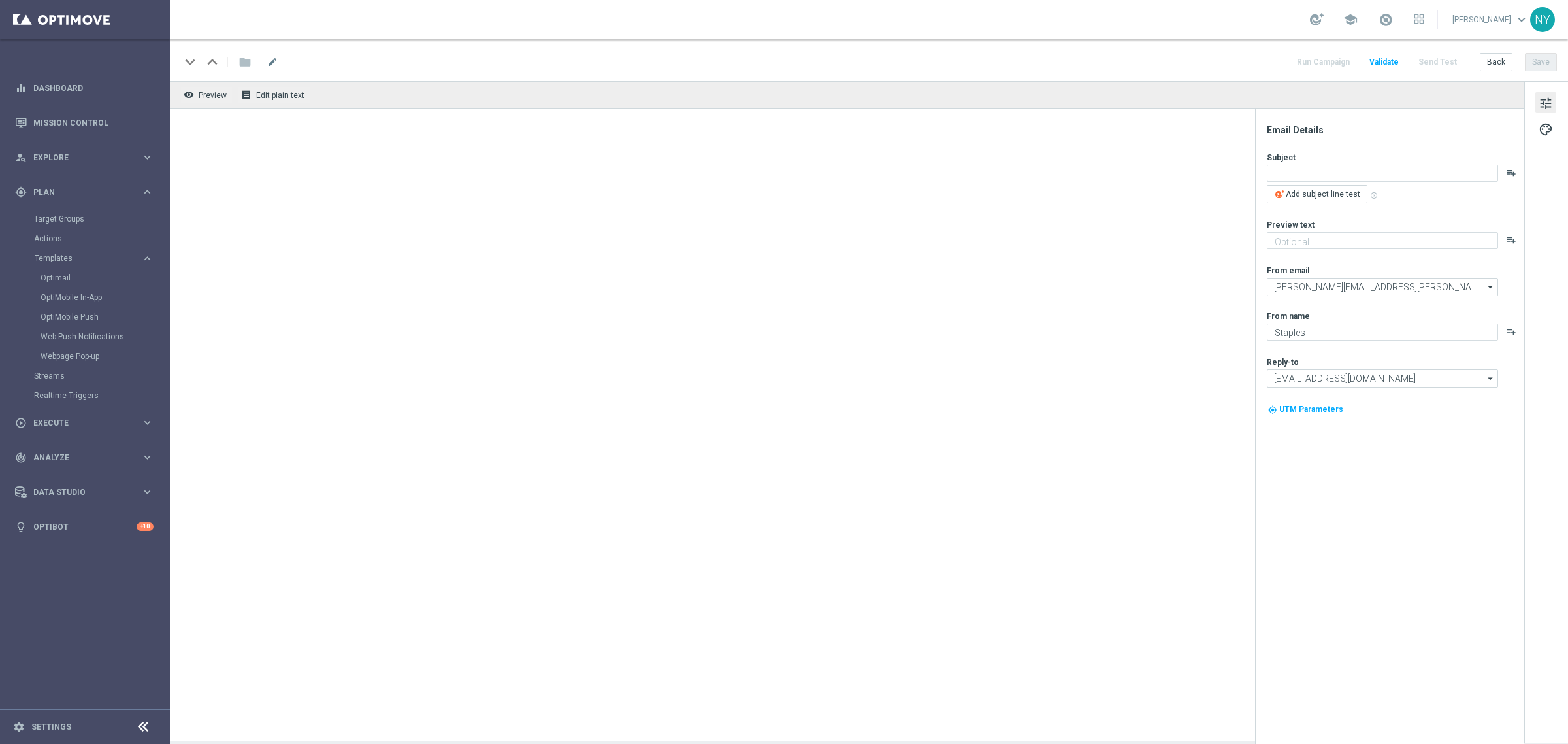
type textarea "👀 See what else we can print."
type input "[EMAIL_ADDRESS][DOMAIN_NAME]"
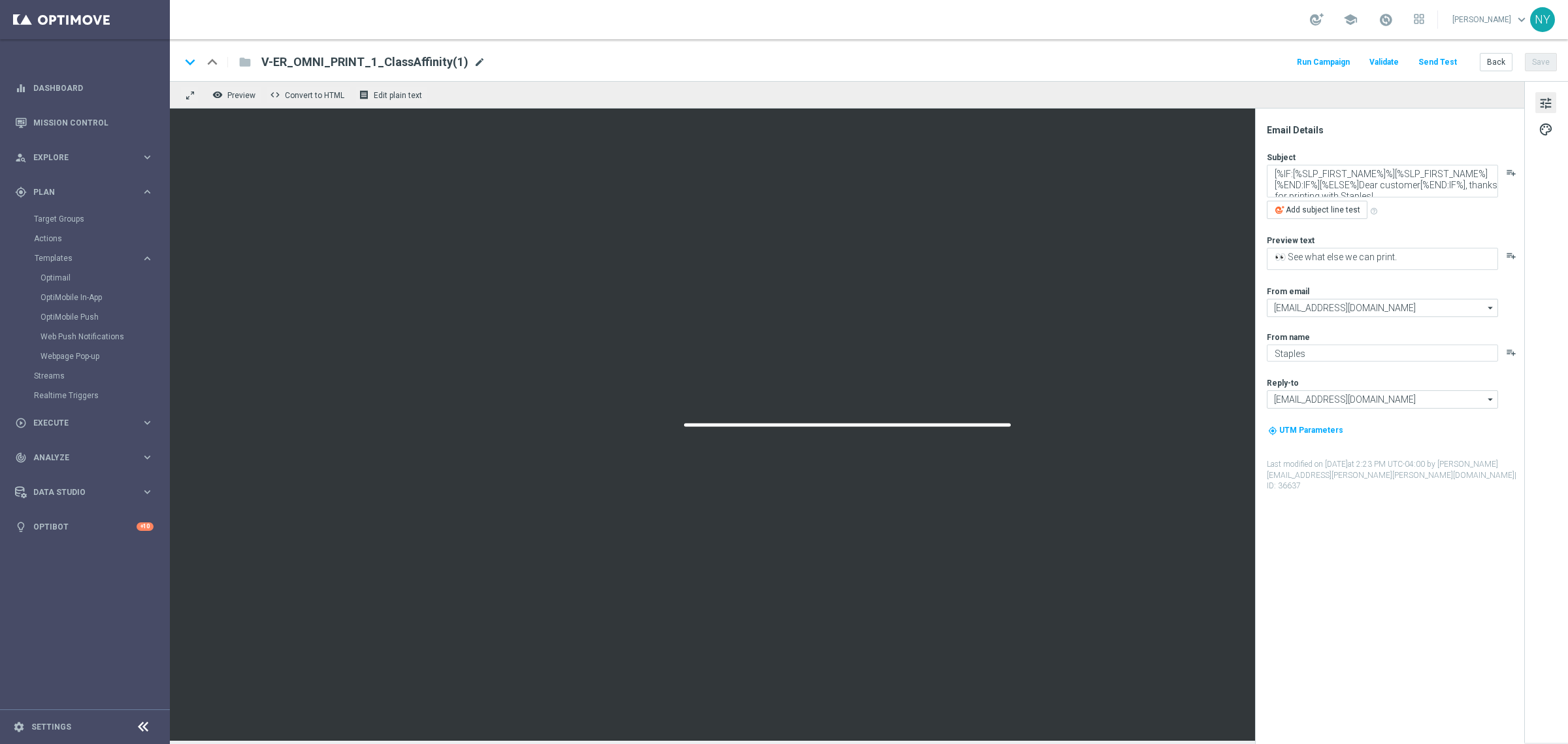
click at [474, 62] on span "mode_edit" at bounding box center [480, 62] width 12 height 12
click at [348, 62] on input "V-ER_OMNI_PRINT_1_ClassAffinity(1)" at bounding box center [423, 62] width 324 height 17
click at [429, 56] on input "V-ER_OMNI_PRINT_2_ClassAffinity(1)" at bounding box center [423, 62] width 324 height 17
type input "V-ER_OMNI_PRINT_2_ClassAffinity"
click at [1537, 57] on button "Save" at bounding box center [1540, 62] width 32 height 18
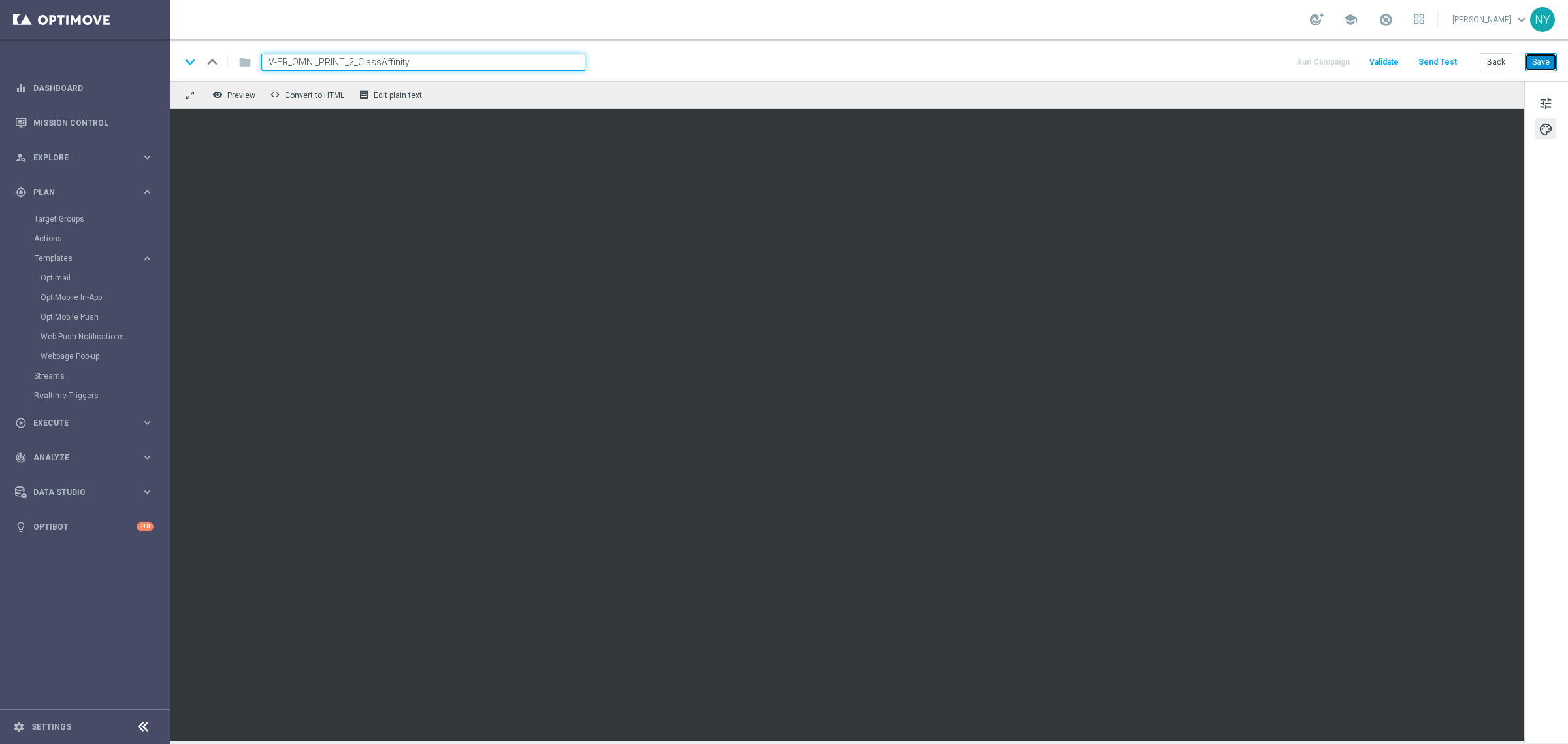
click at [1533, 61] on button "Save" at bounding box center [1540, 62] width 32 height 18
click at [1544, 102] on span "tune" at bounding box center [1545, 104] width 14 height 17
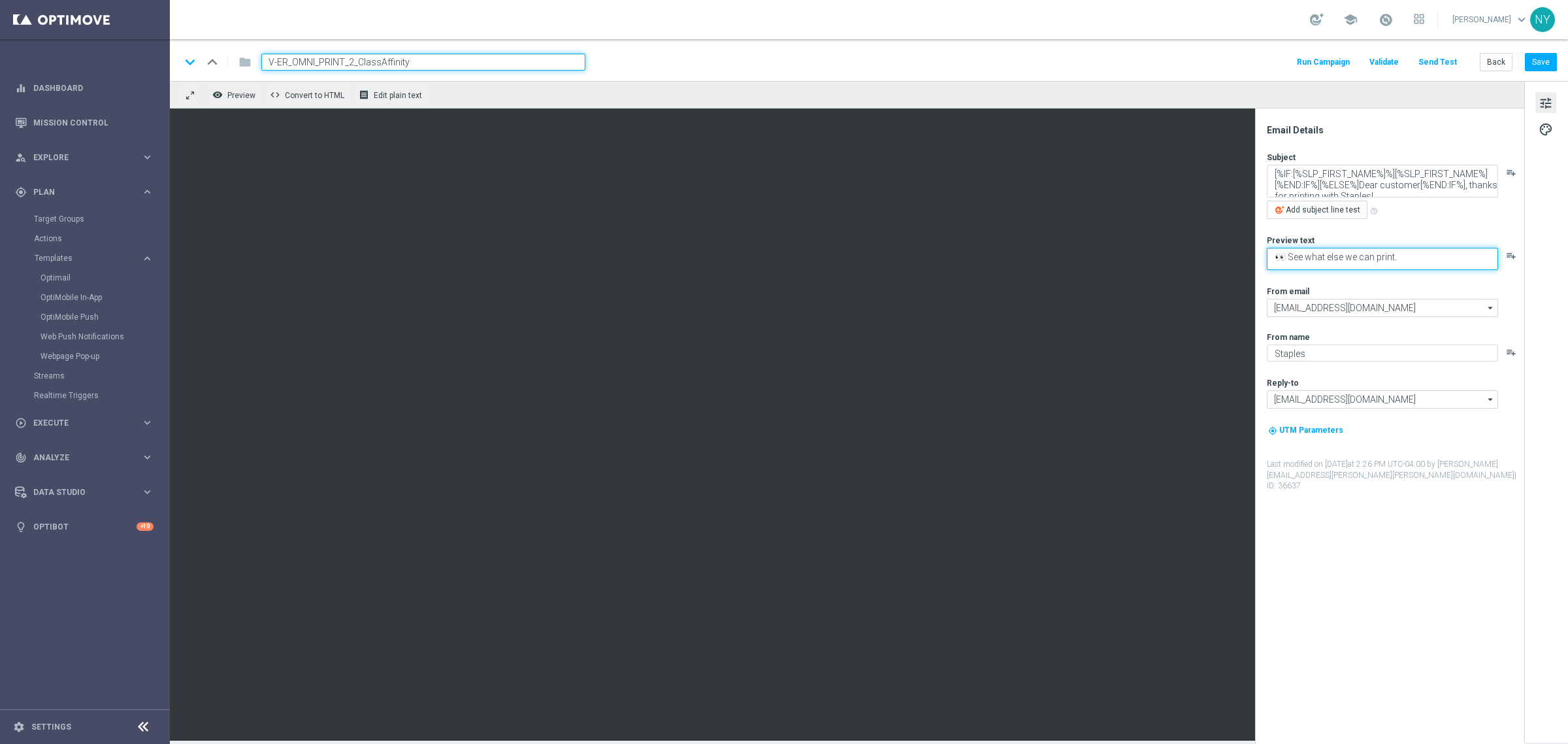
click at [1415, 261] on textarea "👀 See what else we can print." at bounding box center [1382, 258] width 231 height 22
click at [1393, 188] on textarea "[%IF:[%SLP_FIRST_NAME%]%][%SLP_FIRST_NAME%][%END:IF%][%ELSE%]Dear customer[%END…" at bounding box center [1382, 181] width 231 height 33
drag, startPoint x: 1386, startPoint y: 195, endPoint x: 1083, endPoint y: 84, distance: 322.7
click at [1083, 84] on div "remove_red_eye Preview code Convert to HTML receipt Edit plain text Email Detai…" at bounding box center [868, 410] width 1398 height 660
paste textarea "📄 Loving your new prints?"
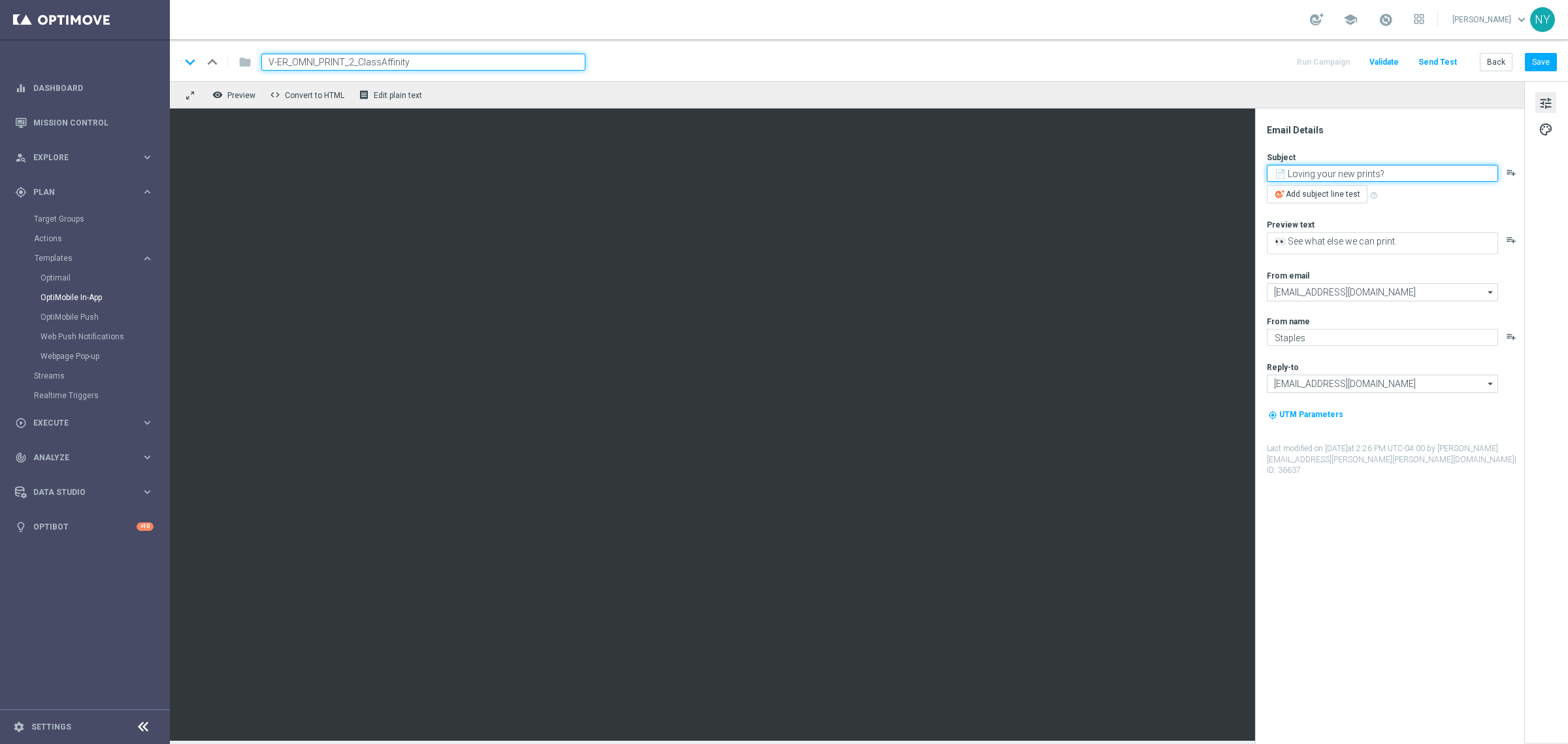
type textarea "📄 Loving your new prints?"
paste textarea "Here’s more where that came from"
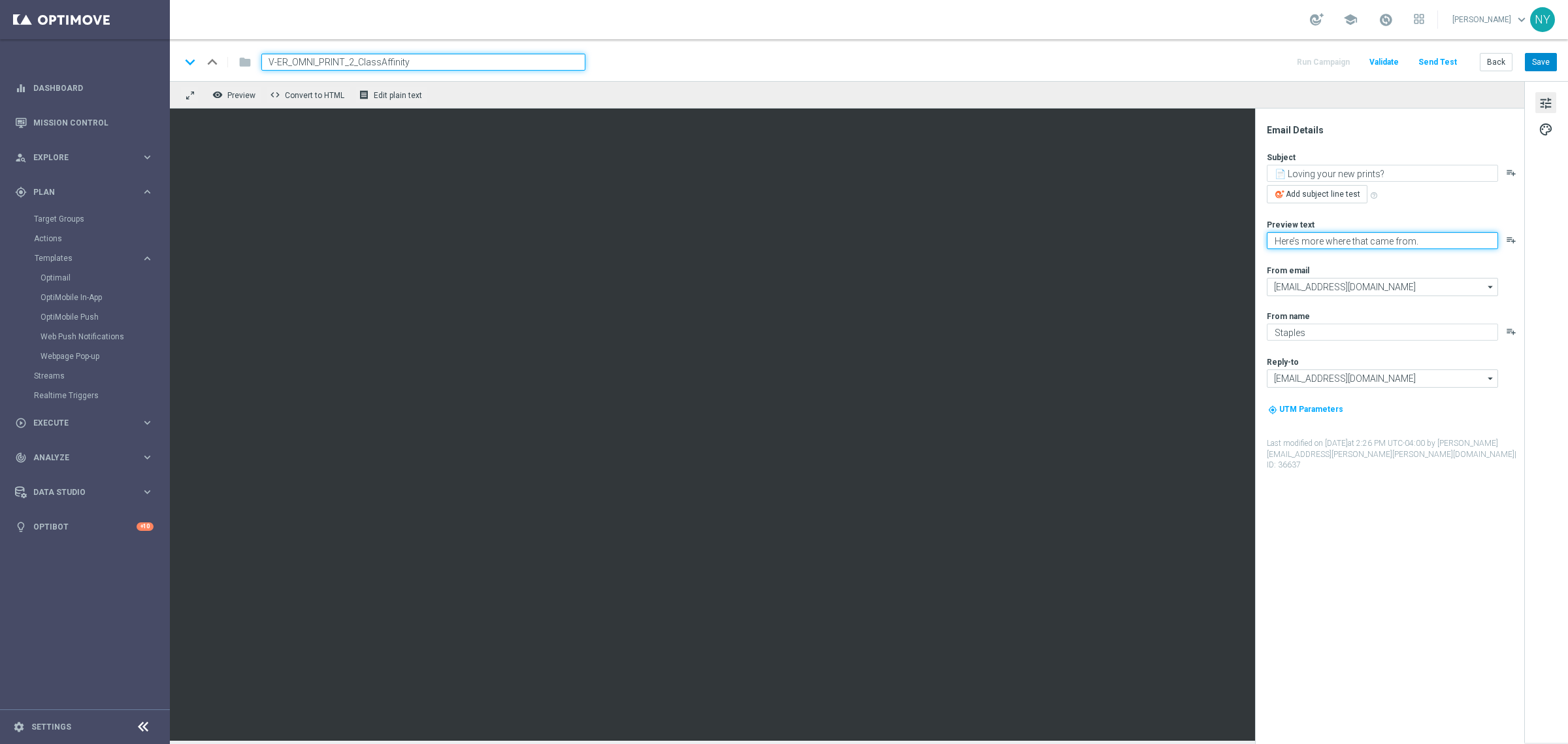
type textarea "Here’s more where that came from."
click at [1535, 60] on button "Save" at bounding box center [1540, 62] width 32 height 18
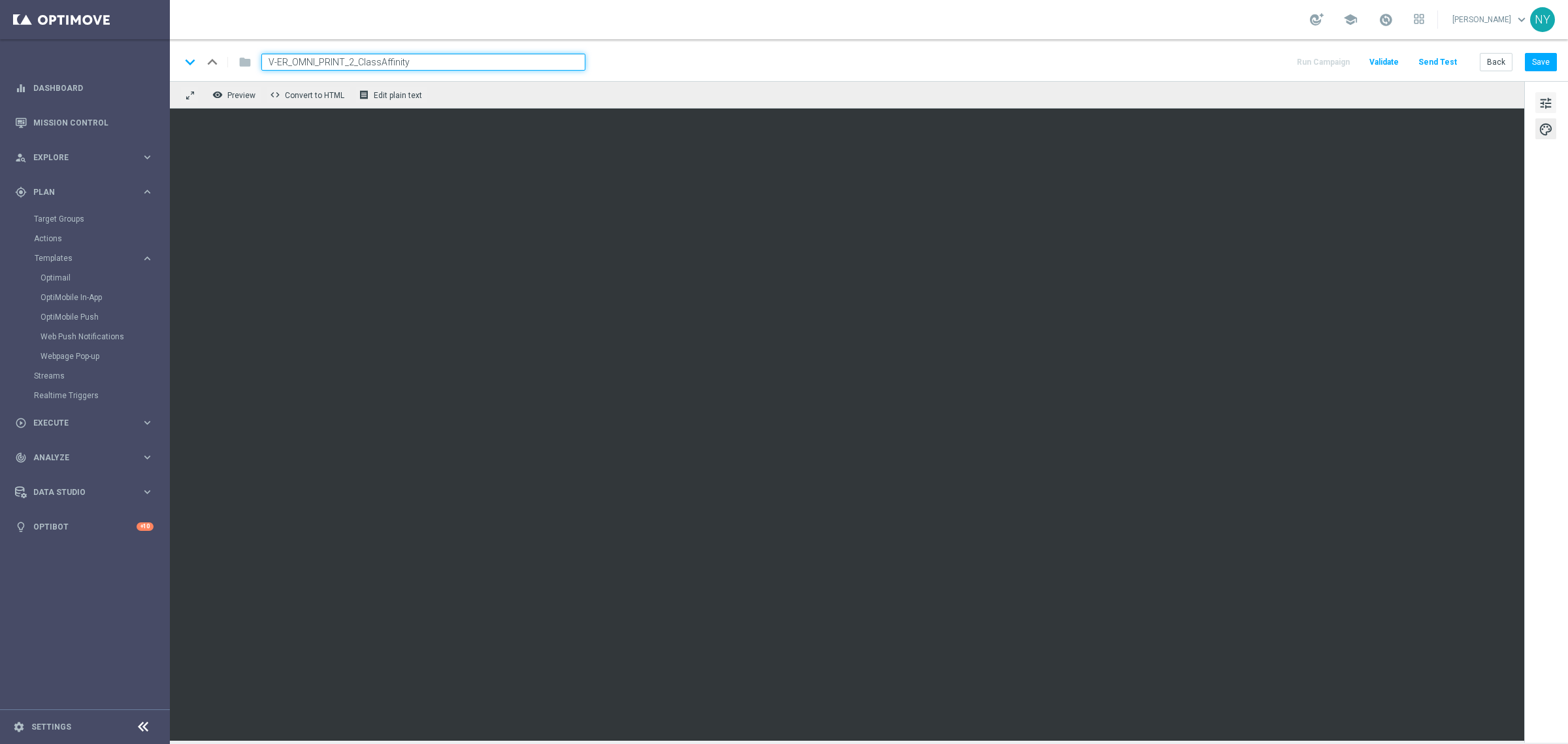
click at [1556, 106] on button "tune" at bounding box center [1545, 102] width 21 height 21
click at [1546, 104] on span "tune" at bounding box center [1545, 104] width 14 height 17
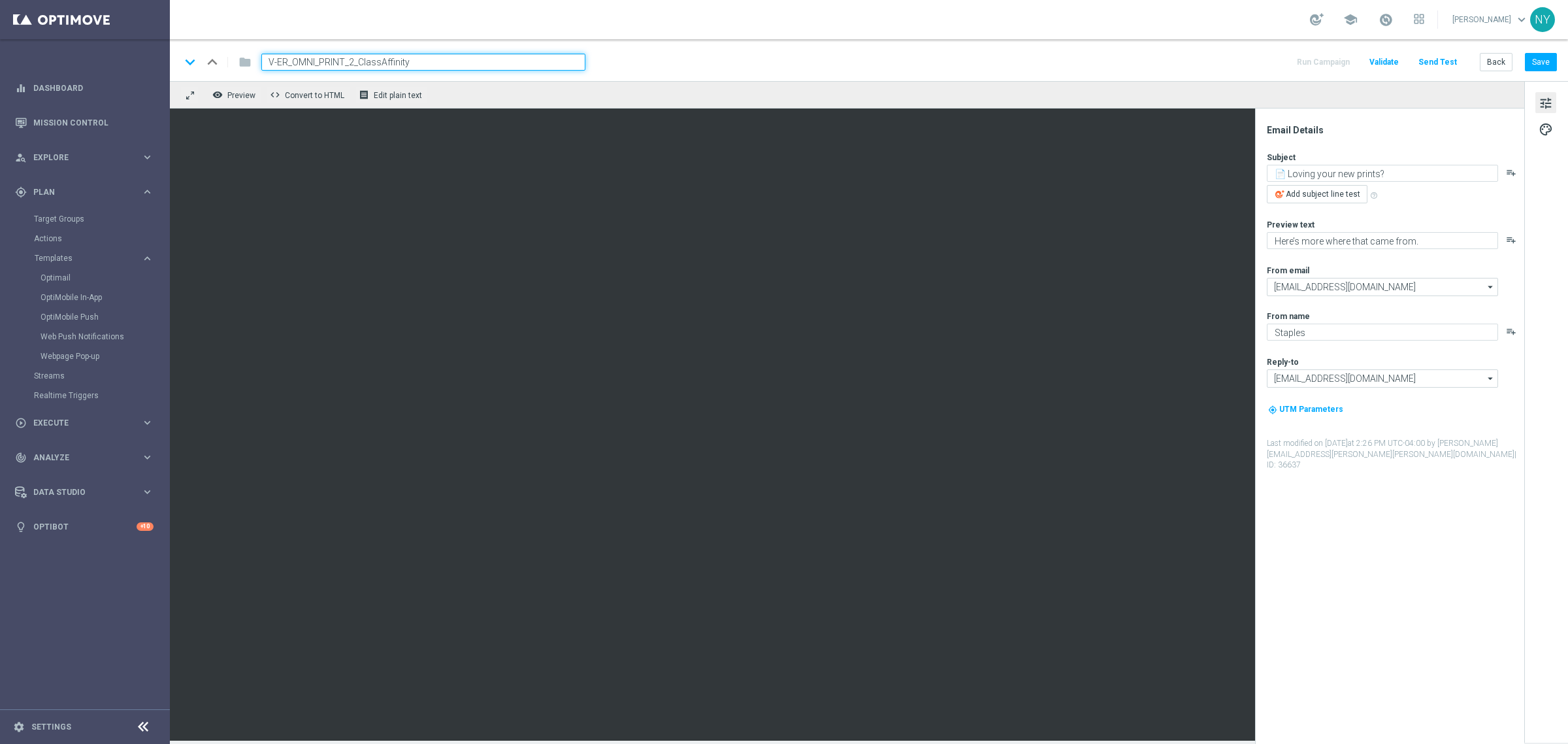
click at [350, 62] on input "V-ER_OMNI_PRINT_2_ClassAffinity" at bounding box center [423, 62] width 324 height 17
click at [347, 62] on input "V-ER_OMNI_PRINT_2_ClassAffinity" at bounding box center [423, 62] width 324 height 17
click at [1495, 64] on button "Back" at bounding box center [1496, 62] width 33 height 18
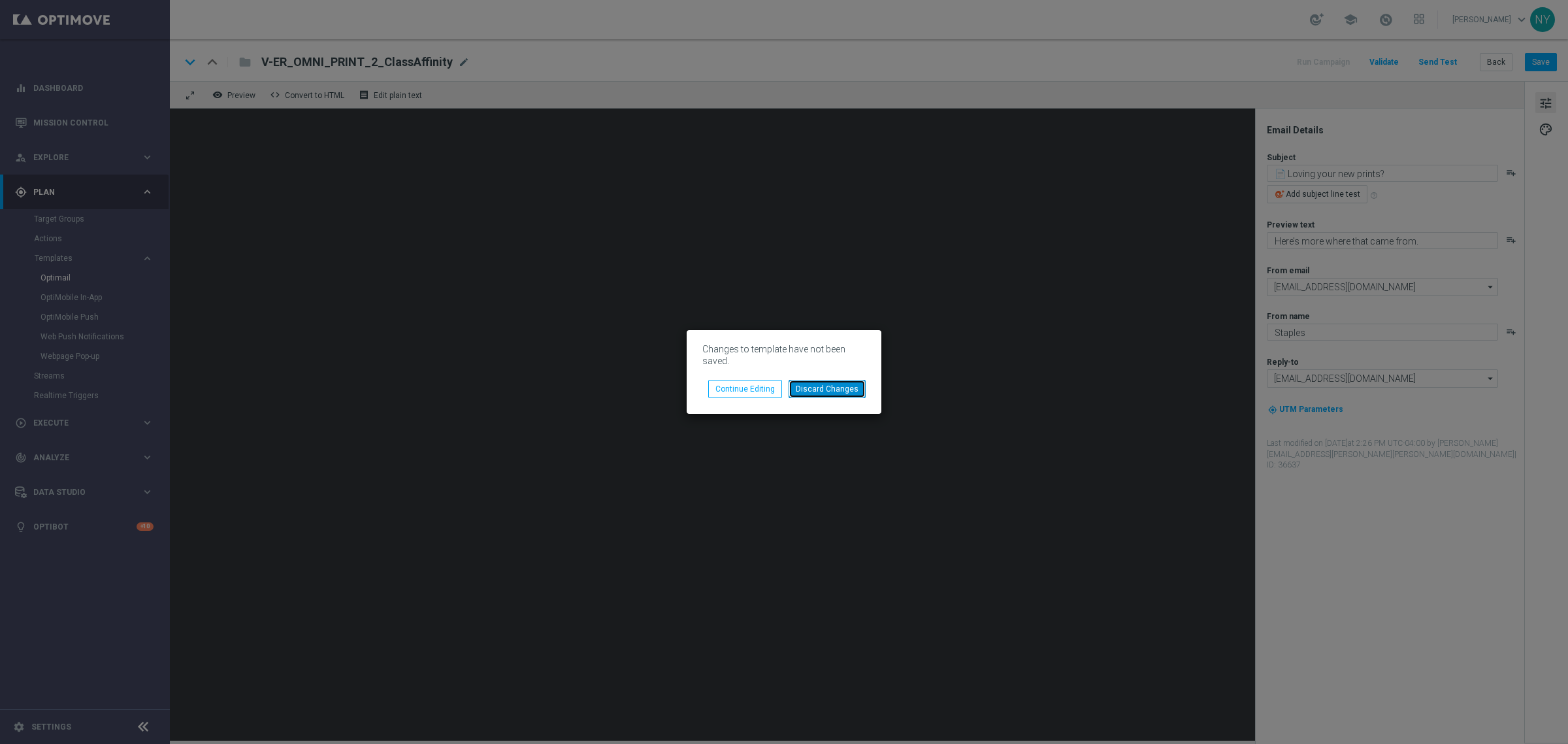
click at [823, 383] on button "Discard Changes" at bounding box center [827, 389] width 77 height 18
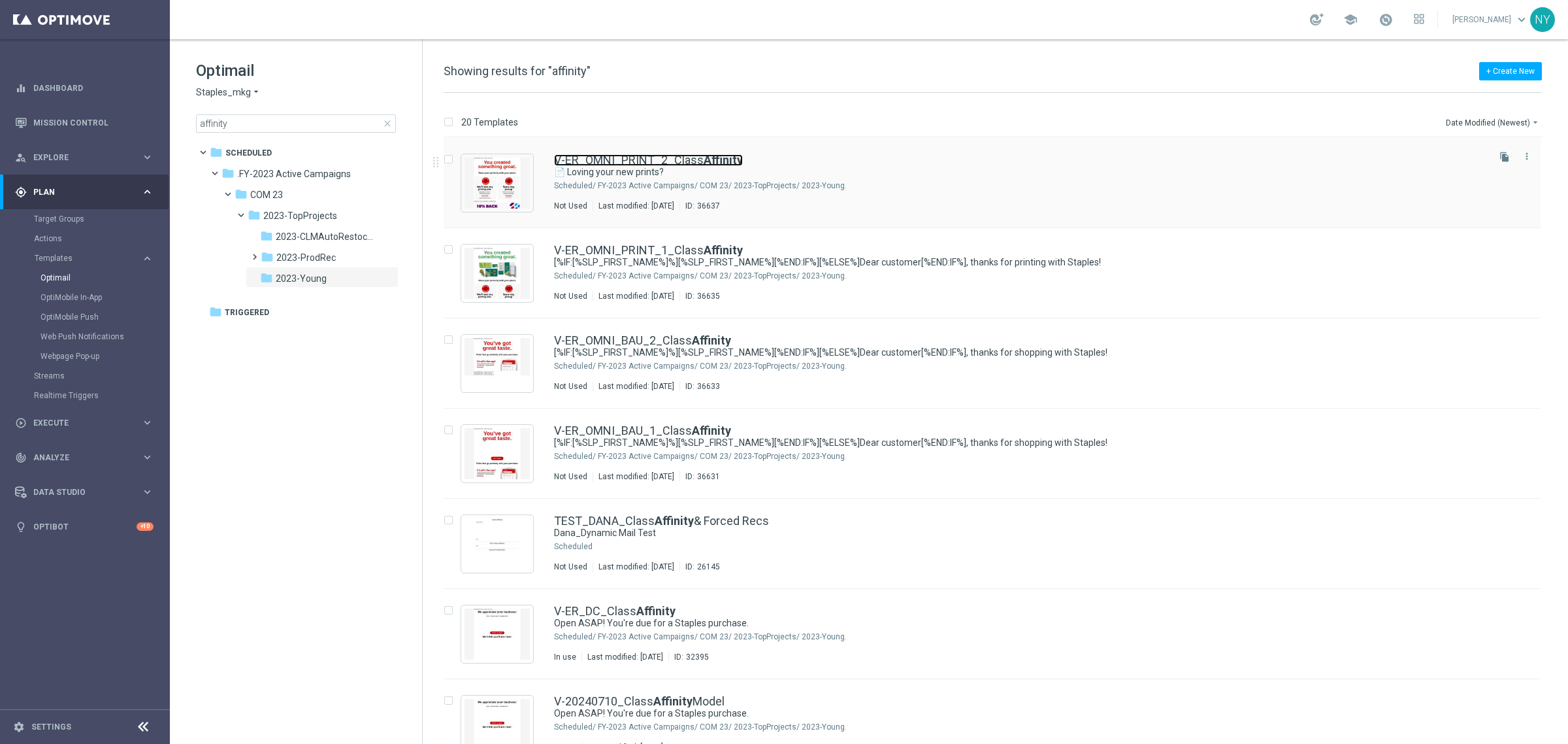
click at [635, 164] on link "V-ER_OMNI_PRINT_2_Class Affinity" at bounding box center [648, 160] width 189 height 12
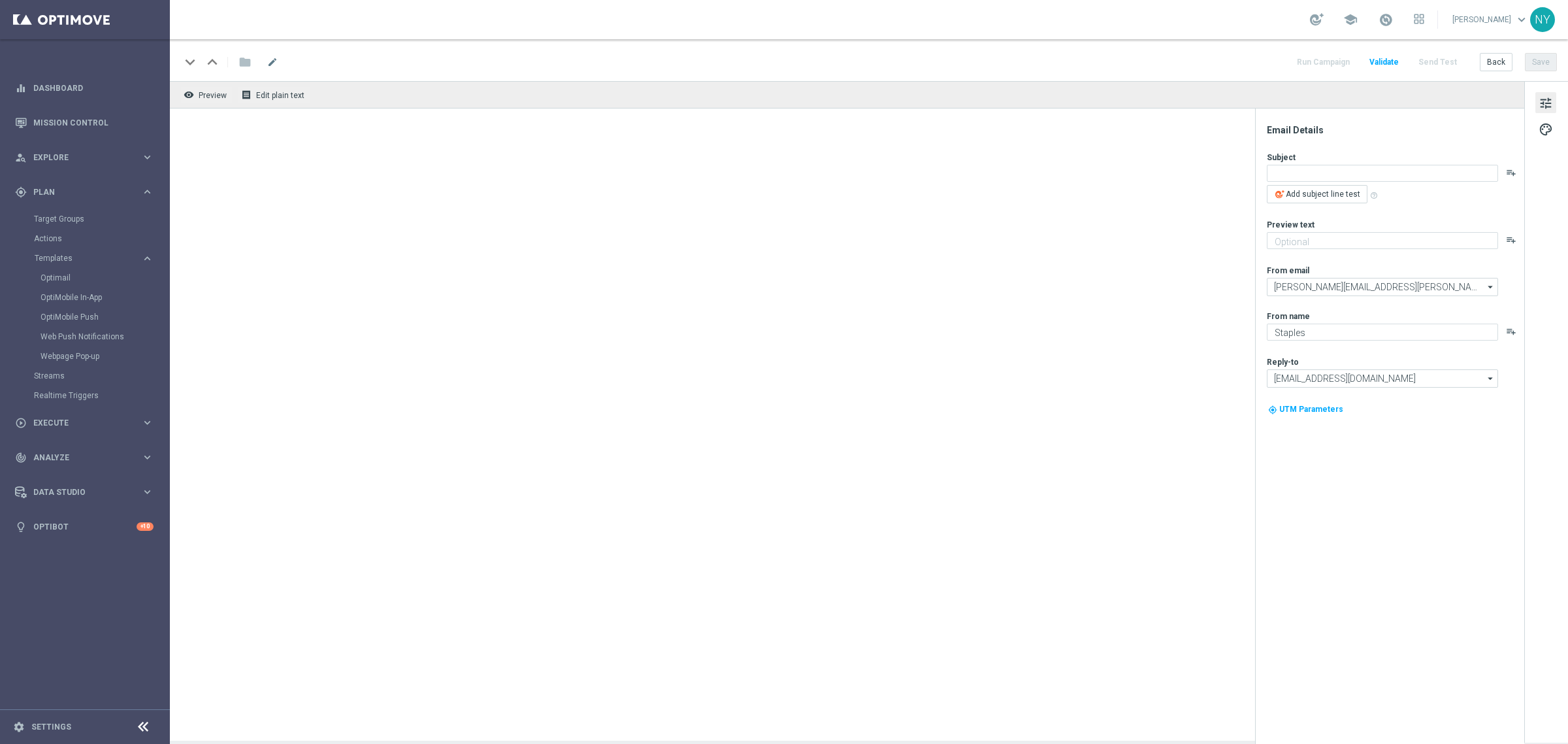
type textarea "📄 Loving your new prints?"
type textarea "Here’s more where that came from."
type input "staples@connected.staples.com"
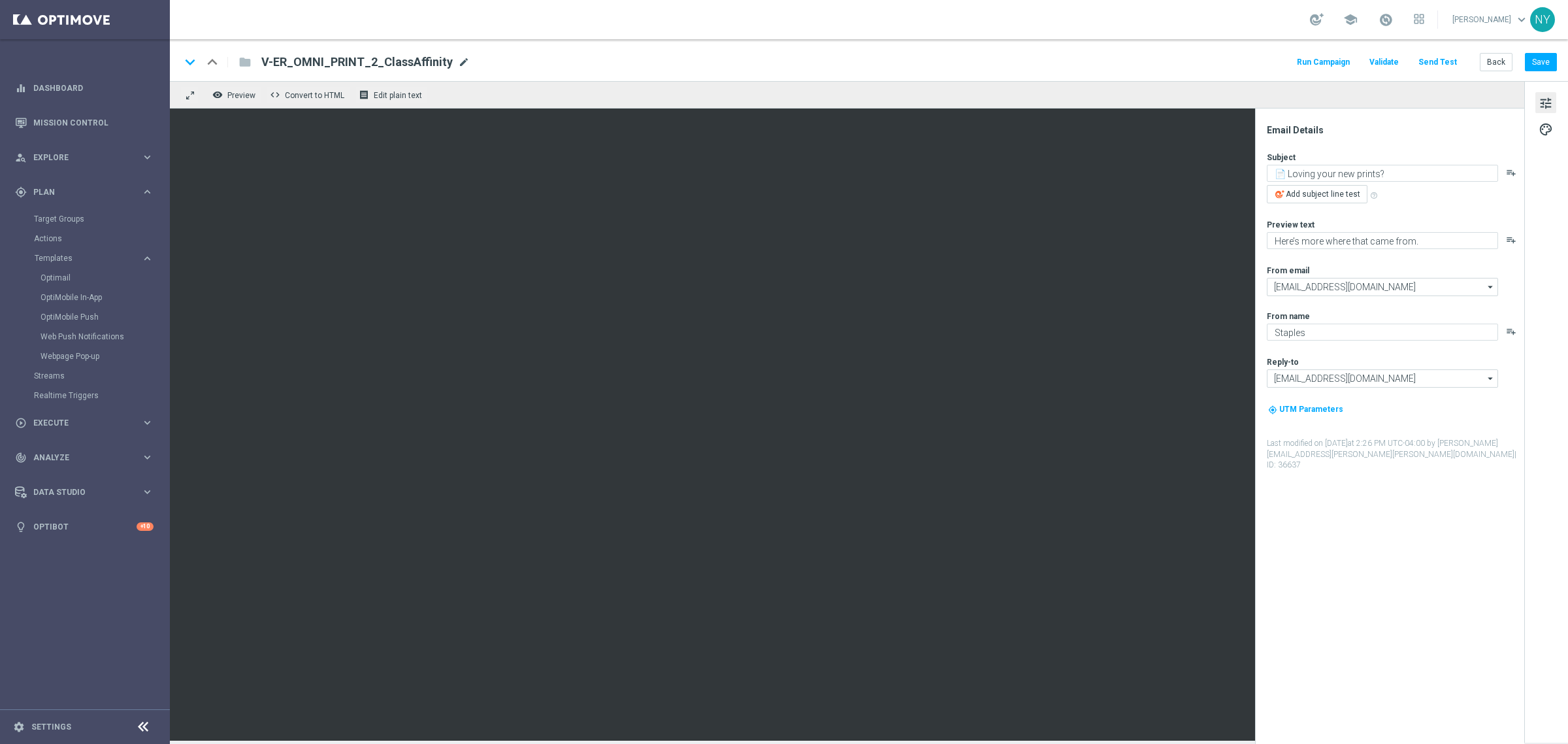
click at [458, 62] on span "mode_edit" at bounding box center [463, 62] width 12 height 12
click at [347, 62] on input "V-ER_OMNI_PRINT_2_ClassAffinity" at bounding box center [423, 62] width 324 height 17
type input "V-ER_OMNI_PRINT_1_ClassAffinity"
click at [1536, 64] on button "Save" at bounding box center [1540, 62] width 32 height 18
paste textarea "[%IF:[%SLP_FIRST_NAME%]%][%SLP_FIRST_NAME%][%END:IF%][%ELSE%]Dear customer[%END…"
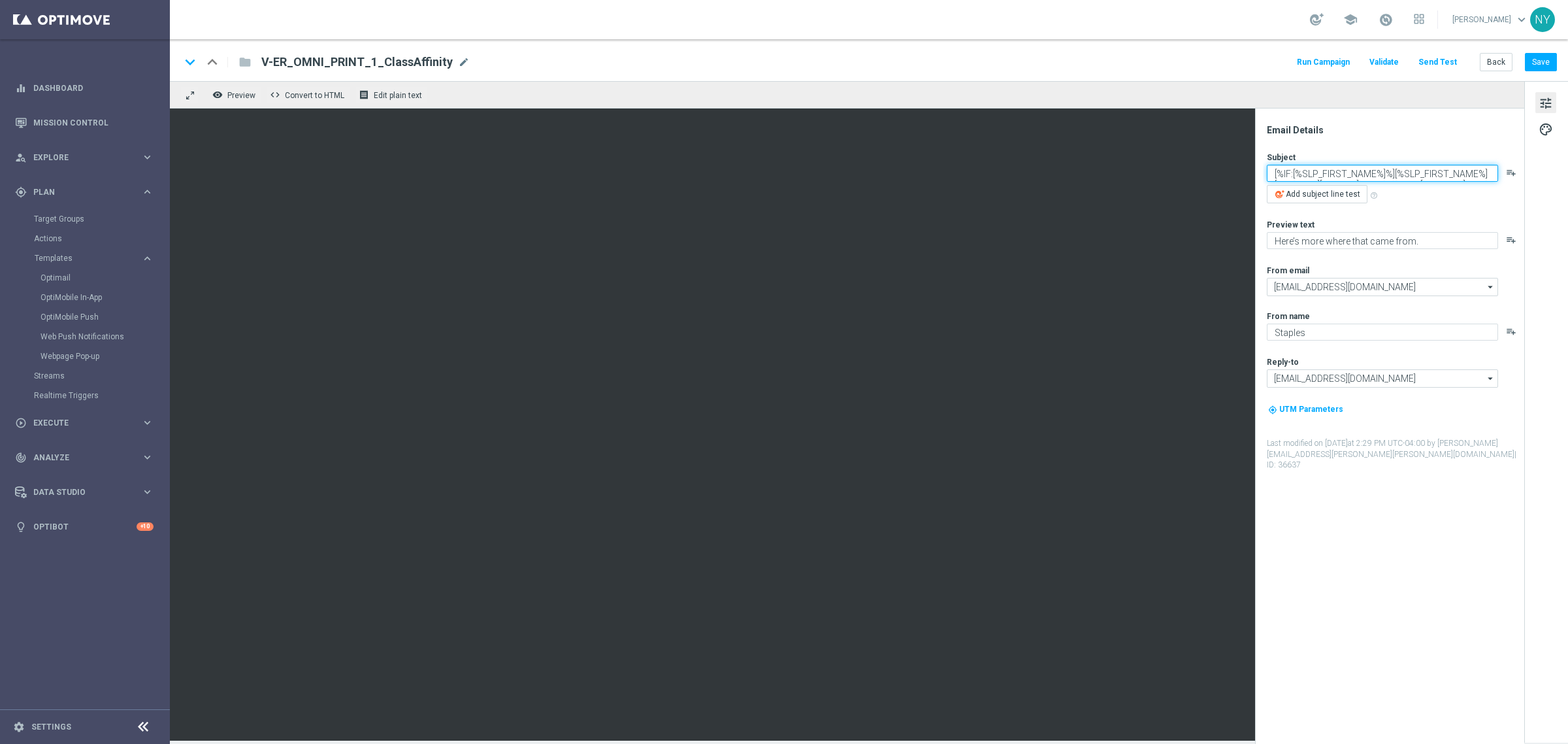
scroll to position [4, 0]
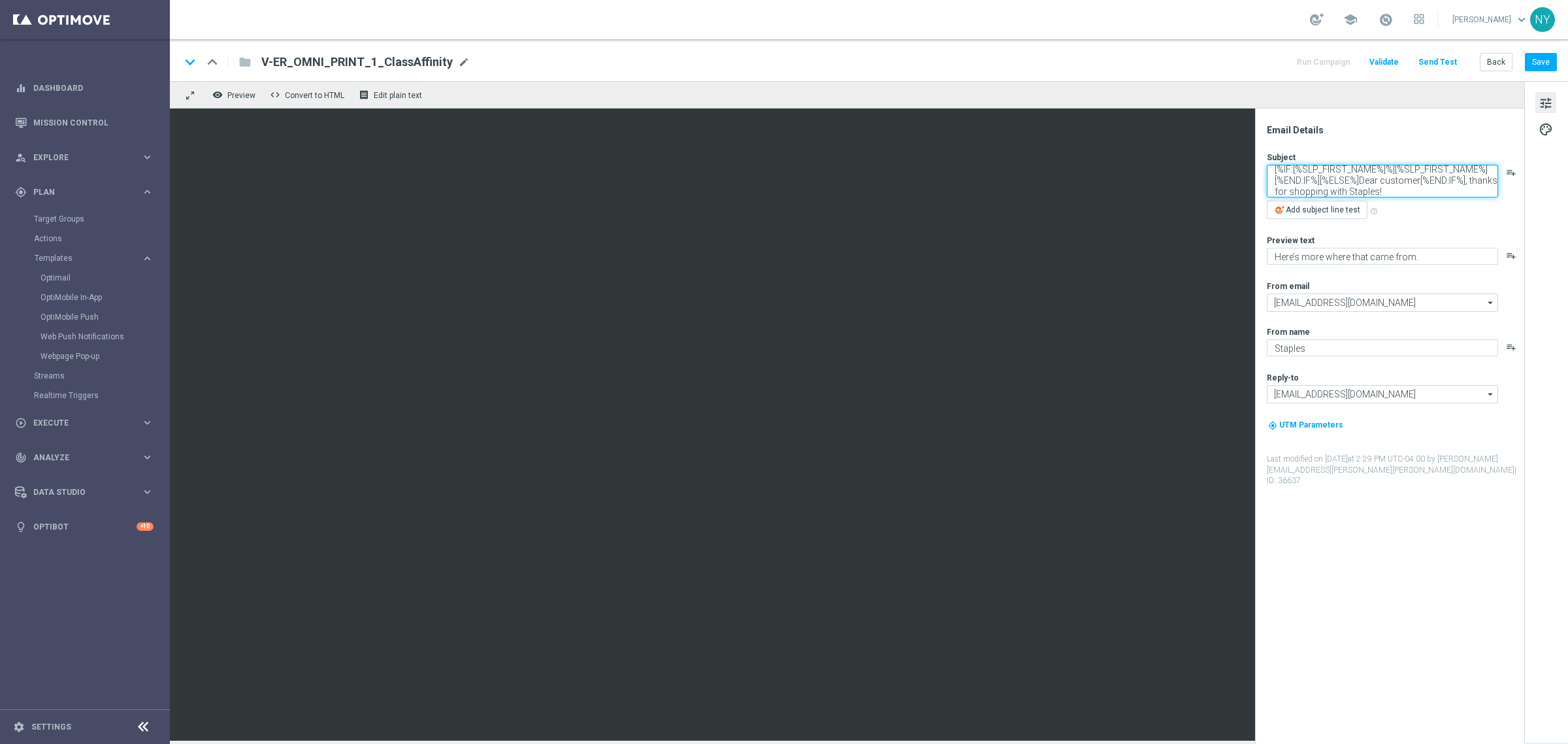
type textarea "[%IF:[%SLP_FIRST_NAME%]%][%SLP_FIRST_NAME%][%END:IF%][%ELSE%]Dear customer[%END…"
paste textarea "👀 See what else we can print"
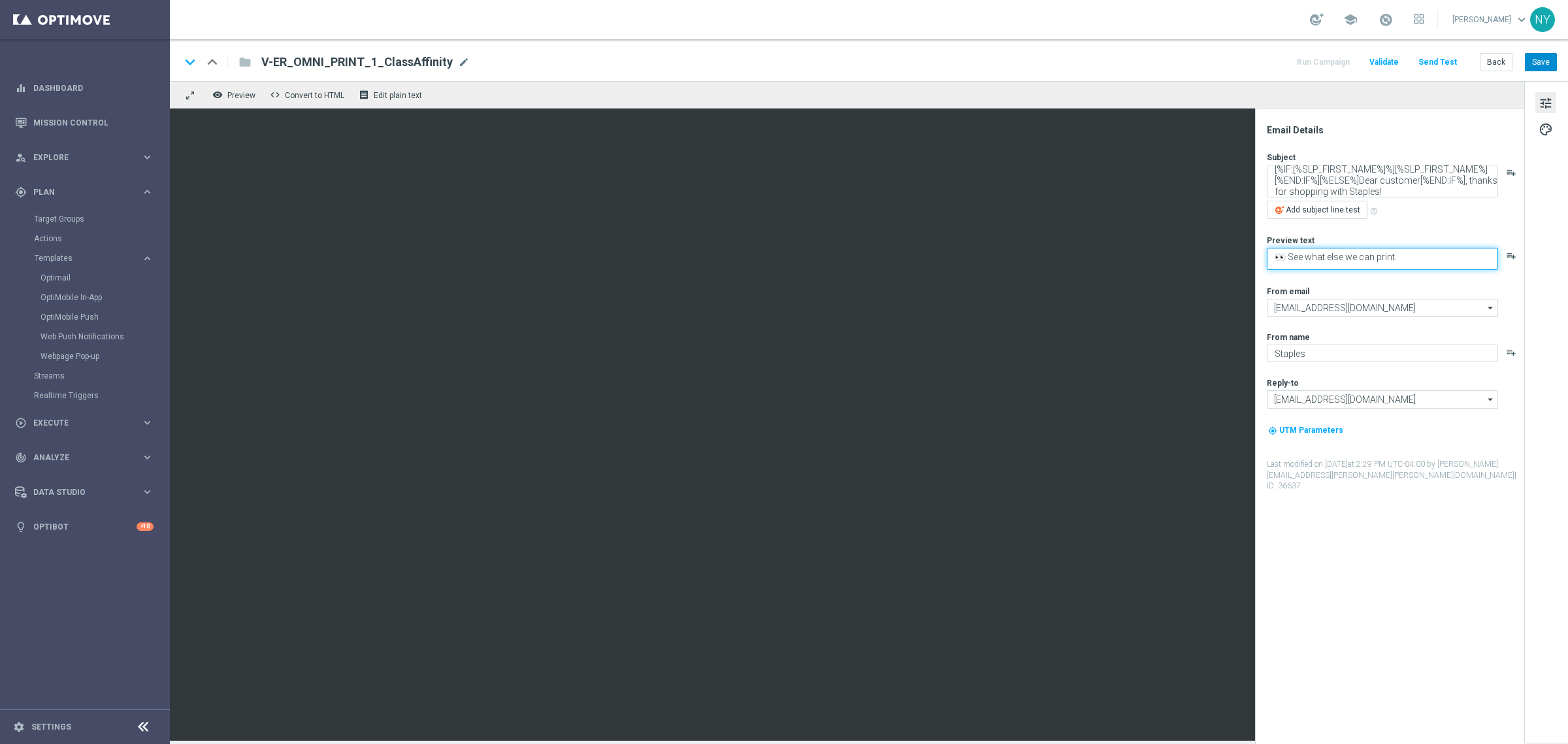
type textarea "👀 See what else we can print."
click at [1542, 58] on button "Save" at bounding box center [1540, 62] width 32 height 18
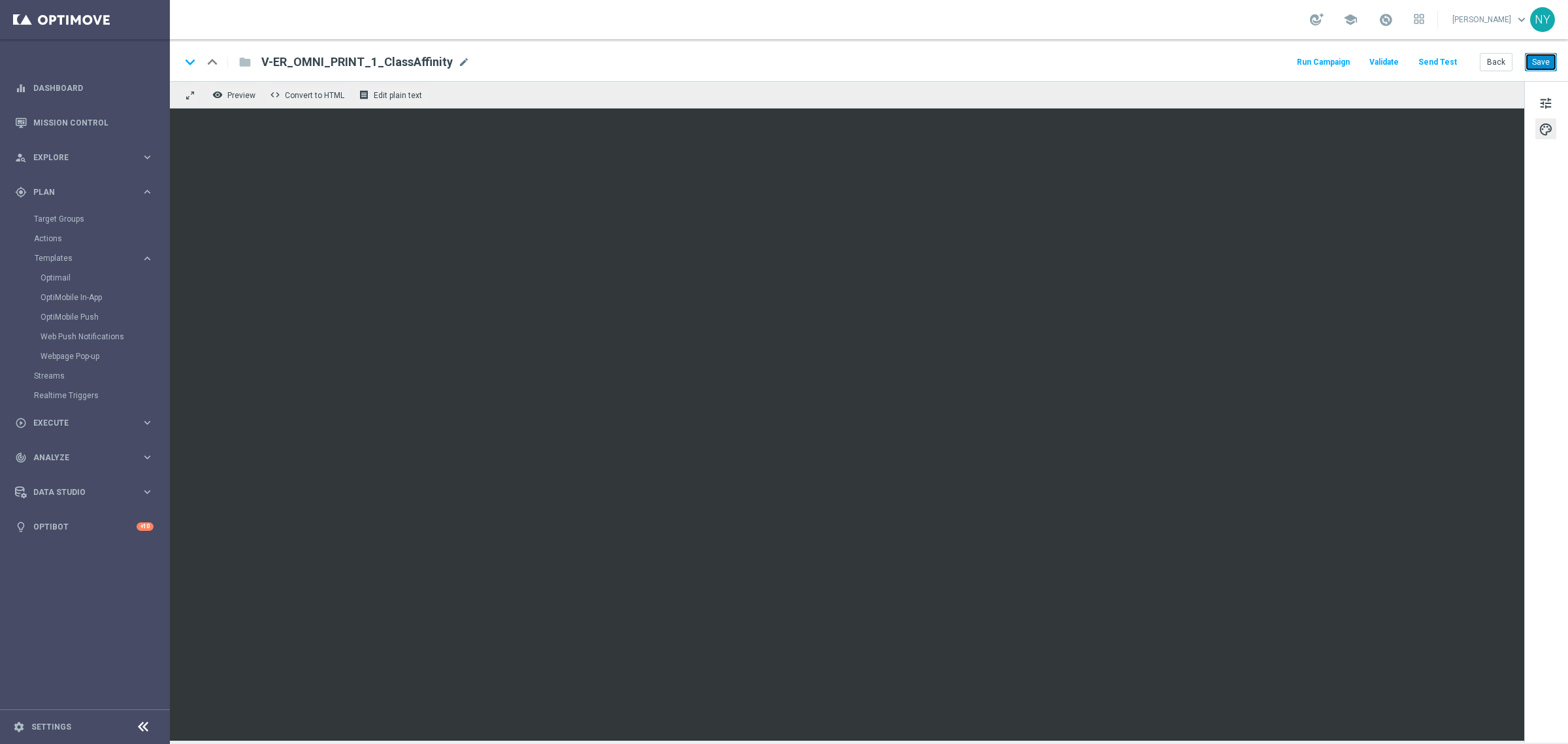
click at [1540, 65] on button "Save" at bounding box center [1540, 62] width 32 height 18
click at [1438, 56] on button "Send Test" at bounding box center [1437, 62] width 43 height 18
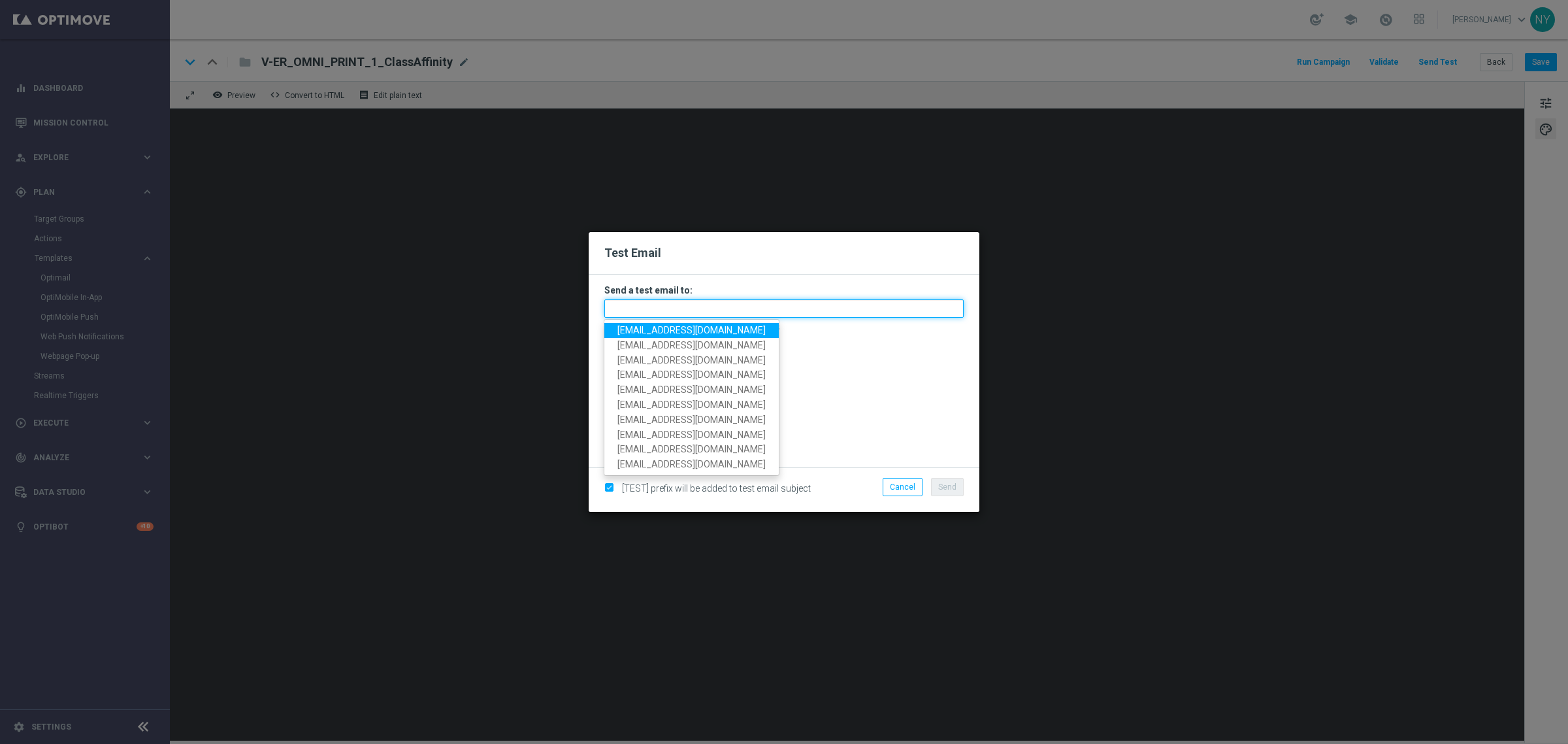
click at [624, 309] on input "text" at bounding box center [784, 309] width 359 height 18
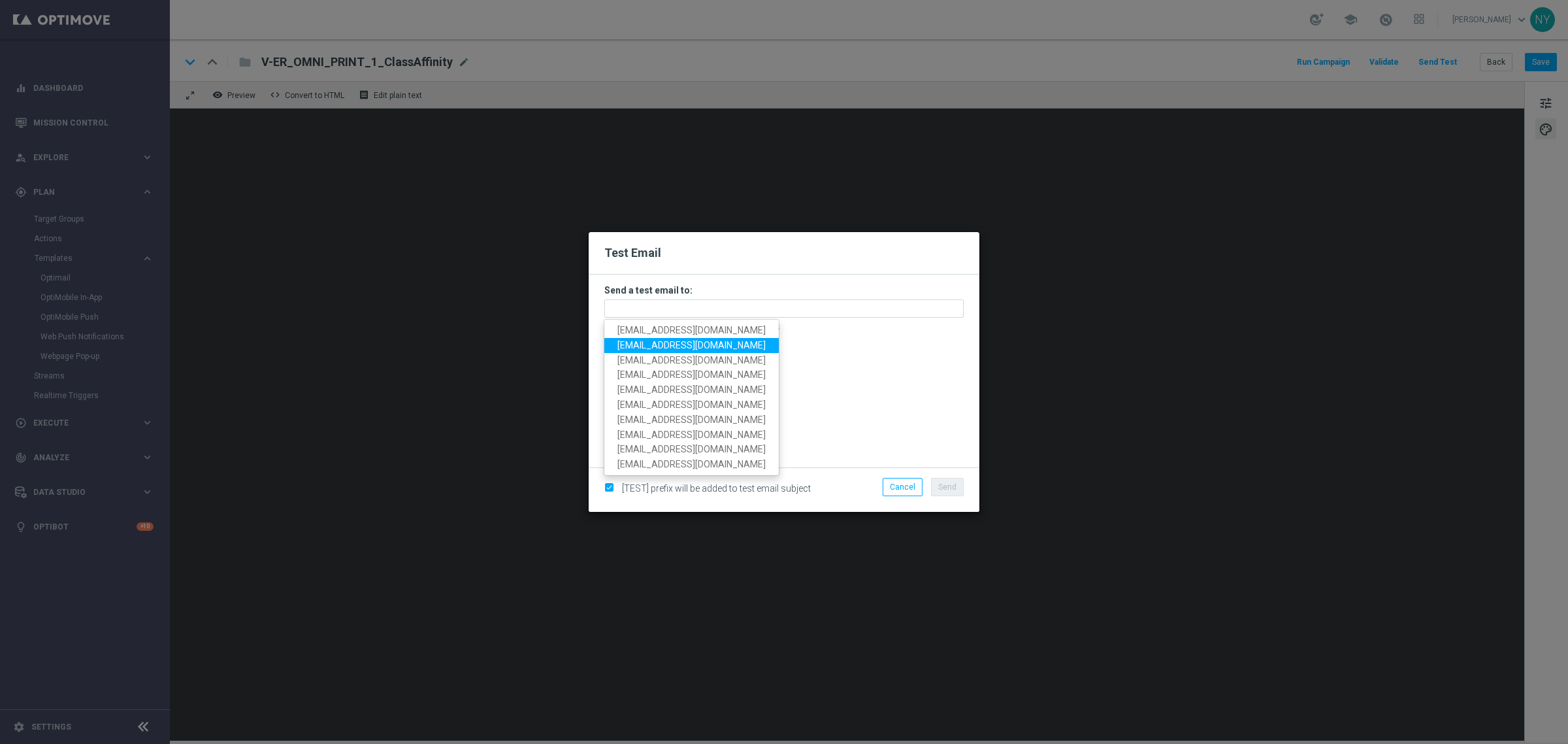
click at [670, 346] on span "neilyetts3@litmusemail.com" at bounding box center [691, 345] width 148 height 11
type input "neilyetts3@litmusemail.com"
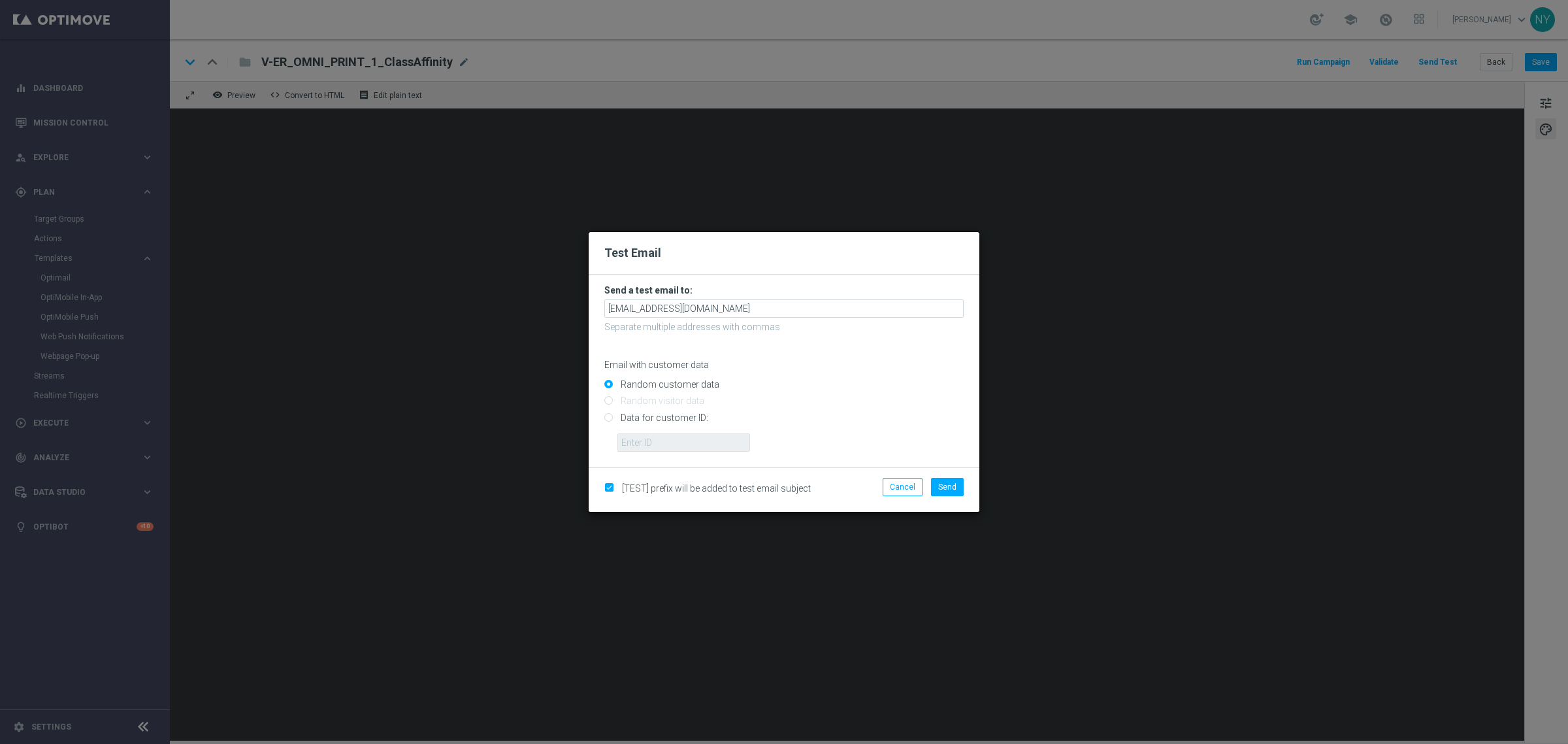
drag, startPoint x: 609, startPoint y: 418, endPoint x: 616, endPoint y: 422, distance: 8.1
click at [609, 418] on input "Data for customer ID:" at bounding box center [784, 423] width 359 height 18
radio input "true"
click at [637, 439] on input "text" at bounding box center [683, 442] width 133 height 18
paste input "10000006208"
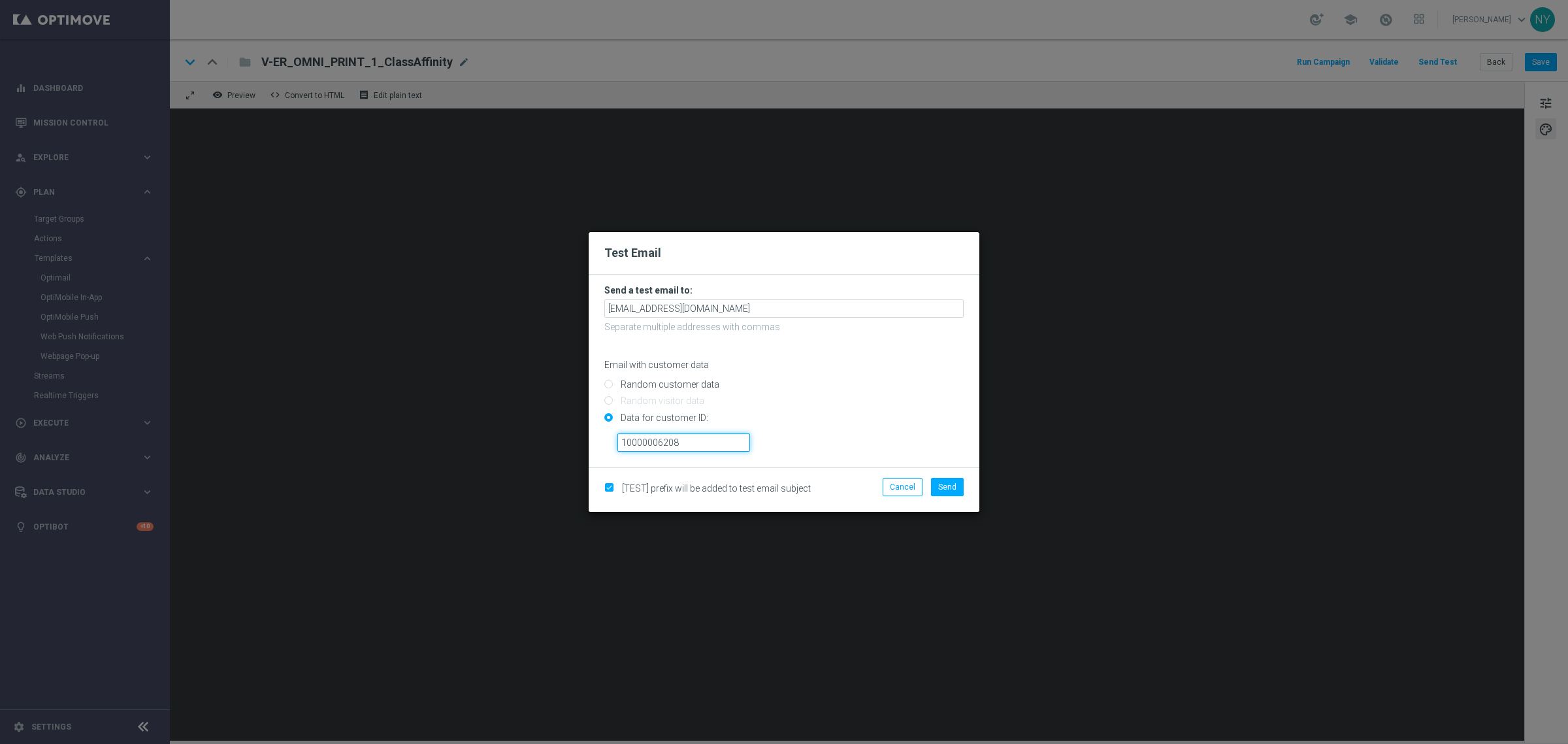
type input "10000006208"
click at [924, 487] on li "Cancel" at bounding box center [902, 487] width 46 height 18
click at [939, 485] on span "Send" at bounding box center [947, 486] width 18 height 9
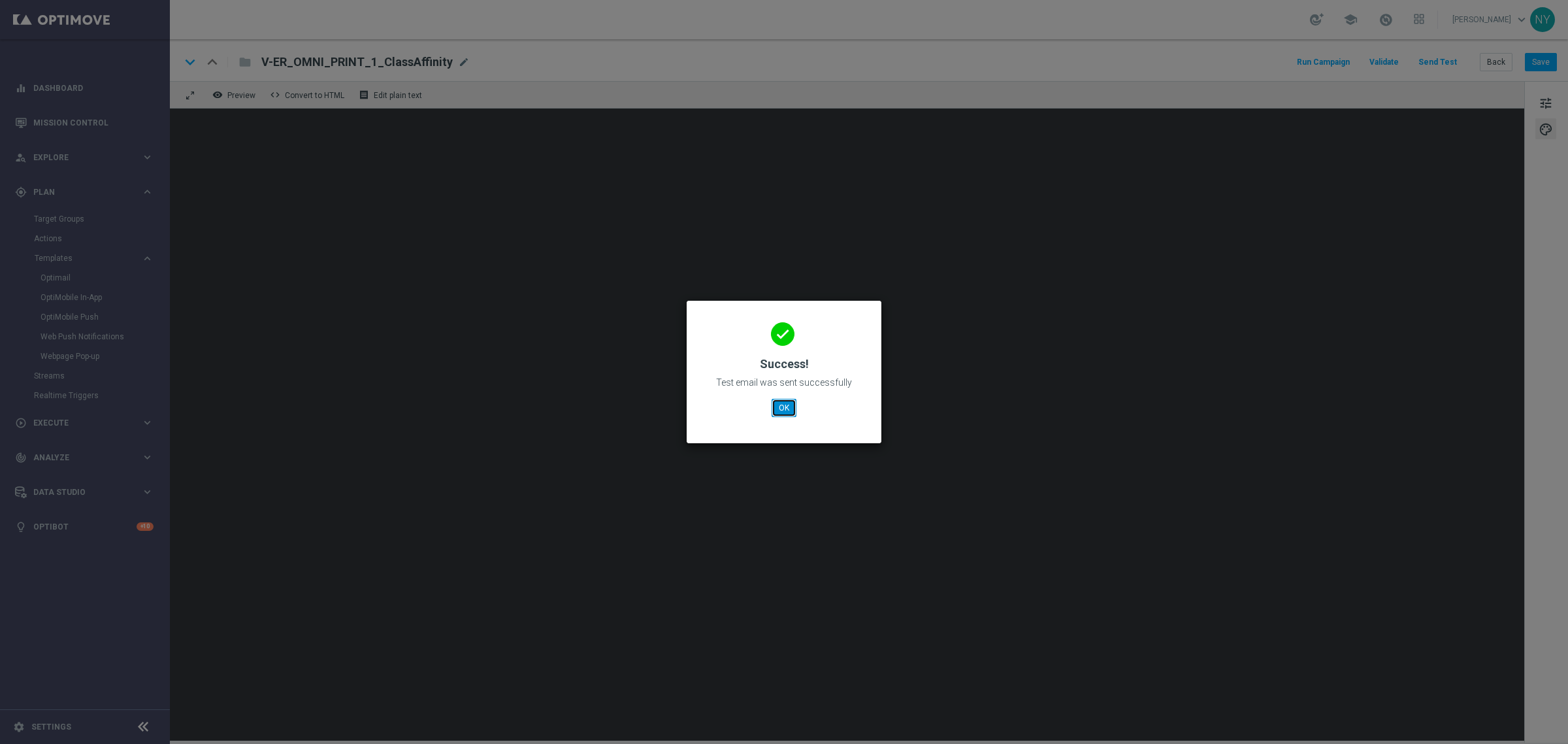
click at [785, 407] on button "OK" at bounding box center [783, 408] width 25 height 18
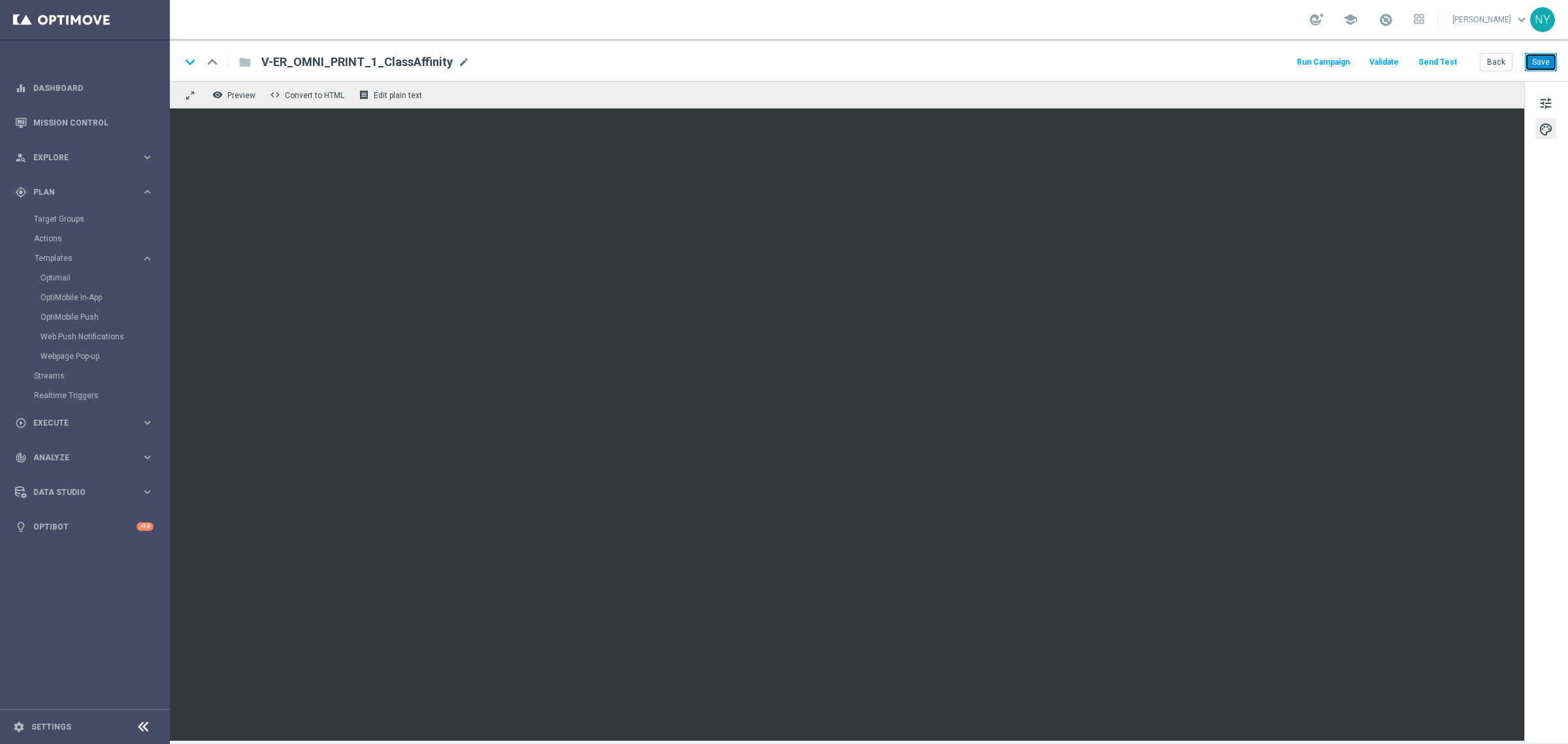
click at [1540, 57] on button "Save" at bounding box center [1540, 62] width 32 height 18
click at [1431, 58] on button "Send Test" at bounding box center [1437, 62] width 43 height 18
click at [1444, 57] on button "Send Test" at bounding box center [1437, 62] width 43 height 18
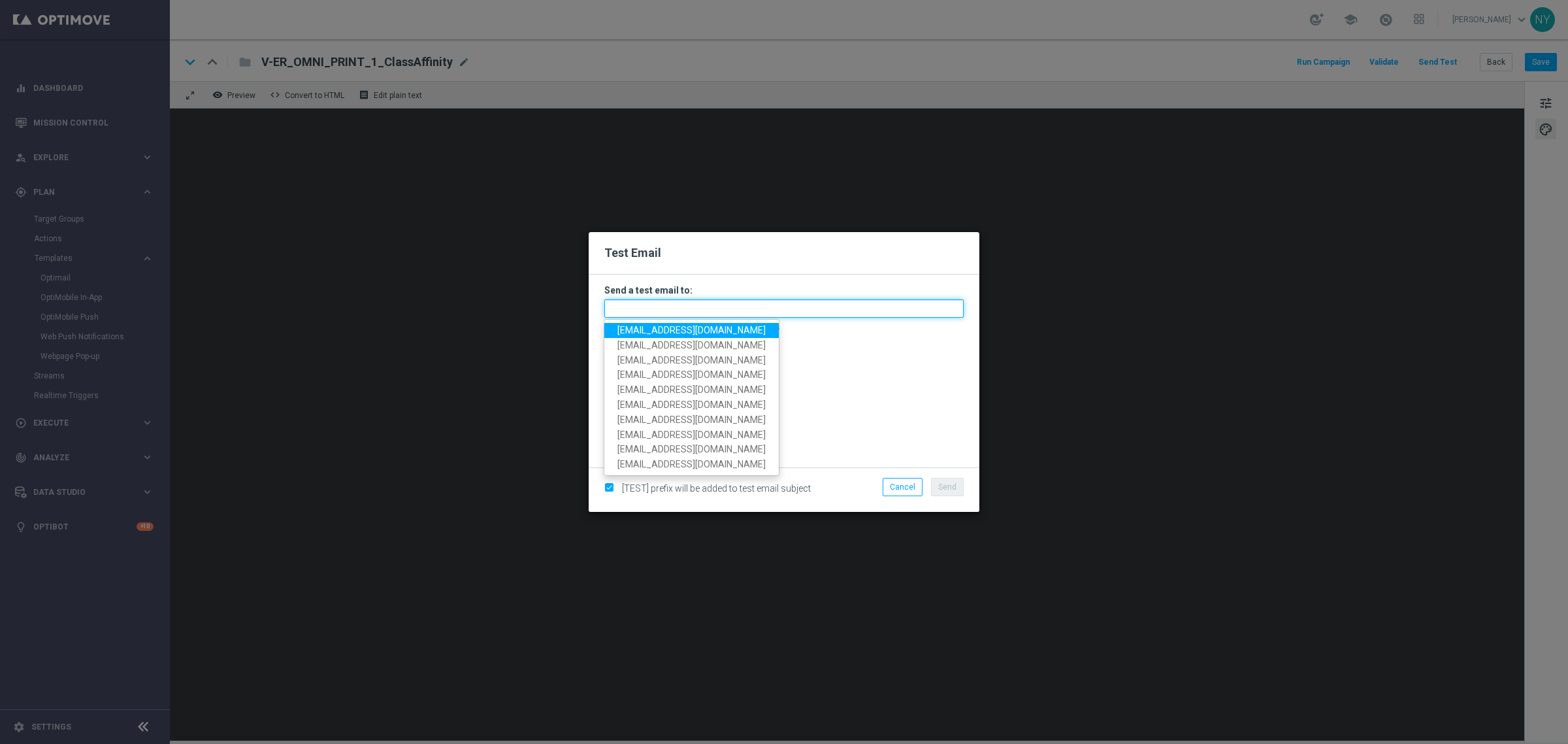
click at [655, 309] on input "text" at bounding box center [784, 309] width 359 height 18
paste input "neilyetts3-bjple@litmusemail.com"
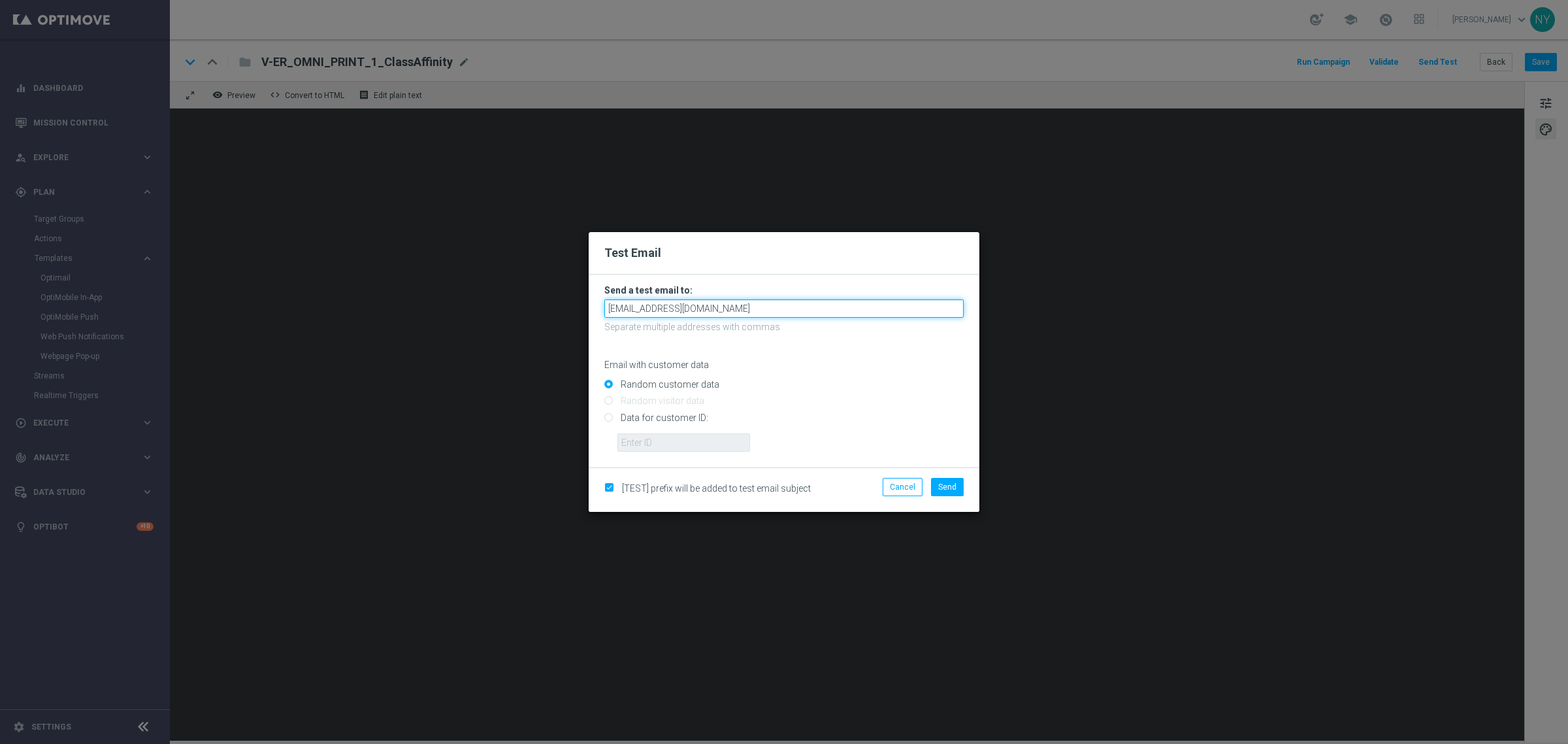
type input "neilyetts3-bjple@litmusemail.com"
click at [609, 418] on input "Data for customer ID:" at bounding box center [784, 423] width 359 height 18
radio input "true"
click at [644, 438] on input "text" at bounding box center [683, 442] width 133 height 18
paste input "10000006208"
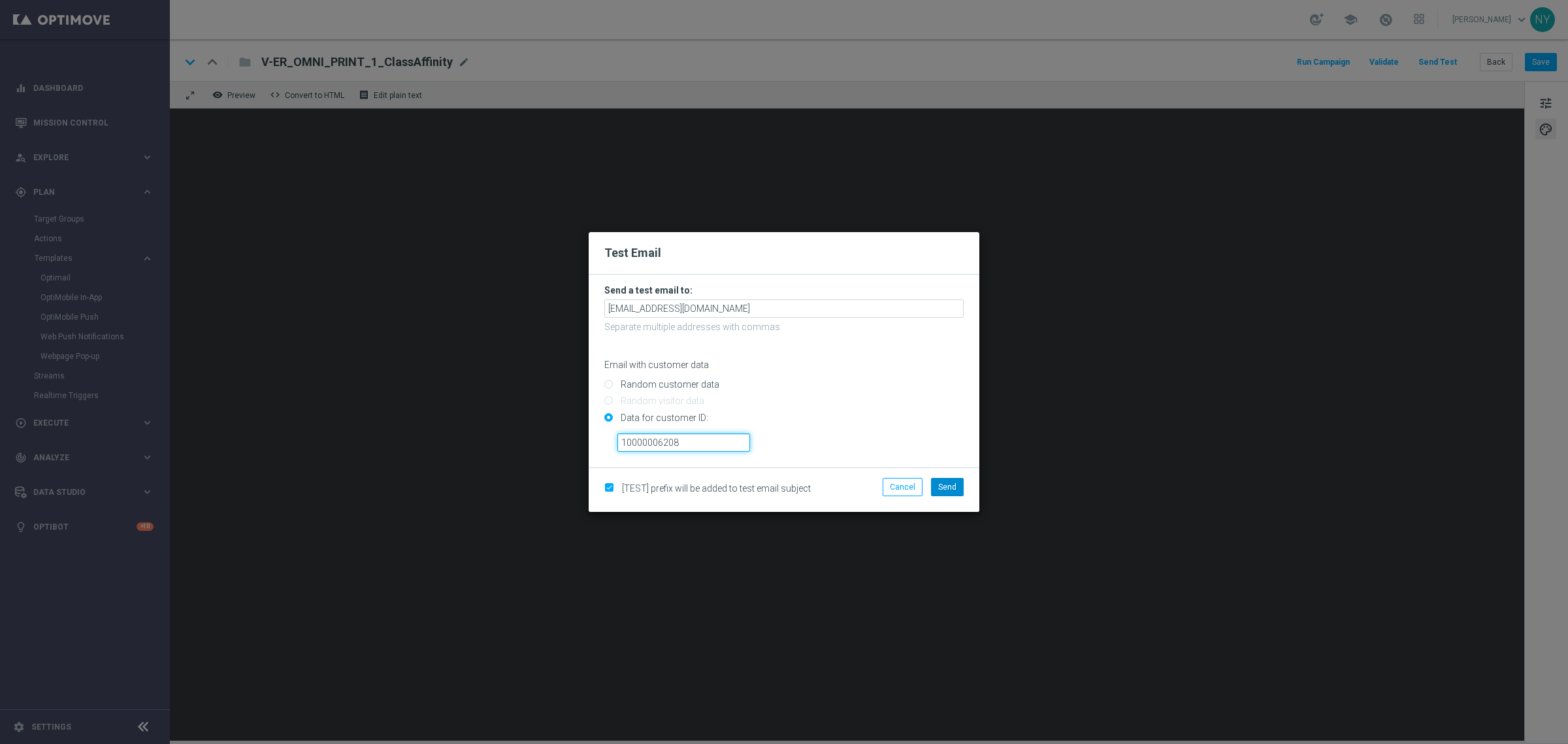
type input "10000006208"
click at [942, 487] on span "Send" at bounding box center [947, 486] width 18 height 9
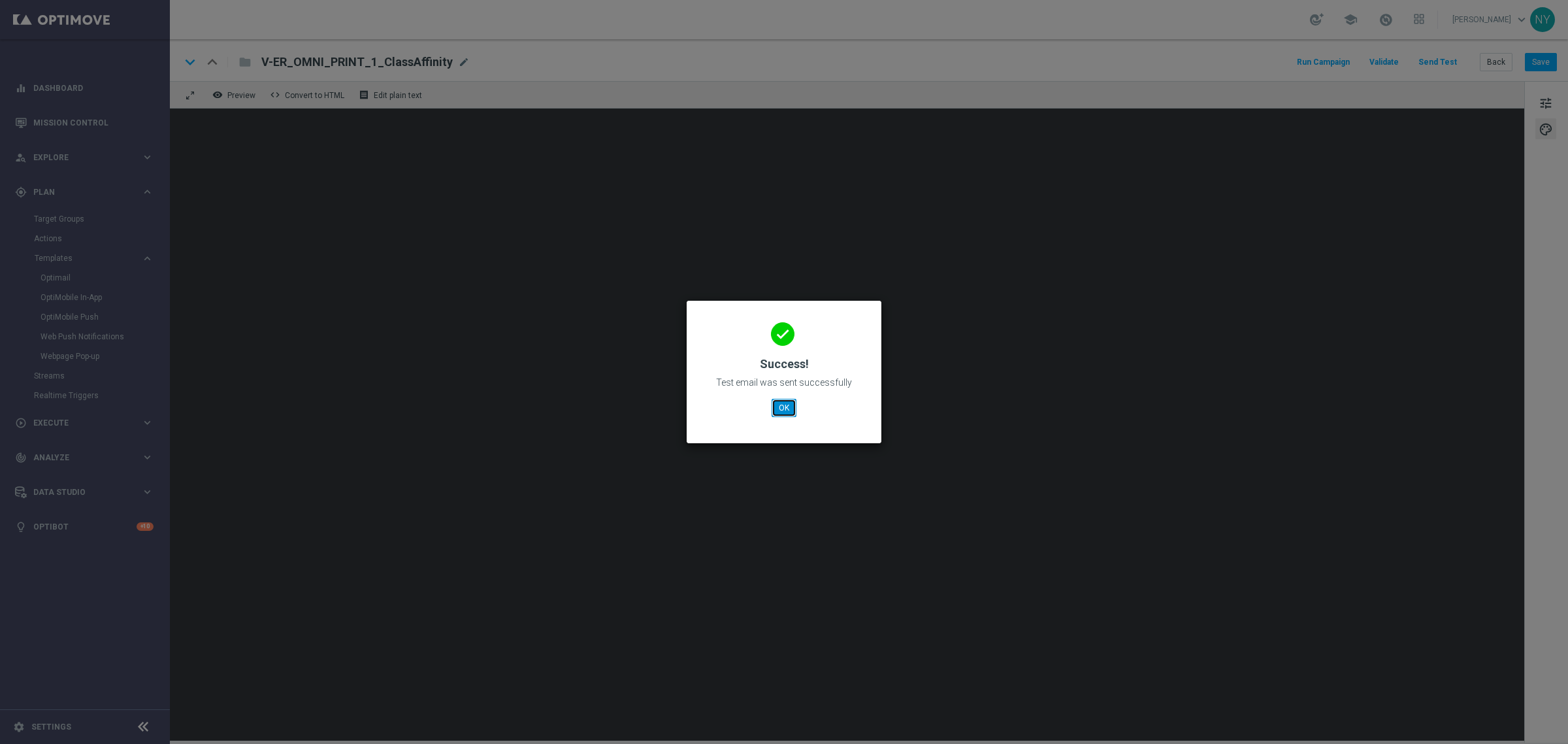
click at [784, 406] on button "OK" at bounding box center [783, 408] width 25 height 18
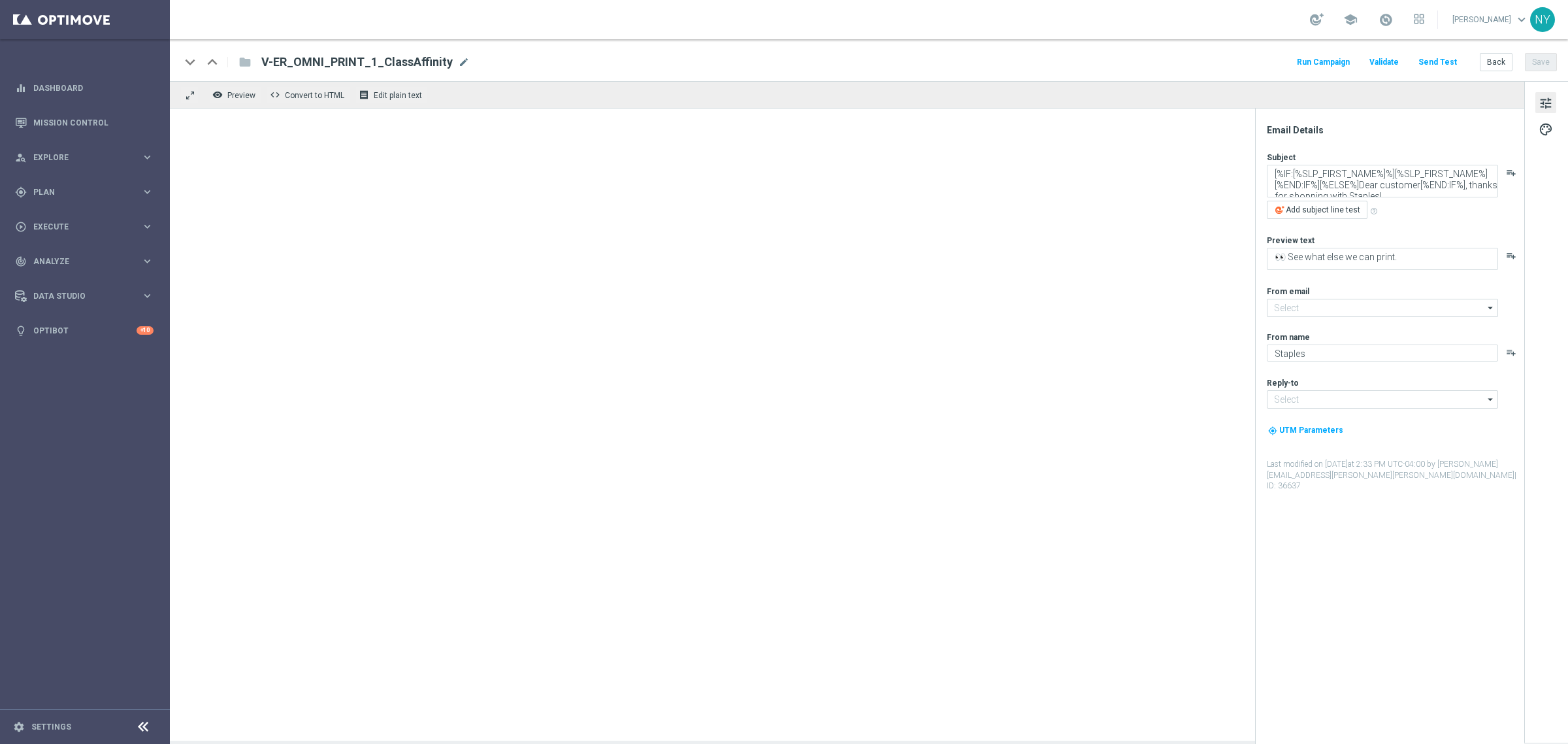
type input "[EMAIL_ADDRESS][DOMAIN_NAME]"
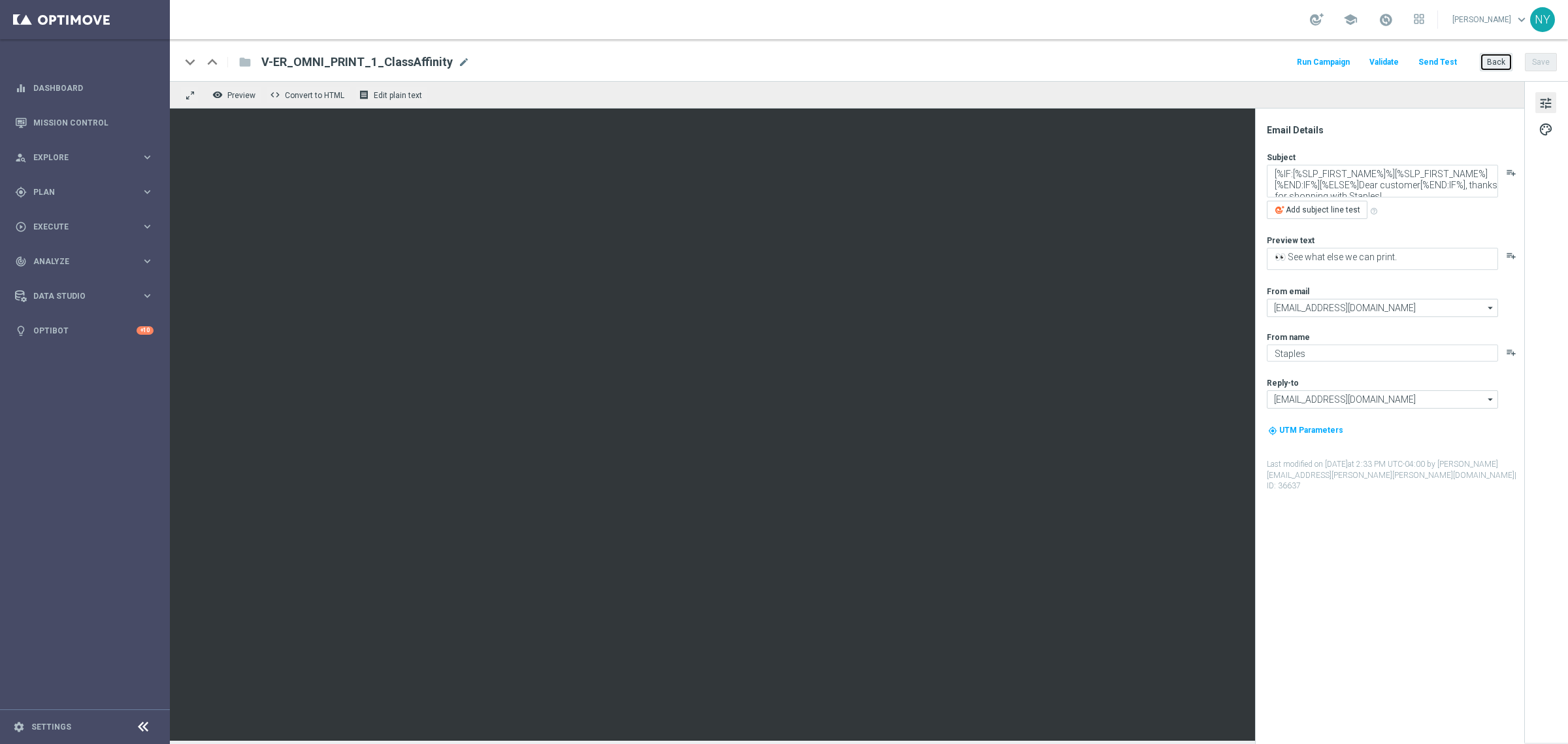
click at [1498, 57] on button "Back" at bounding box center [1496, 62] width 33 height 18
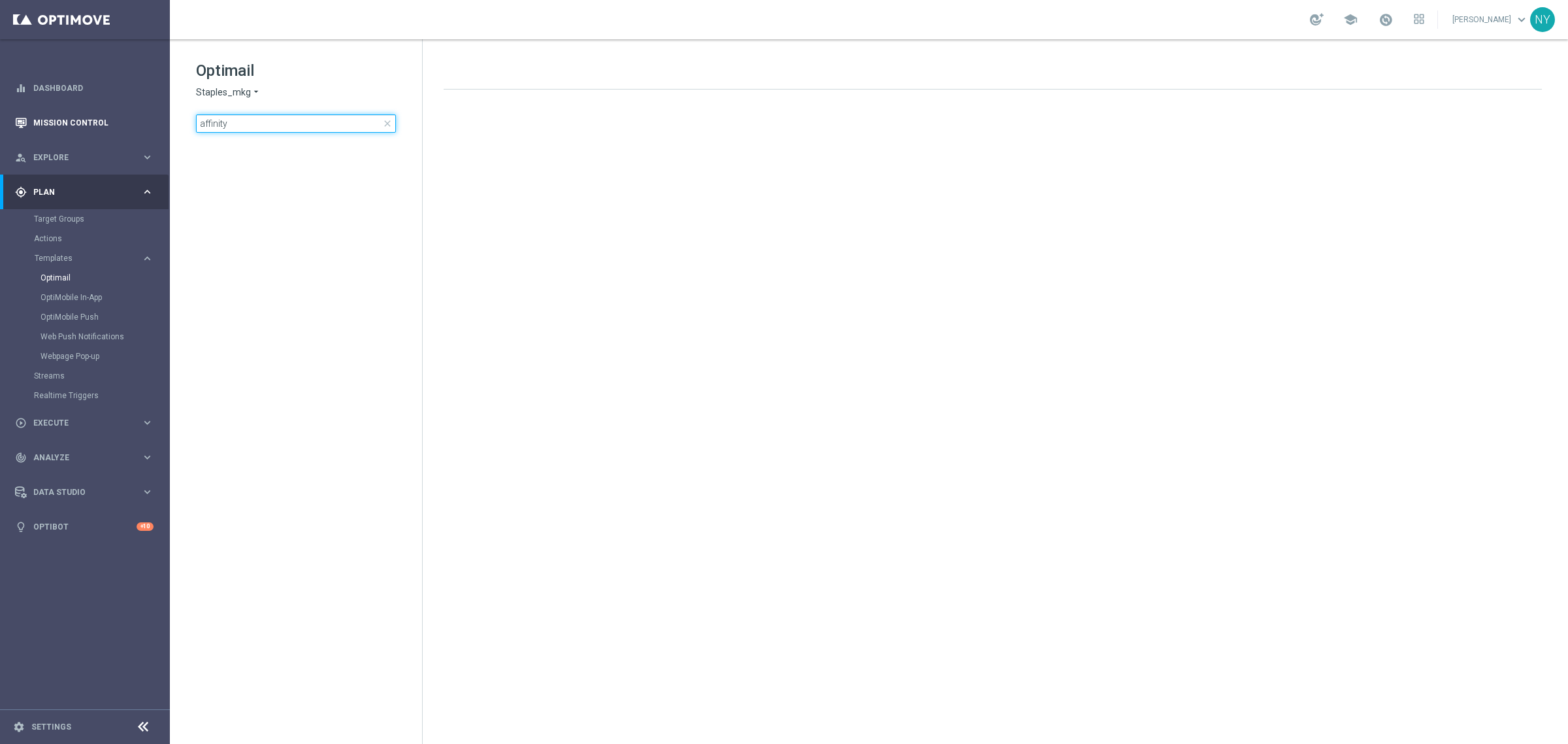
drag, startPoint x: 241, startPoint y: 126, endPoint x: 128, endPoint y: 126, distance: 113.0
click at [128, 126] on main "equalizer Dashboard Mission Control" at bounding box center [784, 372] width 1568 height 744
click at [66, 218] on link "Target Groups" at bounding box center [85, 219] width 102 height 11
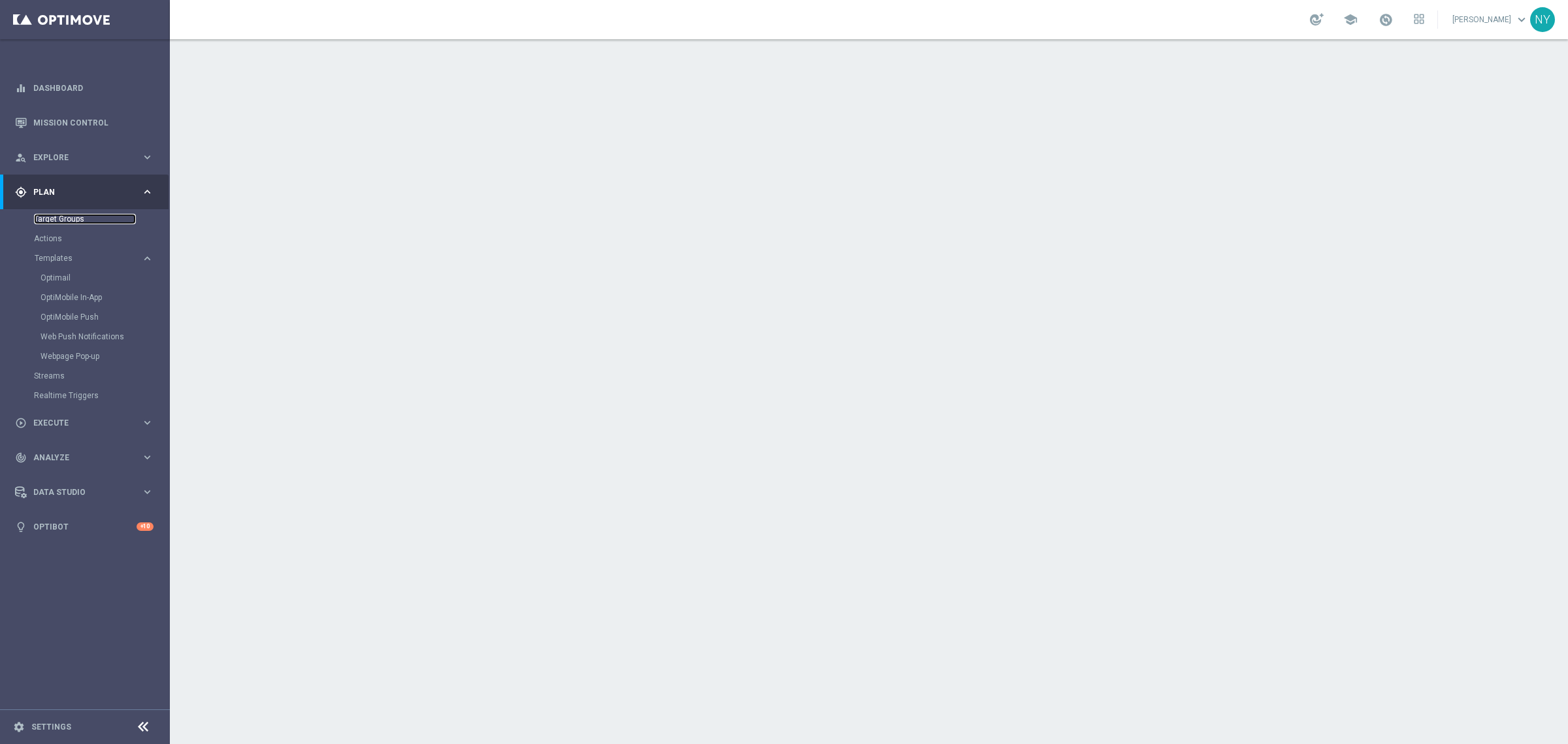
click at [57, 218] on link "Target Groups" at bounding box center [85, 219] width 102 height 11
click at [62, 216] on link "Target Groups" at bounding box center [85, 219] width 102 height 11
click at [59, 253] on button "Templates keyboard_arrow_right" at bounding box center [94, 258] width 120 height 11
click at [60, 256] on span "Templates" at bounding box center [82, 258] width 94 height 8
click at [62, 273] on link "Optimail" at bounding box center [88, 278] width 95 height 11
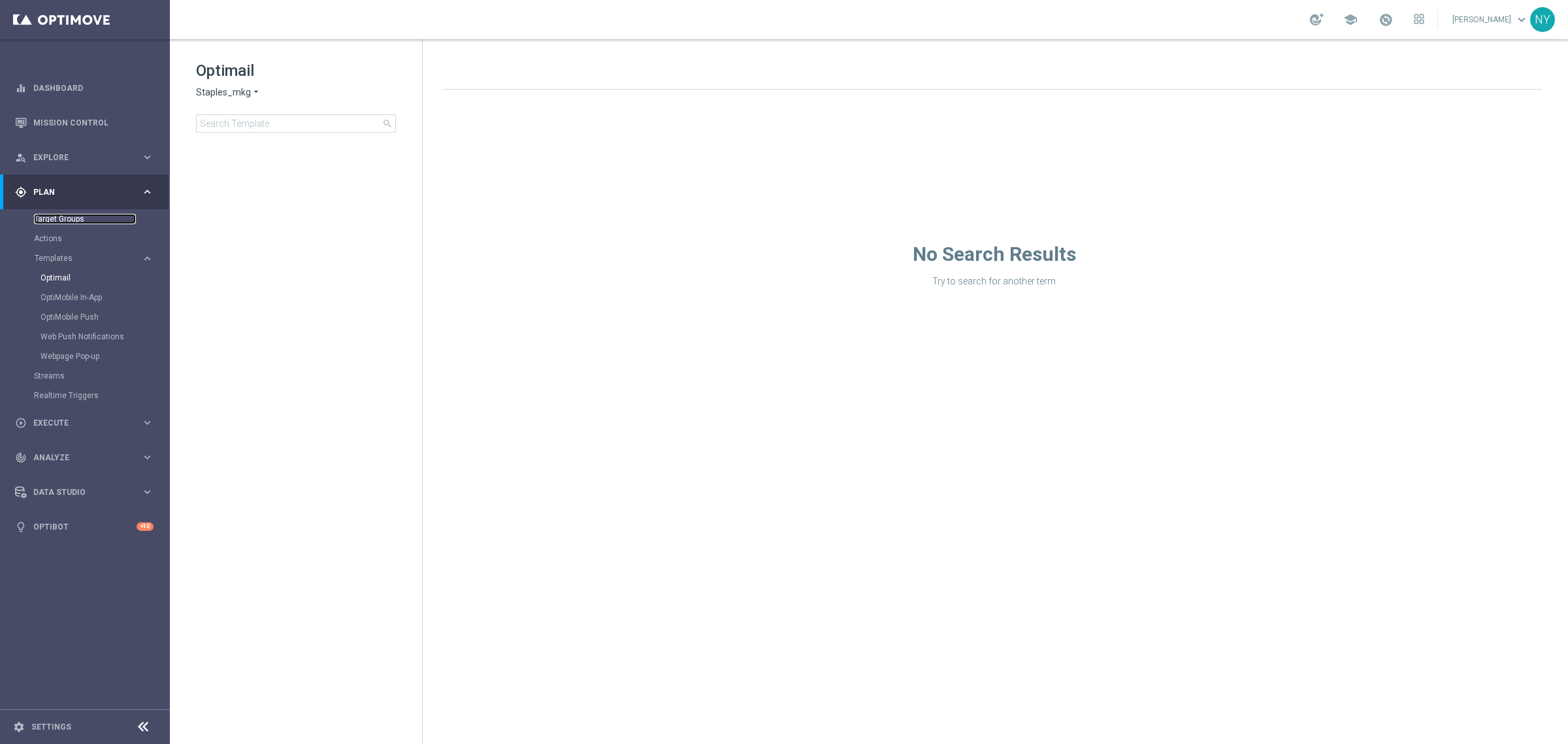
click at [65, 218] on link "Target Groups" at bounding box center [85, 219] width 102 height 11
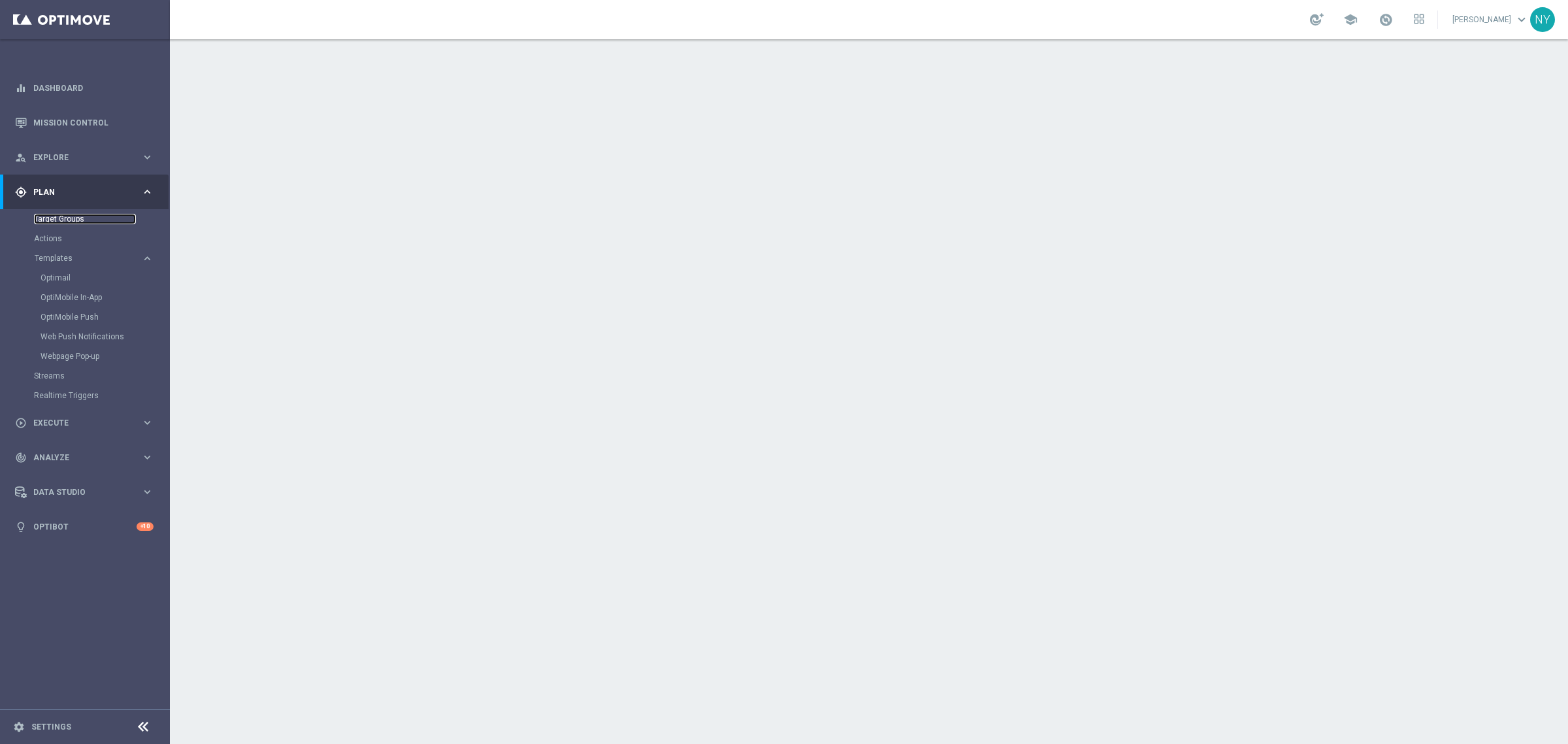
click at [70, 219] on link "Target Groups" at bounding box center [85, 219] width 102 height 11
click at [76, 217] on link "Target Groups" at bounding box center [85, 219] width 102 height 11
click at [50, 275] on link "Optimail" at bounding box center [88, 278] width 95 height 11
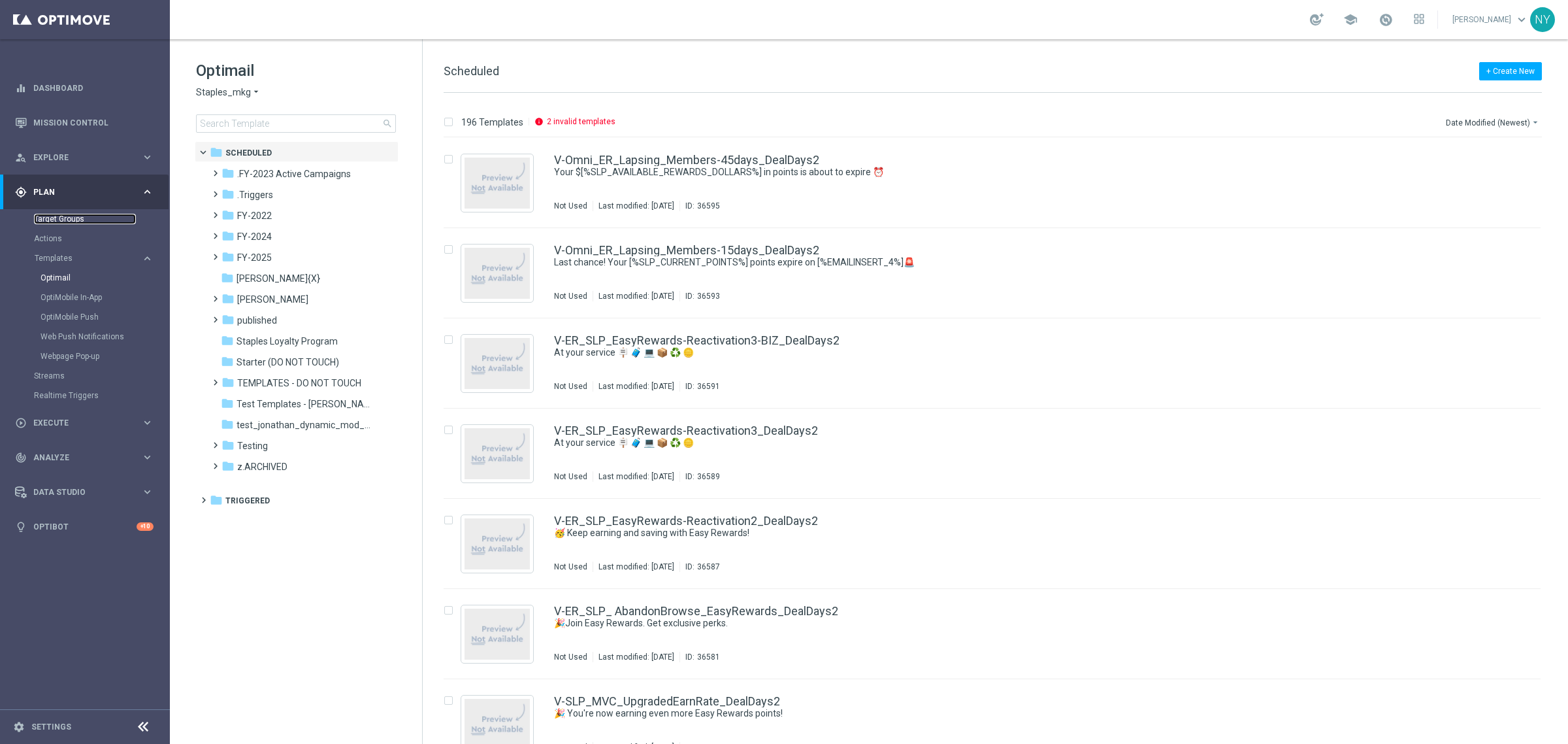
click at [62, 218] on link "Target Groups" at bounding box center [85, 219] width 102 height 11
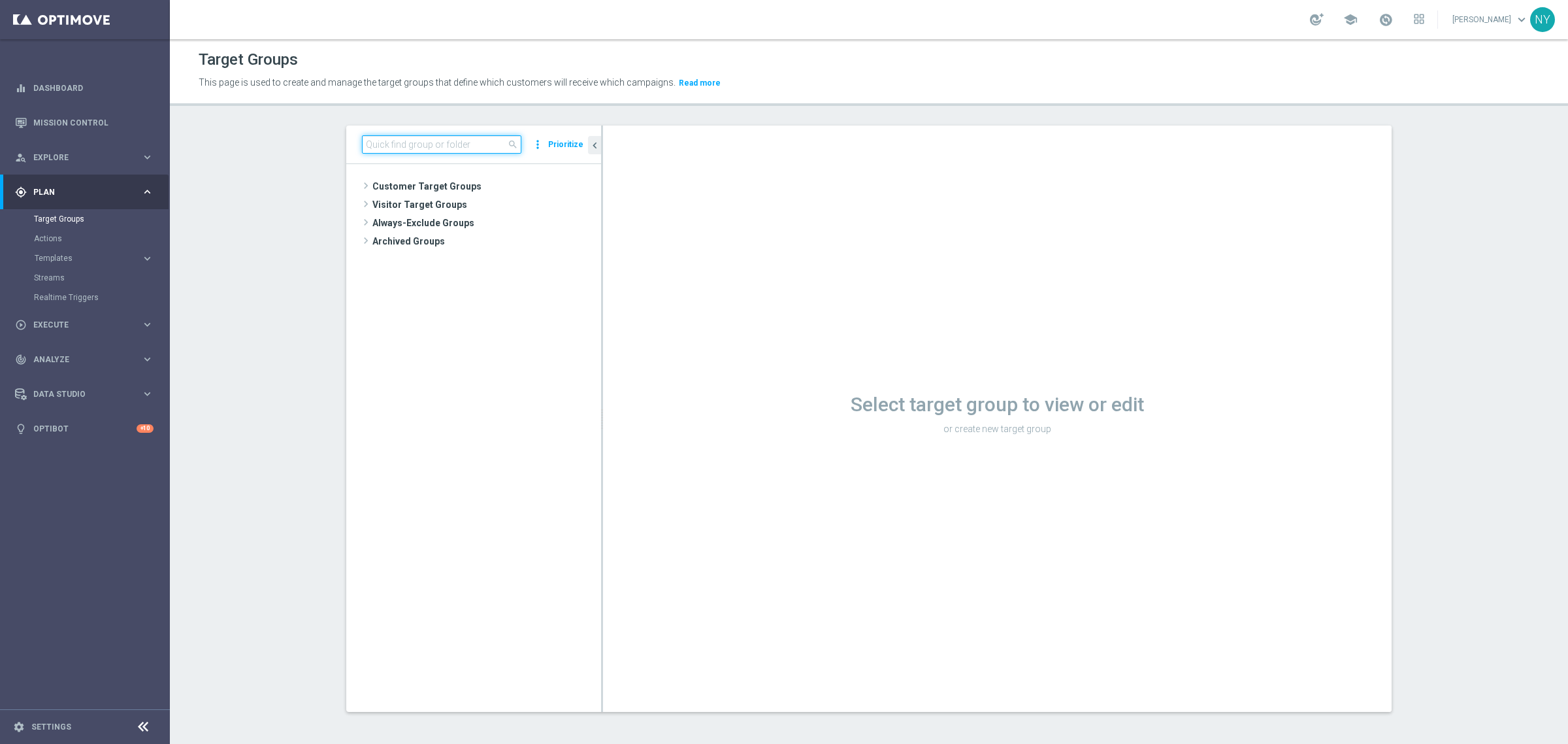
click at [433, 142] on input at bounding box center [441, 145] width 160 height 18
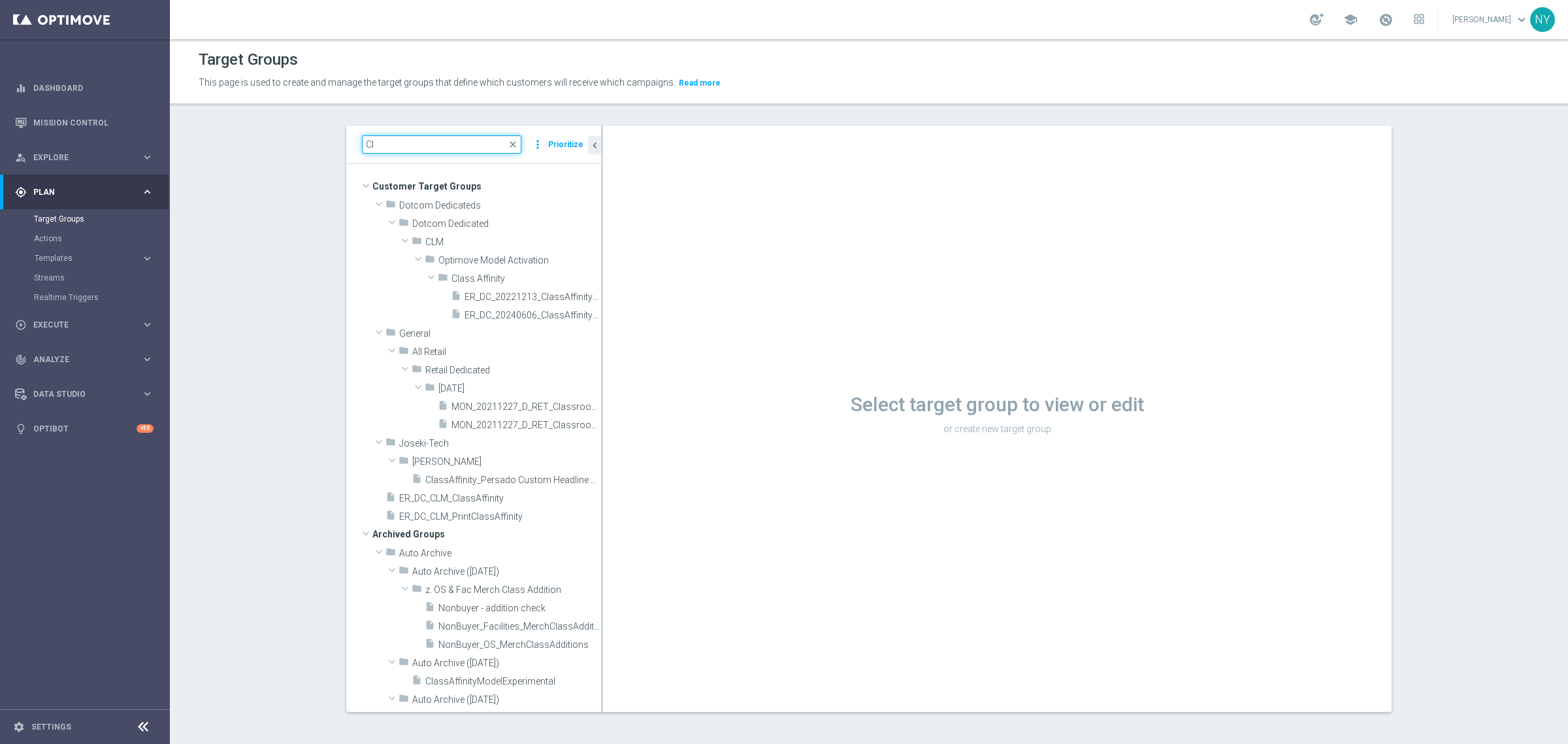
type input "C"
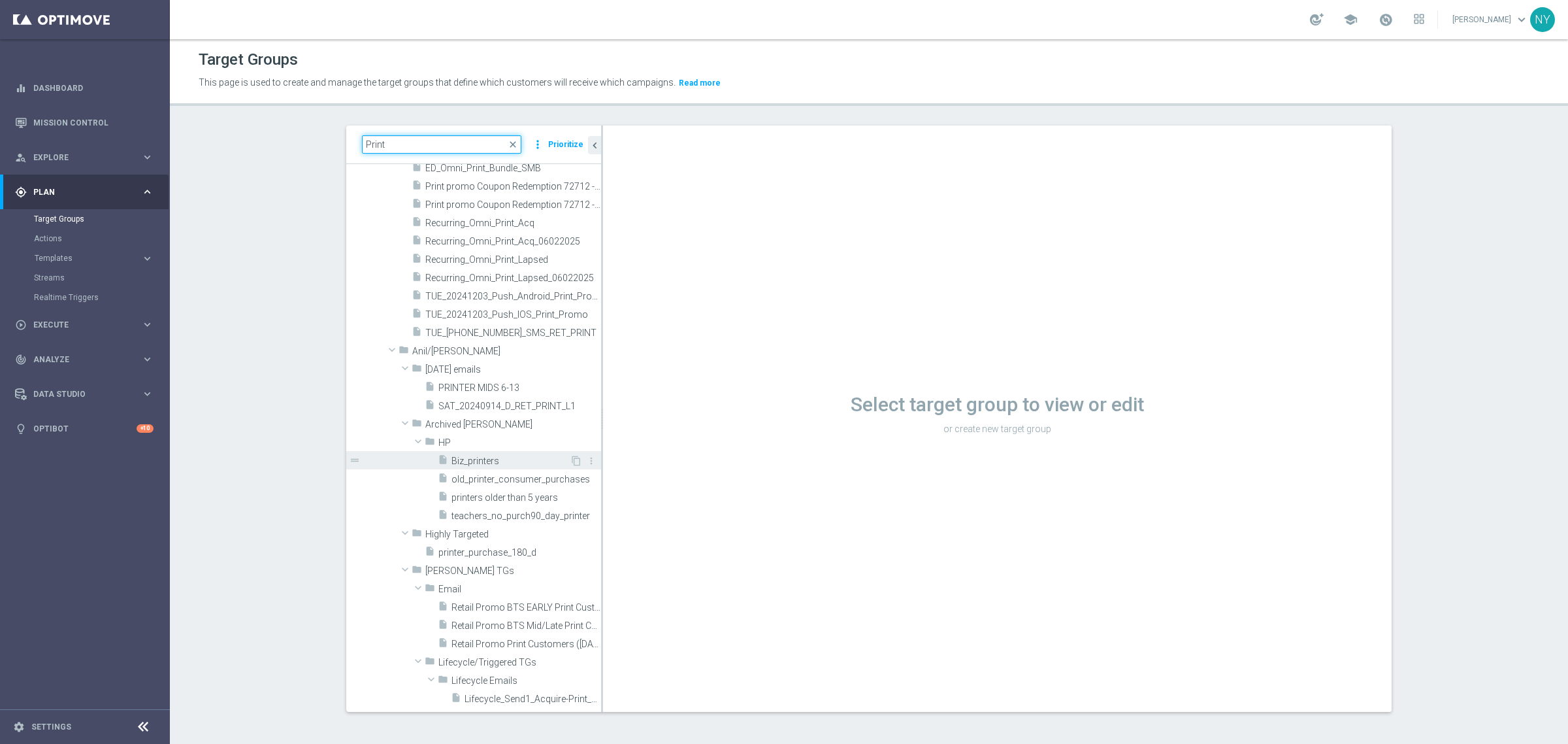
scroll to position [1553, 0]
click at [397, 139] on input "Print" at bounding box center [441, 145] width 160 height 18
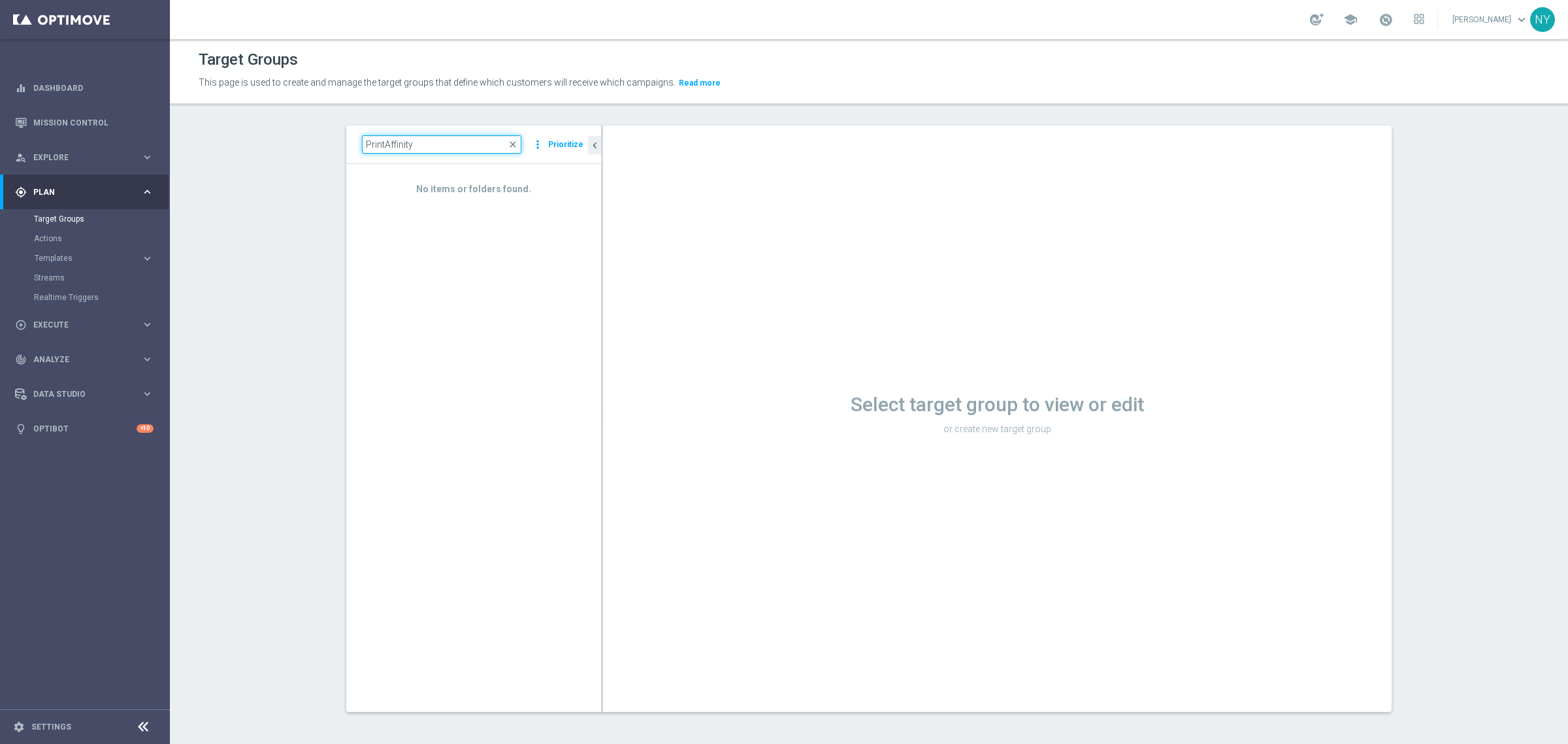
drag, startPoint x: 380, startPoint y: 143, endPoint x: 256, endPoint y: 134, distance: 124.3
click at [256, 134] on section "PrintAffinity close more_vert Prioritize No items or folders found. chevron_lef…" at bounding box center [868, 429] width 1398 height 606
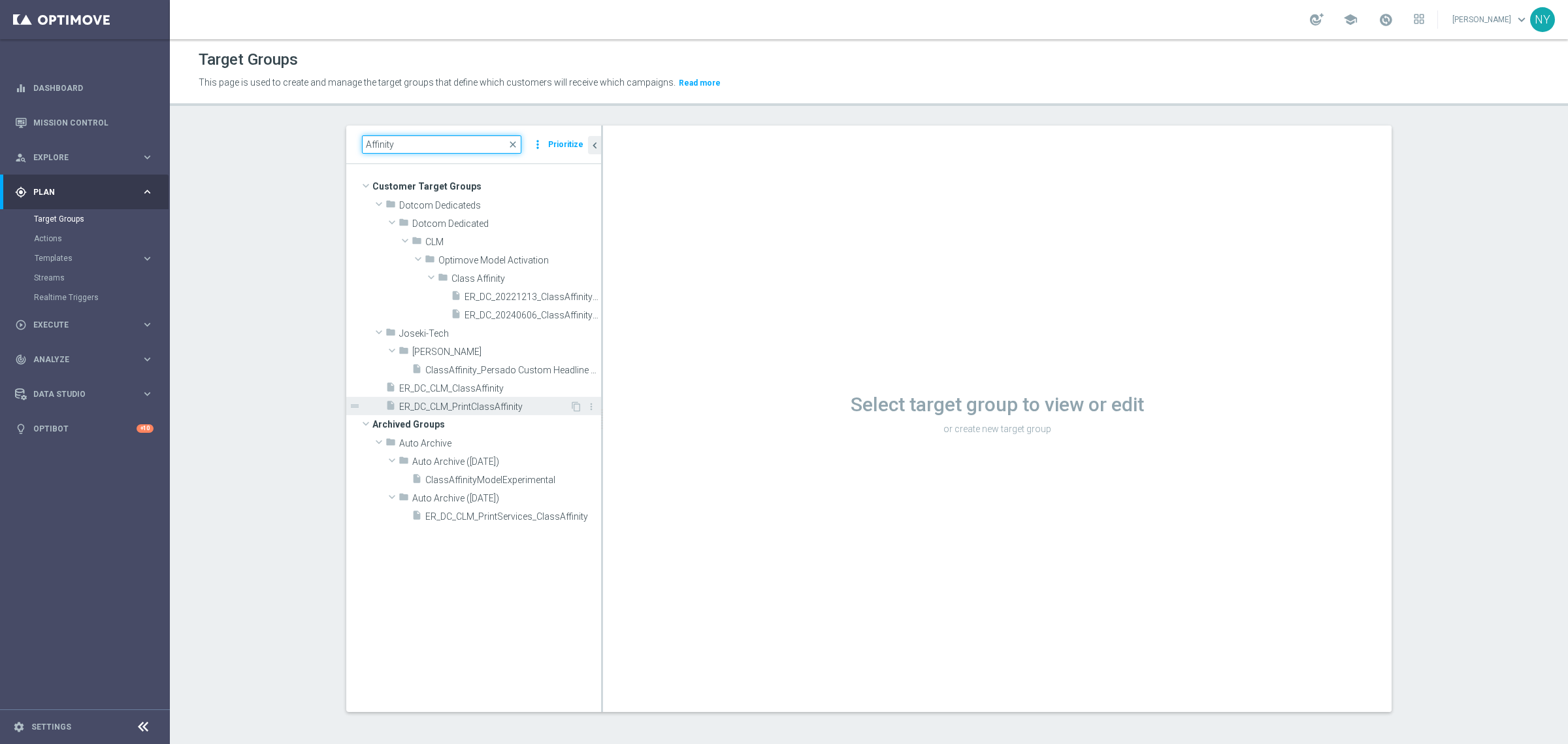
type input "Affinity"
click at [494, 406] on span "ER_DC_CLM_PrintClassAffinity" at bounding box center [485, 407] width 170 height 11
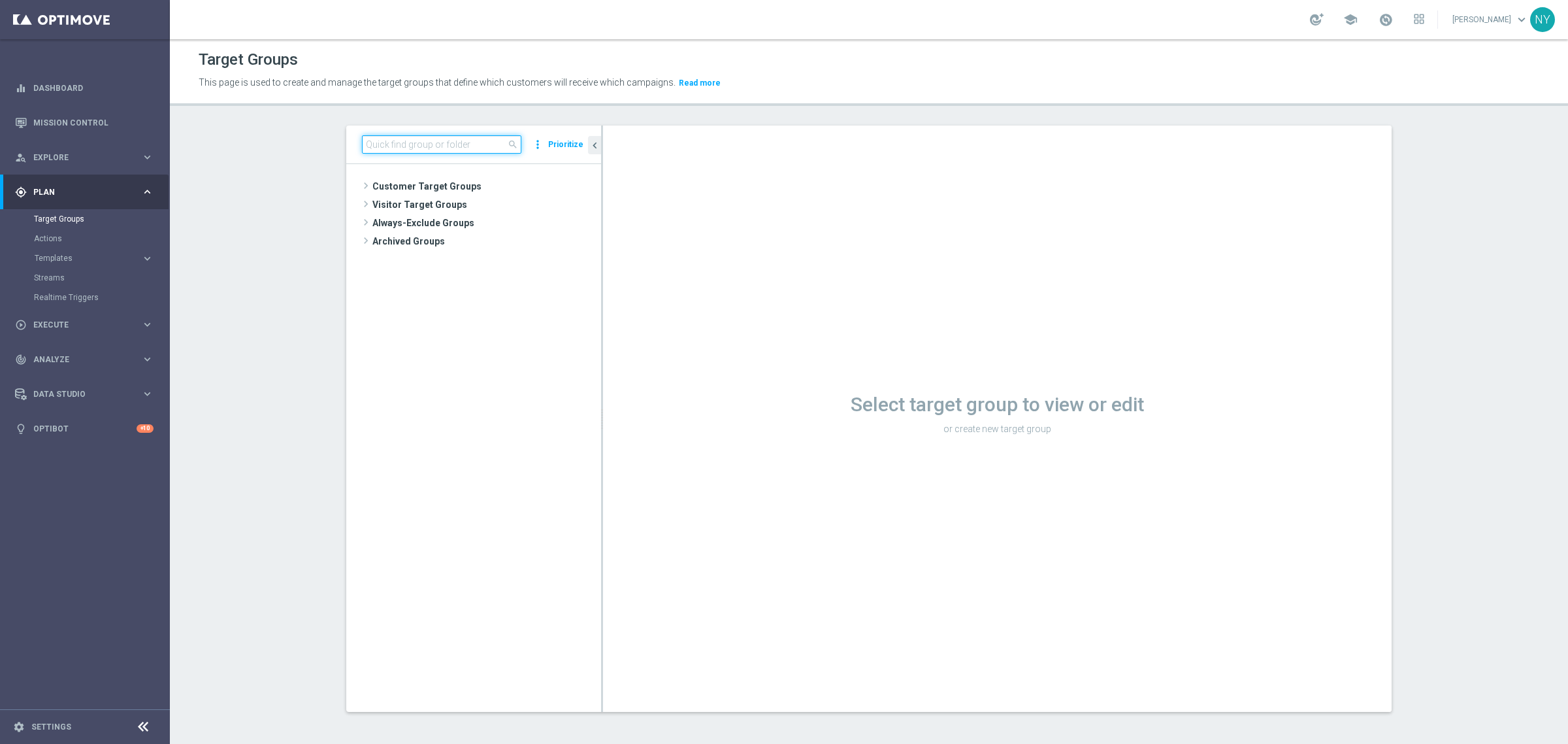
click at [386, 149] on input at bounding box center [441, 145] width 160 height 18
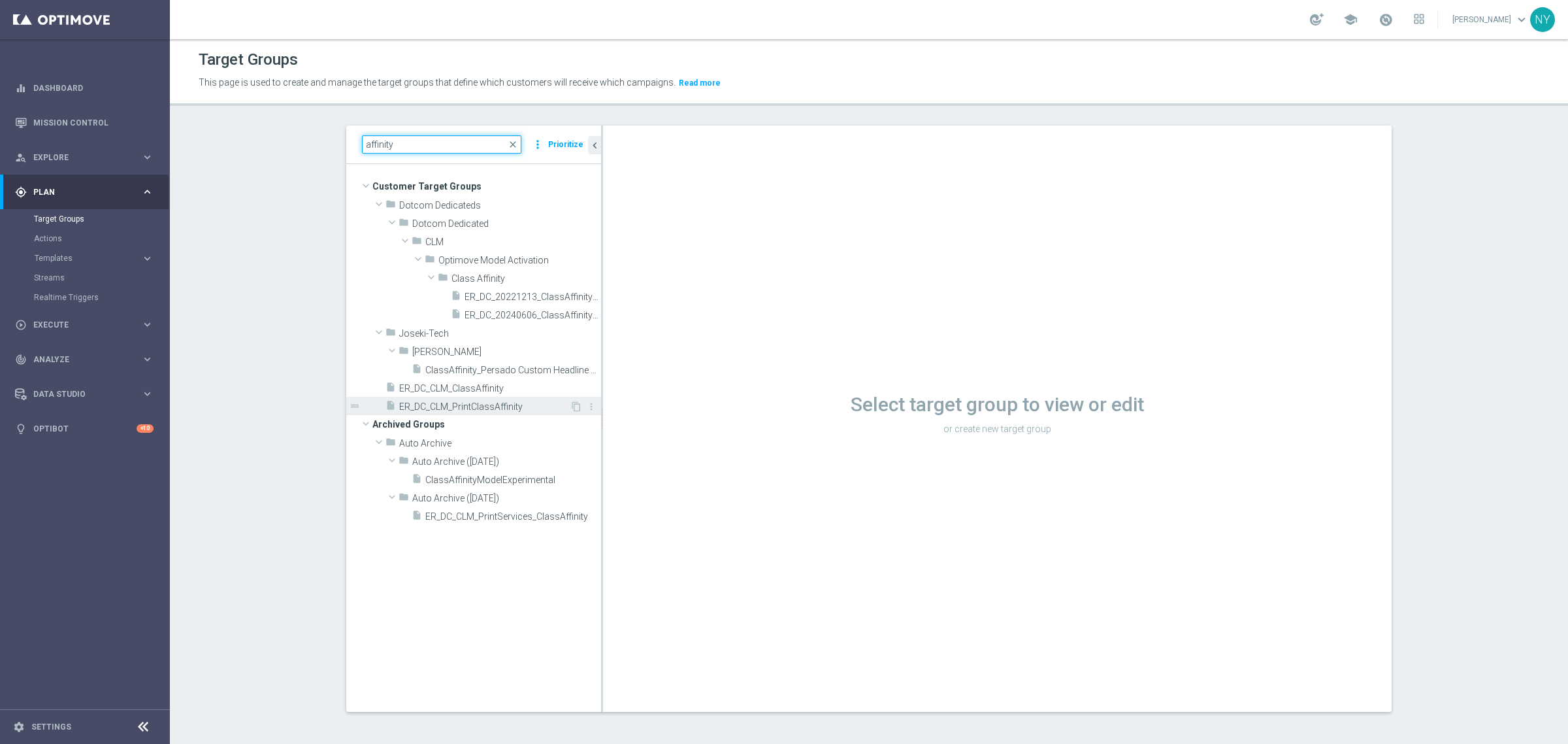
type input "affinity"
click at [465, 406] on span "ER_DC_CLM_PrintClassAffinity" at bounding box center [485, 407] width 170 height 11
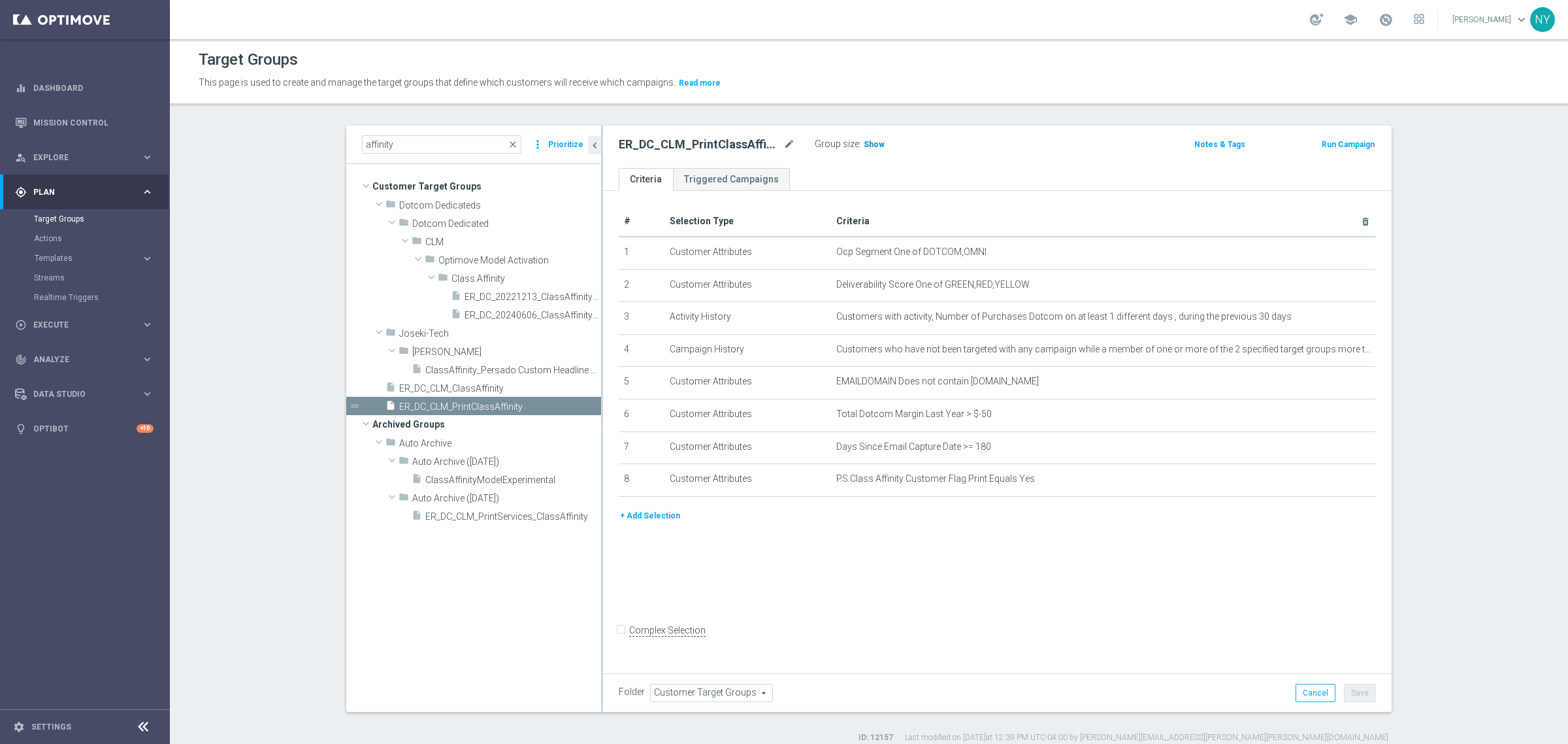
click at [869, 144] on span "Show" at bounding box center [873, 144] width 21 height 9
